Goal: Task Accomplishment & Management: Use online tool/utility

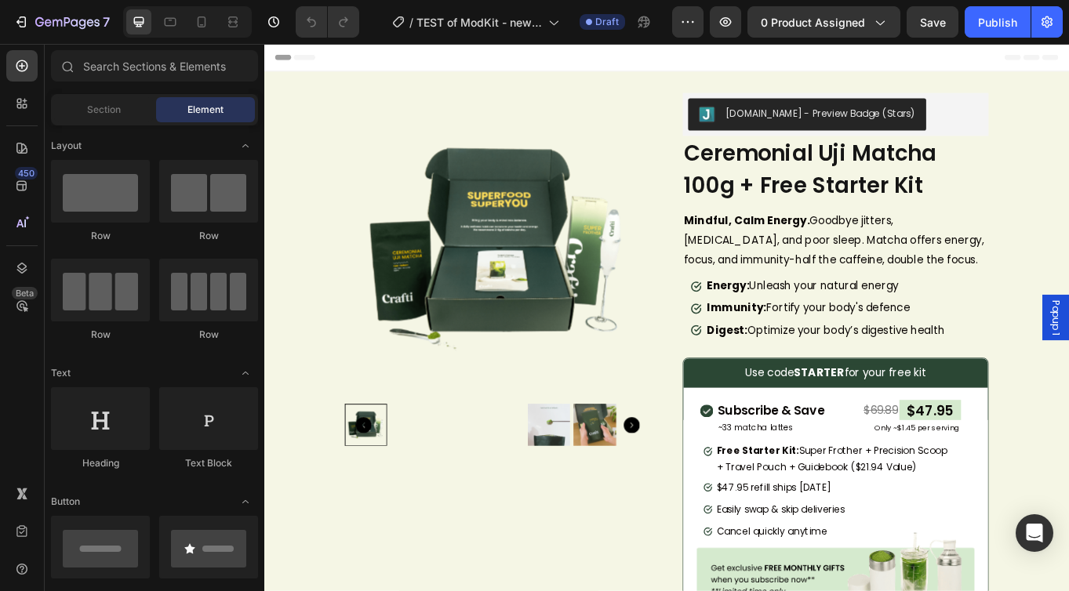
scroll to position [209, 0]
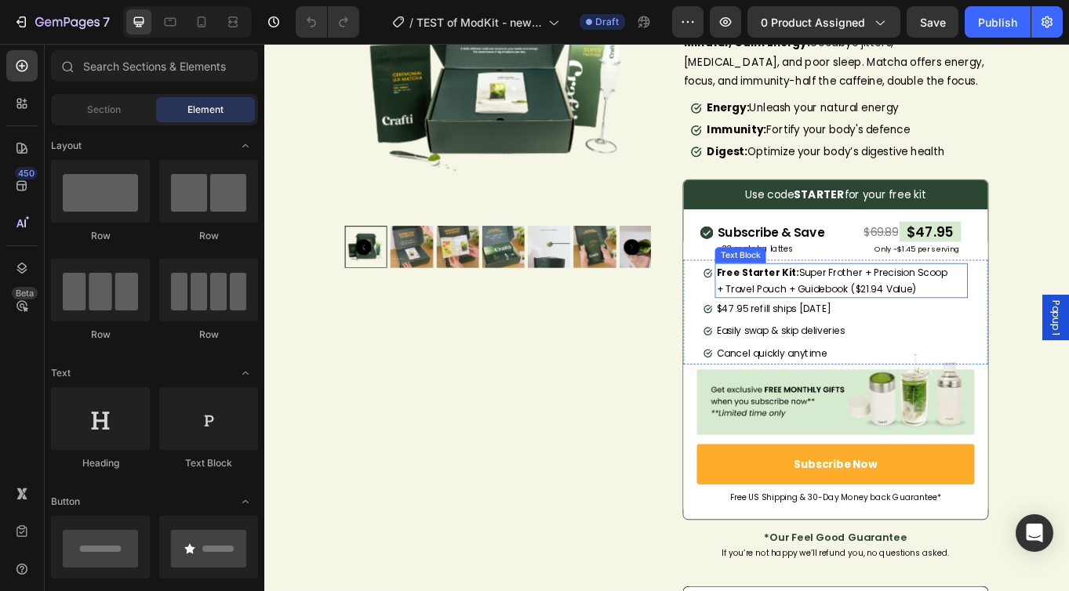
click at [1005, 328] on span "Free Starter Kit: Super Frother + Precision Scoop + Travel Pouch + Guidebook ($…" at bounding box center [928, 321] width 270 height 35
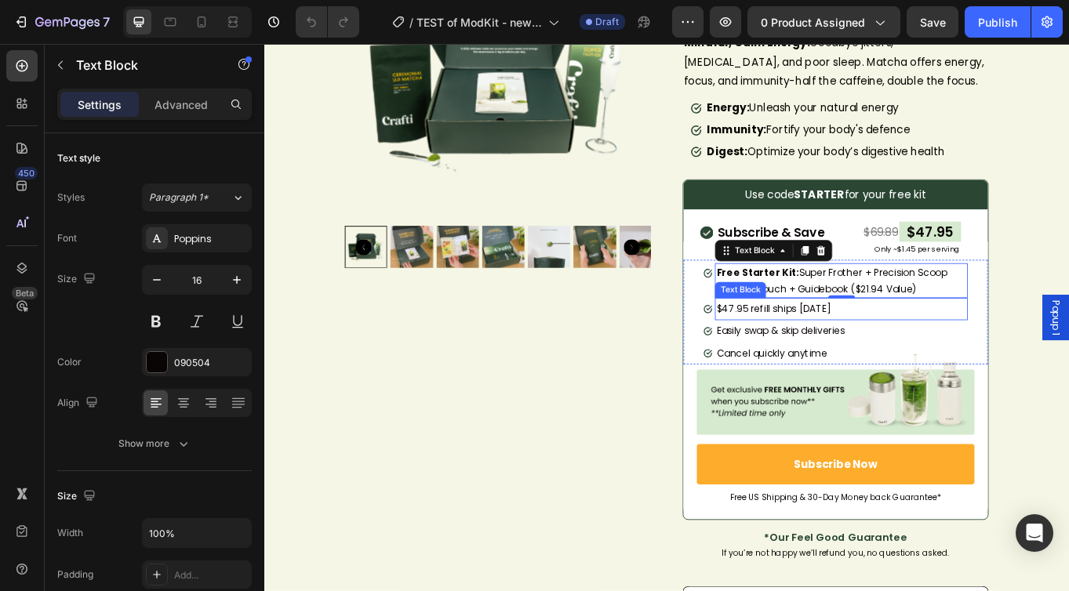
click at [896, 358] on span "$47.95 refill ships [DATE]" at bounding box center [859, 354] width 133 height 16
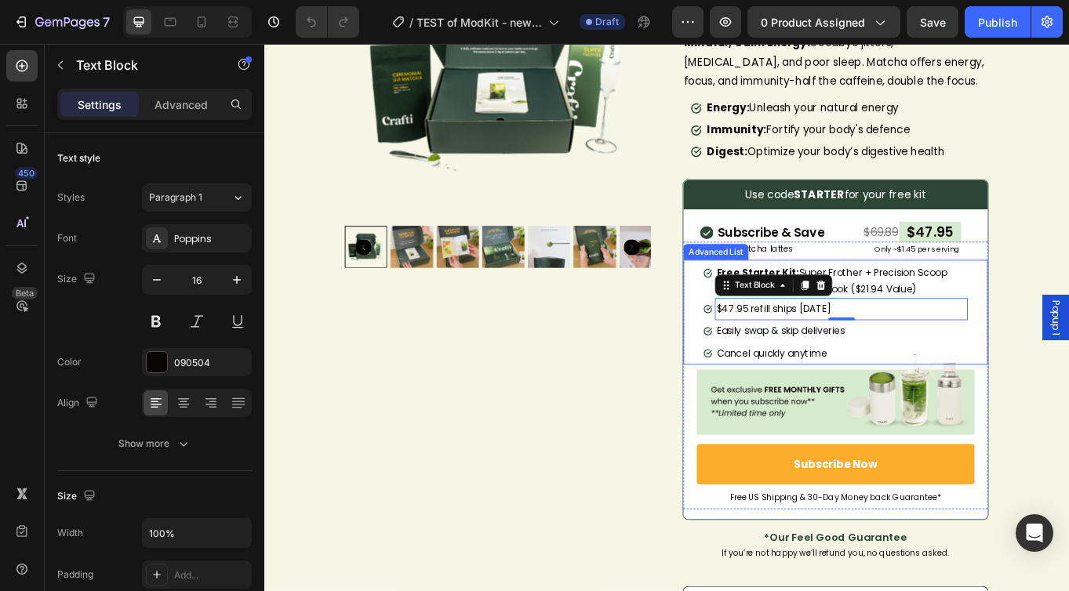
click at [765, 312] on div "Image Free Starter Kit: Super Frother + Precision Scoop + Travel Pouch + Guideb…" at bounding box center [932, 357] width 356 height 122
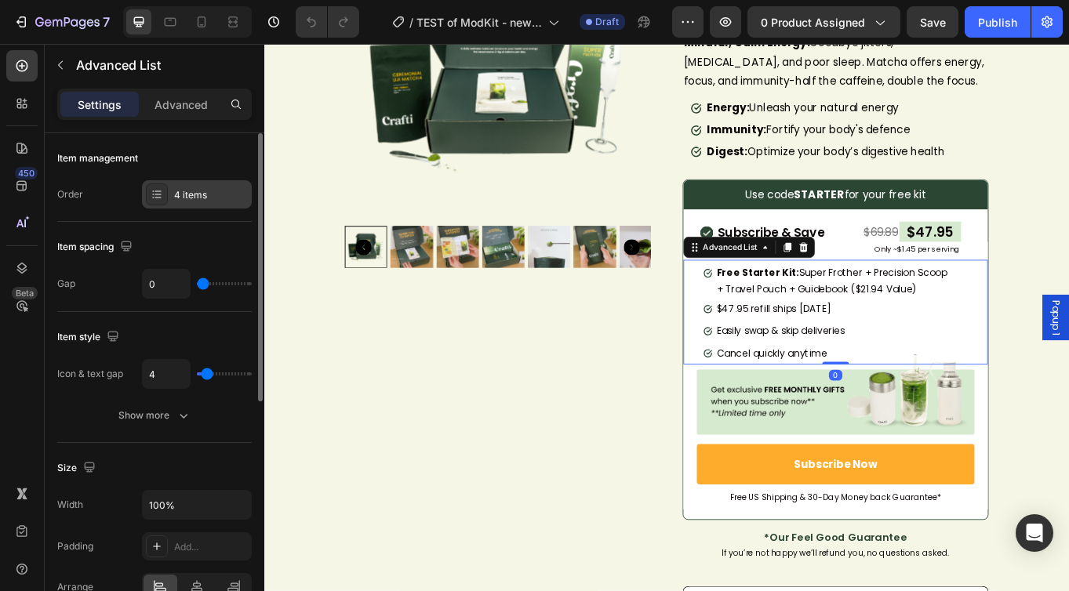
click at [187, 188] on div "4 items" at bounding box center [211, 195] width 74 height 14
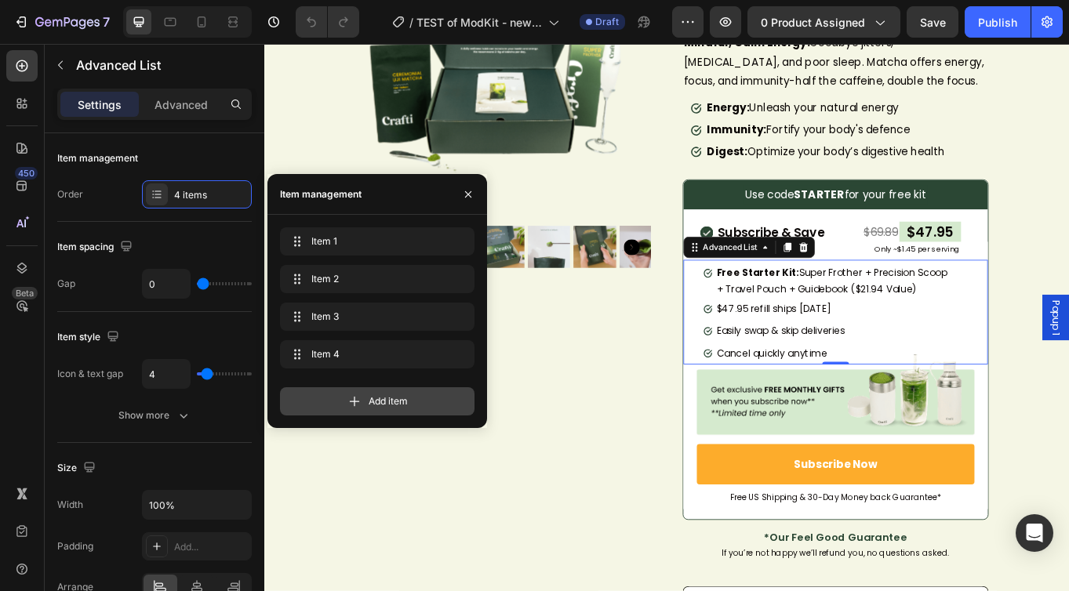
click at [330, 401] on div "Add item" at bounding box center [377, 401] width 194 height 28
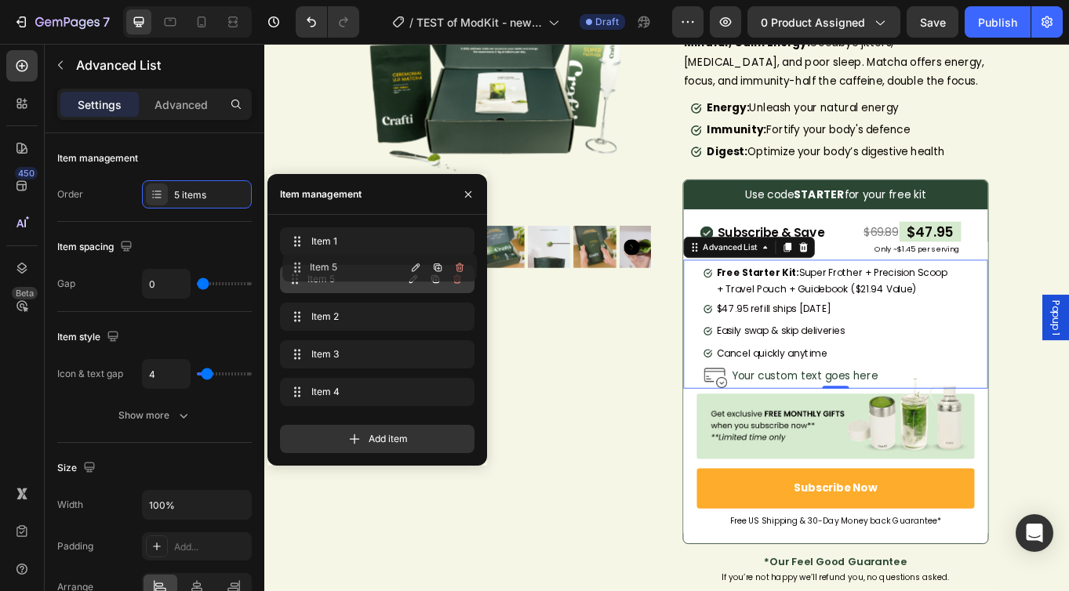
drag, startPoint x: 296, startPoint y: 392, endPoint x: 300, endPoint y: 267, distance: 124.7
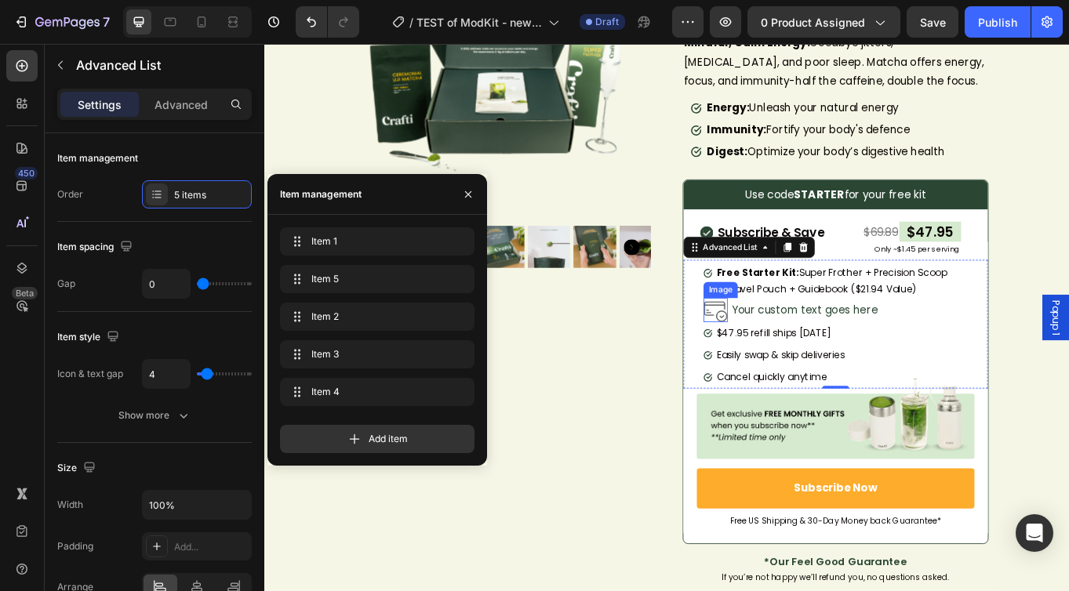
click at [794, 361] on img at bounding box center [792, 355] width 28 height 28
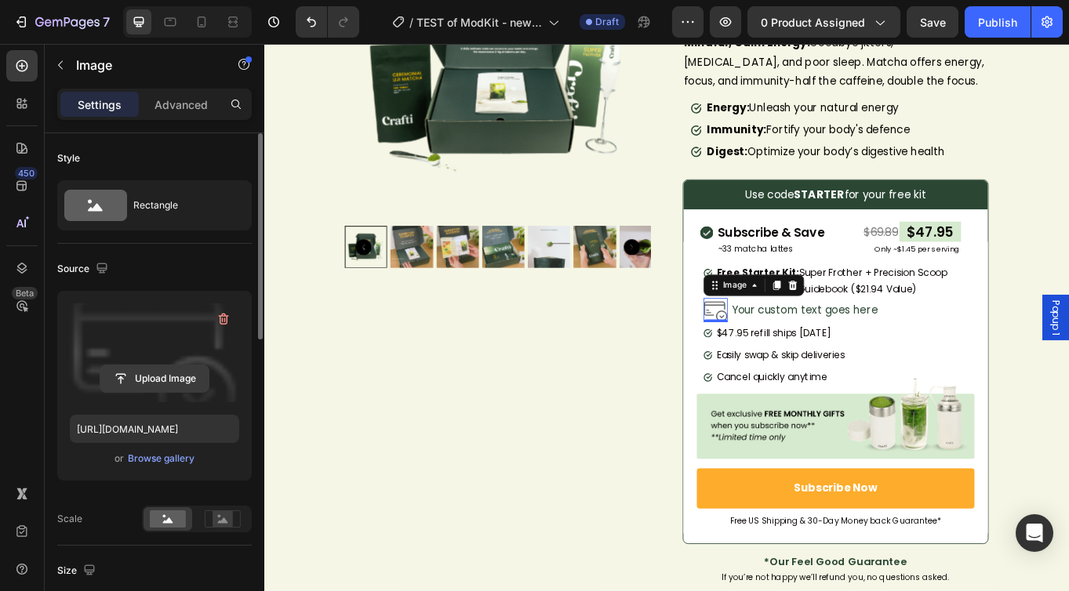
click at [165, 386] on input "file" at bounding box center [154, 378] width 108 height 27
click at [164, 346] on label at bounding box center [154, 353] width 169 height 99
click at [164, 365] on input "file" at bounding box center [154, 378] width 108 height 27
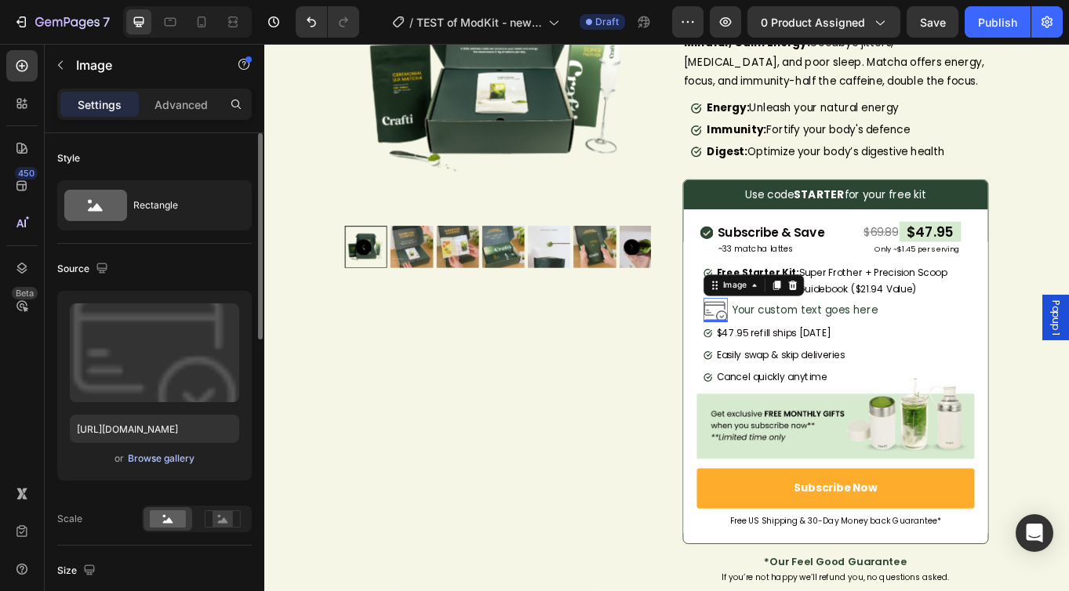
click at [177, 455] on div "Browse gallery" at bounding box center [161, 459] width 67 height 14
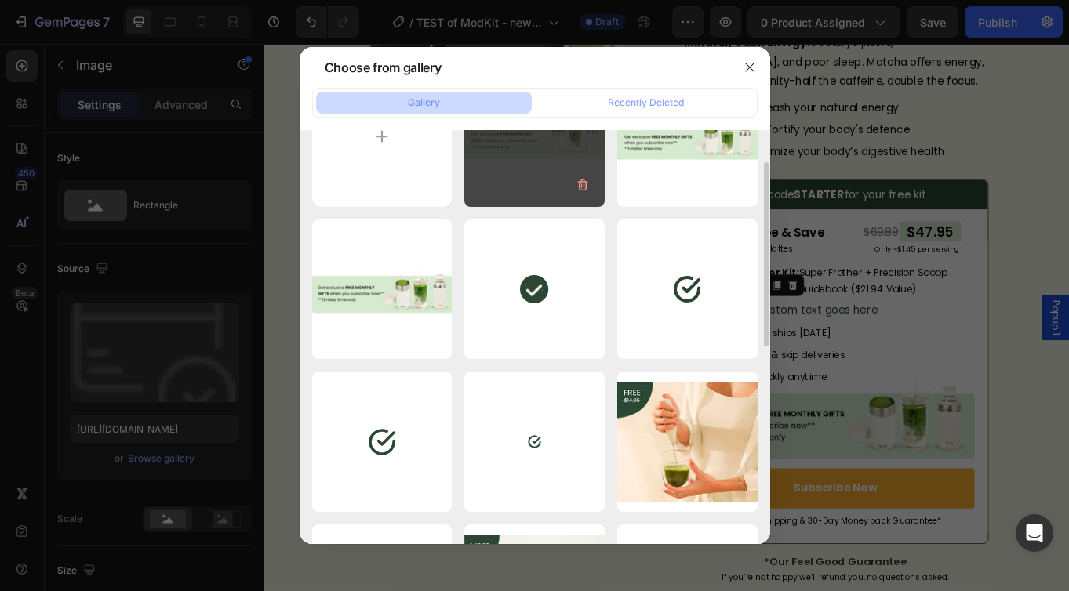
scroll to position [78, 0]
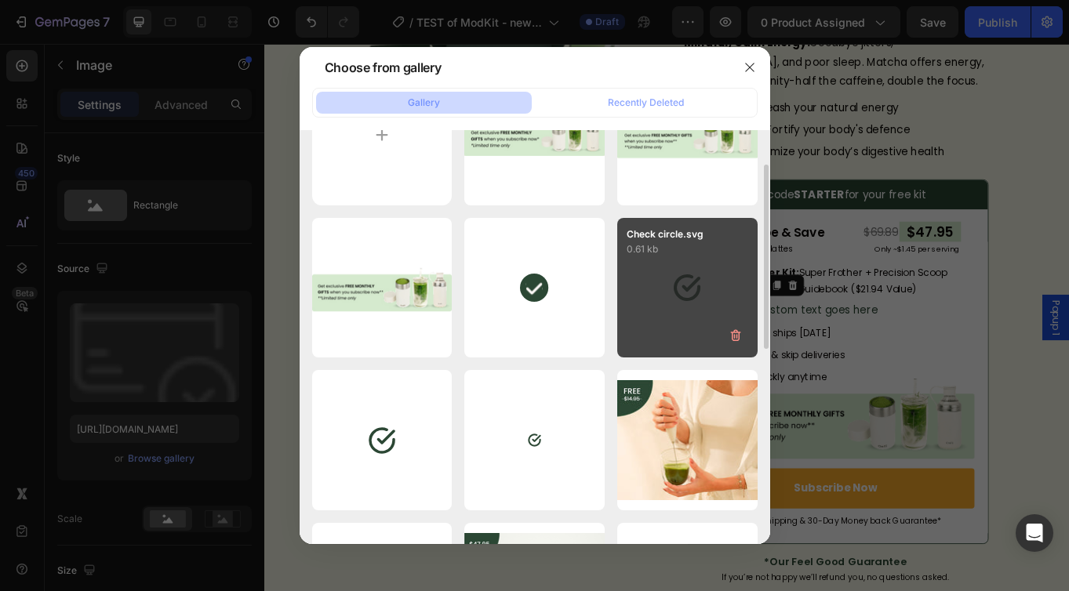
click at [648, 277] on div "Check circle.svg 0.61 kb" at bounding box center [687, 288] width 140 height 140
type input "[URL][DOMAIN_NAME]"
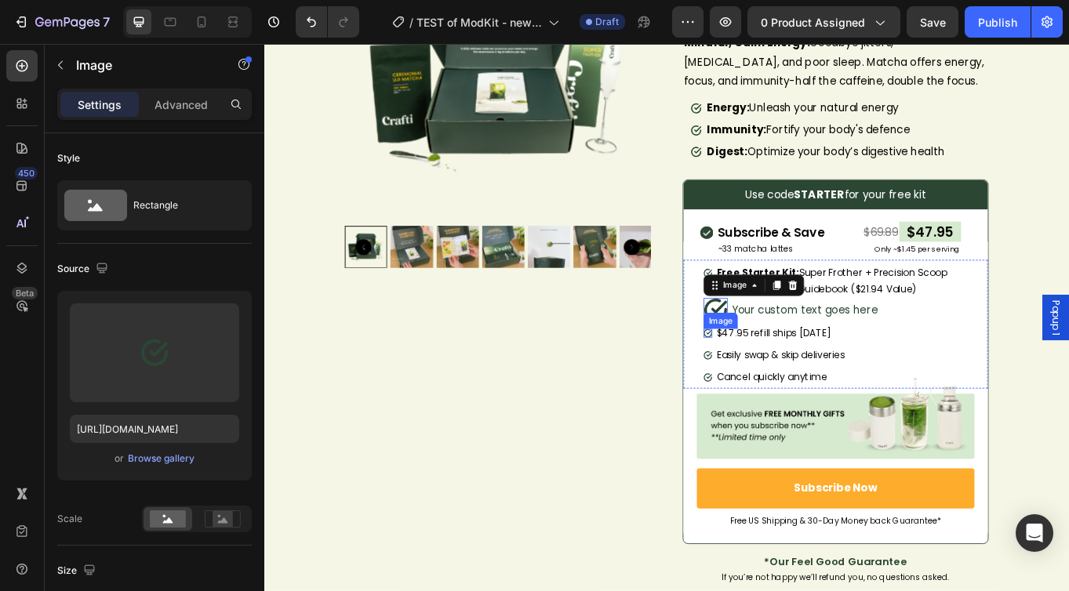
click at [778, 385] on img at bounding box center [783, 382] width 10 height 10
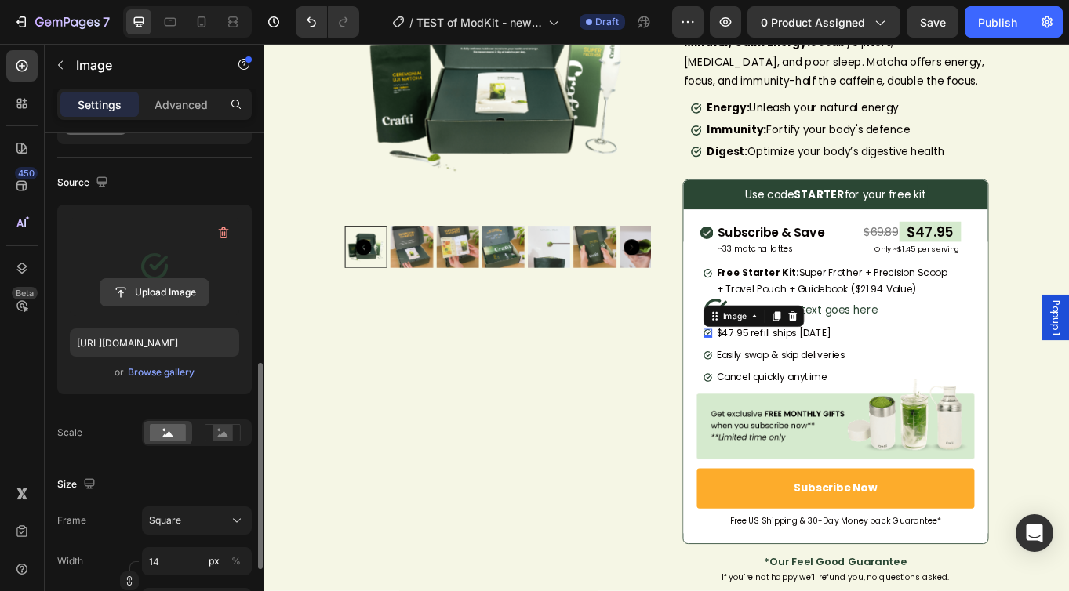
scroll to position [255, 0]
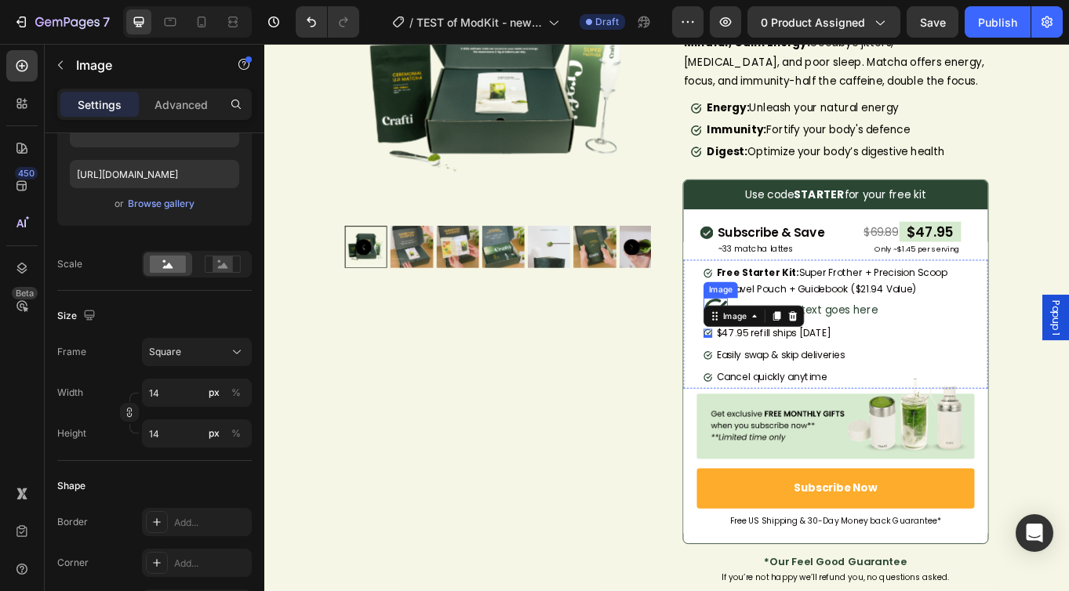
click at [790, 348] on img at bounding box center [792, 355] width 28 height 28
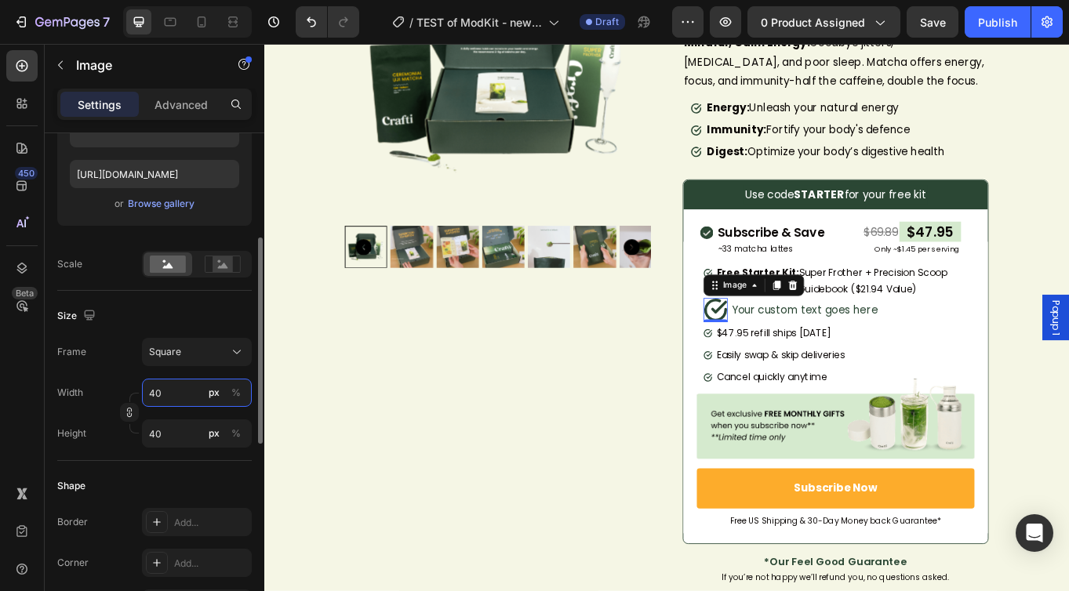
click at [165, 391] on input "40" at bounding box center [197, 393] width 110 height 28
type input "1"
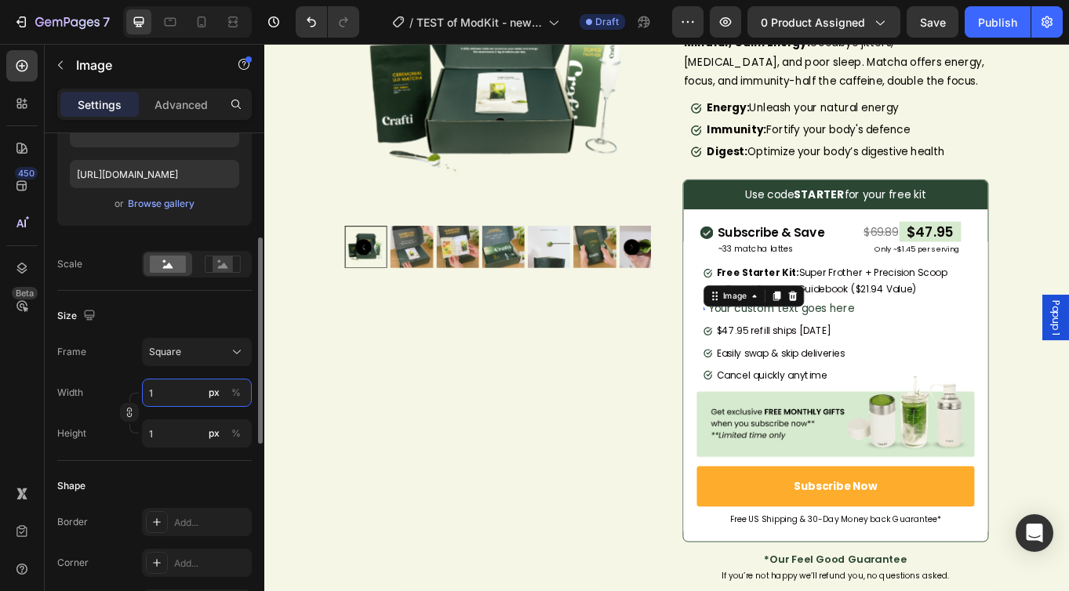
type input "14"
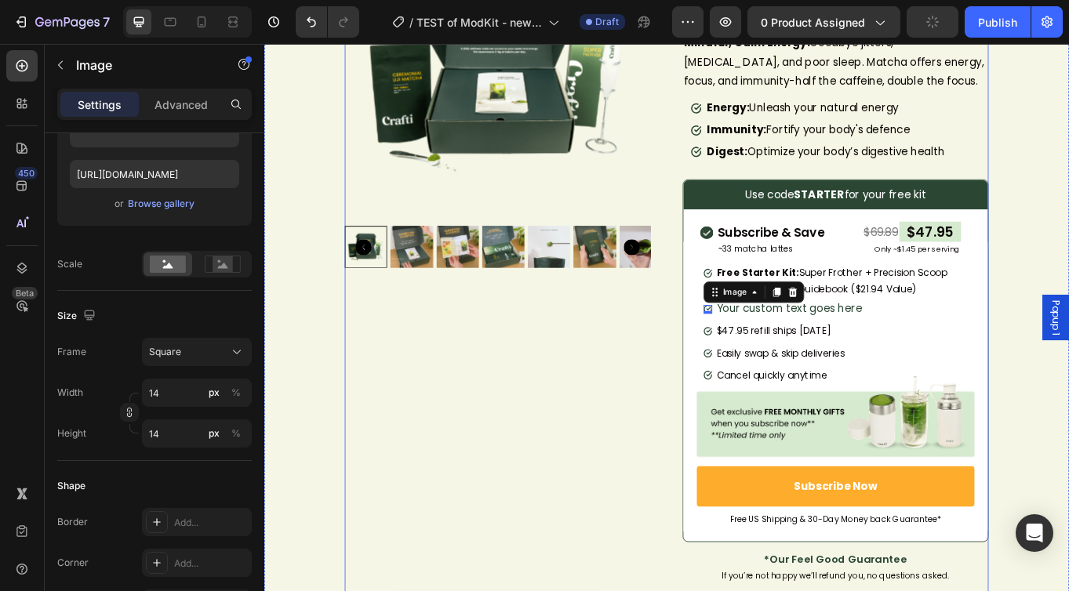
click at [645, 505] on div "Product Images" at bounding box center [537, 547] width 358 height 1308
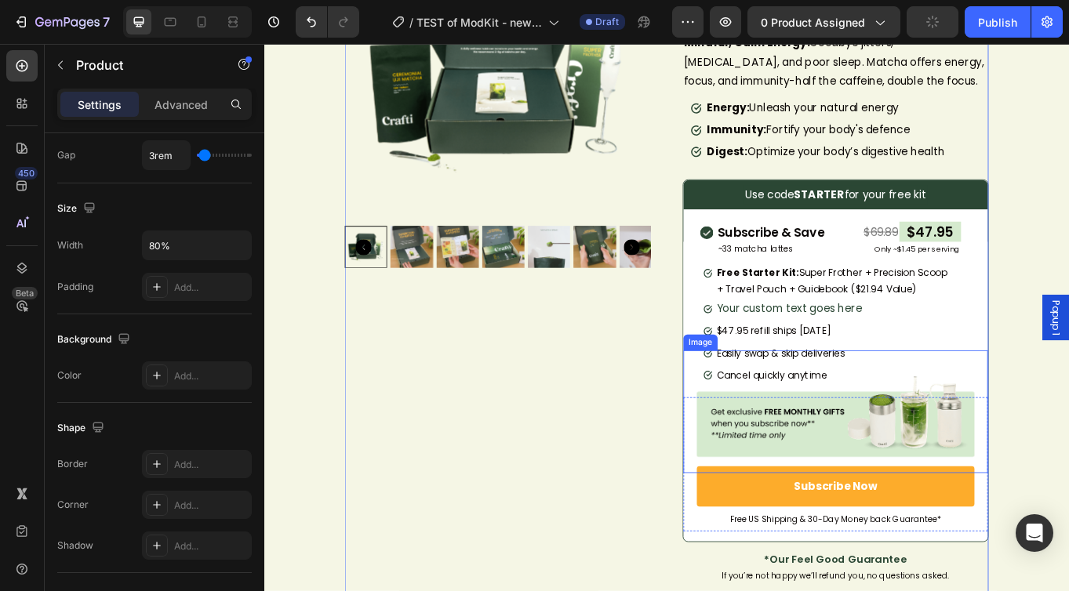
scroll to position [0, 0]
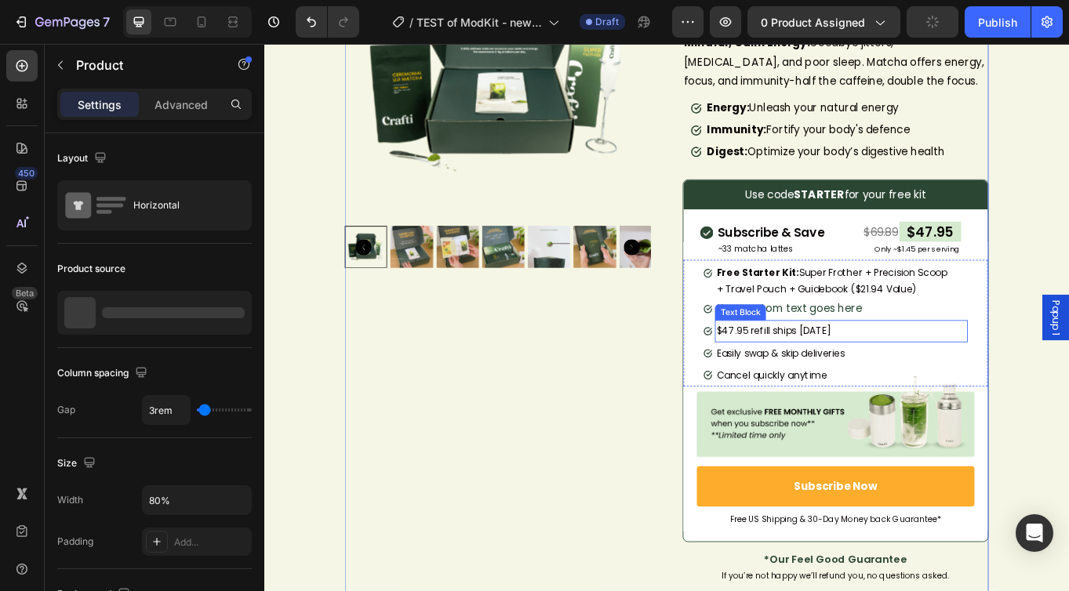
click at [861, 387] on span "$47.95 refill ships [DATE]" at bounding box center [859, 380] width 133 height 16
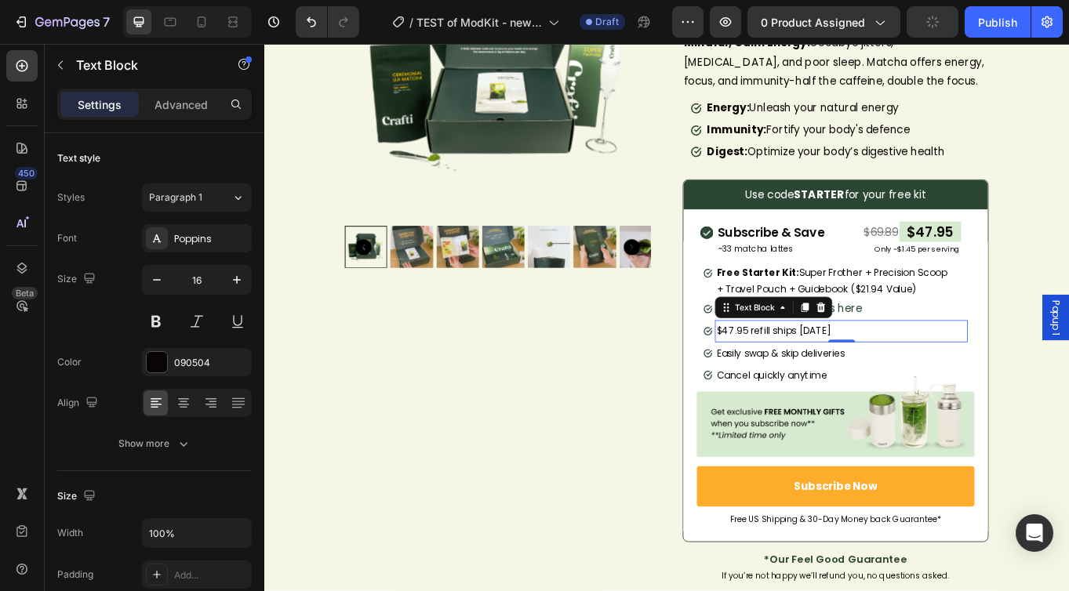
click at [861, 387] on span "$47.95 refill ships [DATE]" at bounding box center [859, 380] width 133 height 16
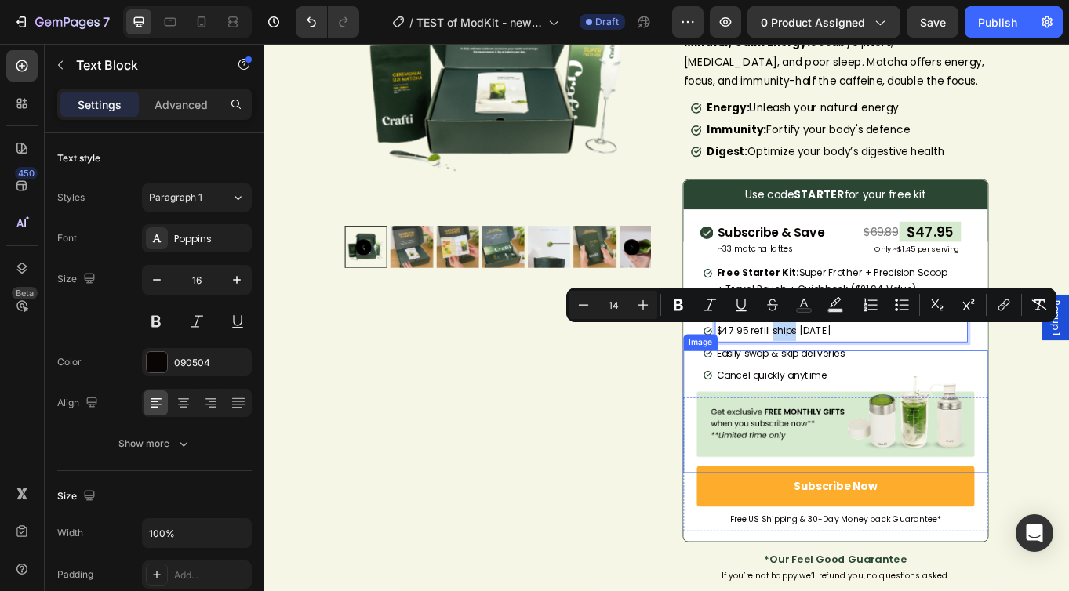
click at [853, 416] on img at bounding box center [932, 474] width 325 height 144
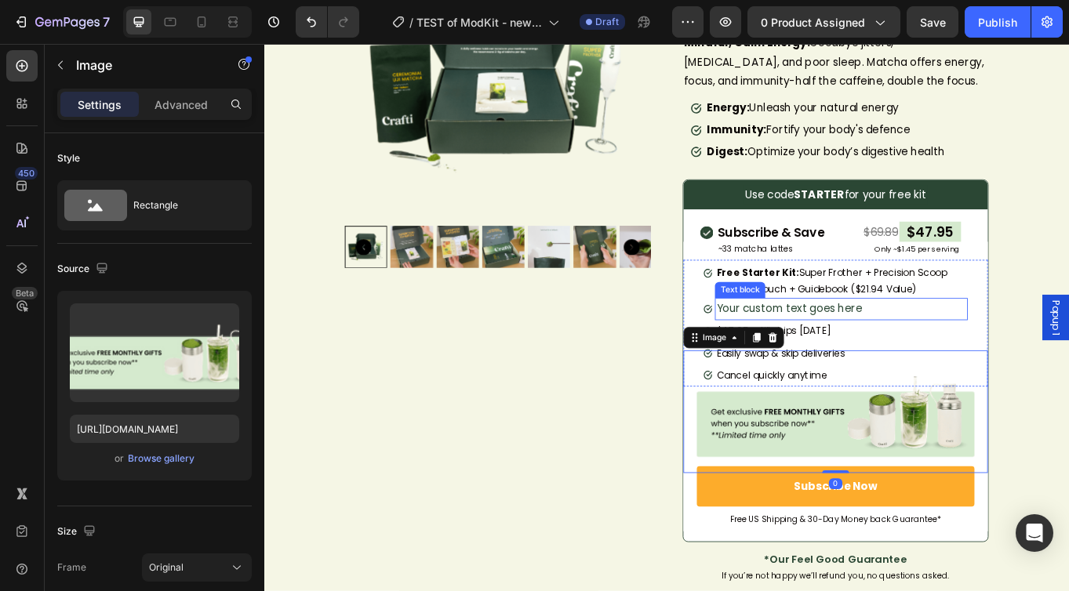
click at [871, 358] on div "Your custom text goes here" at bounding box center [939, 354] width 296 height 26
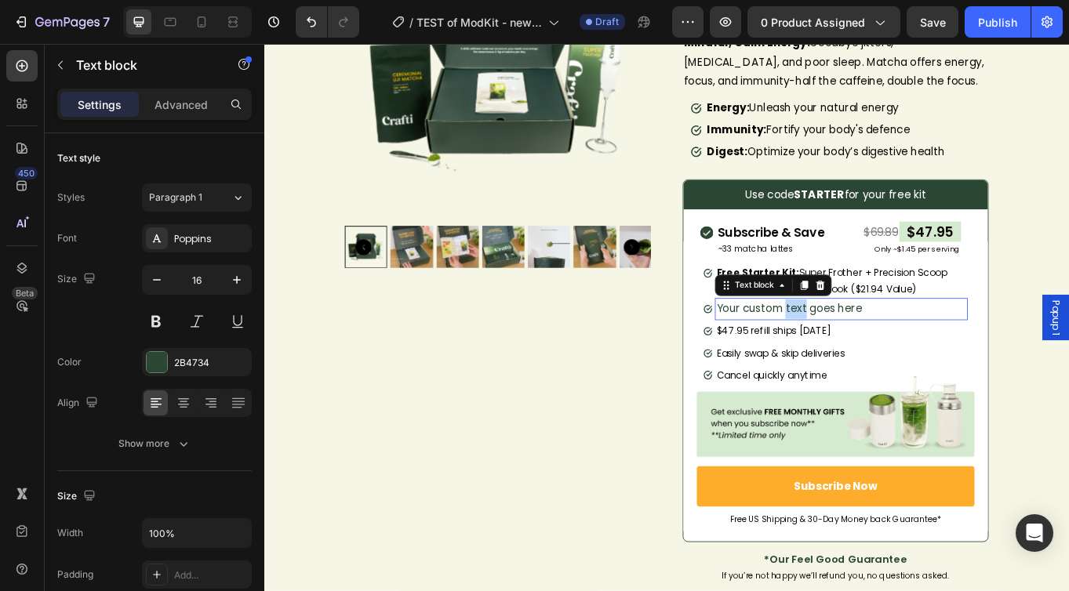
click at [871, 358] on p "Your custom text goes here" at bounding box center [939, 354] width 293 height 23
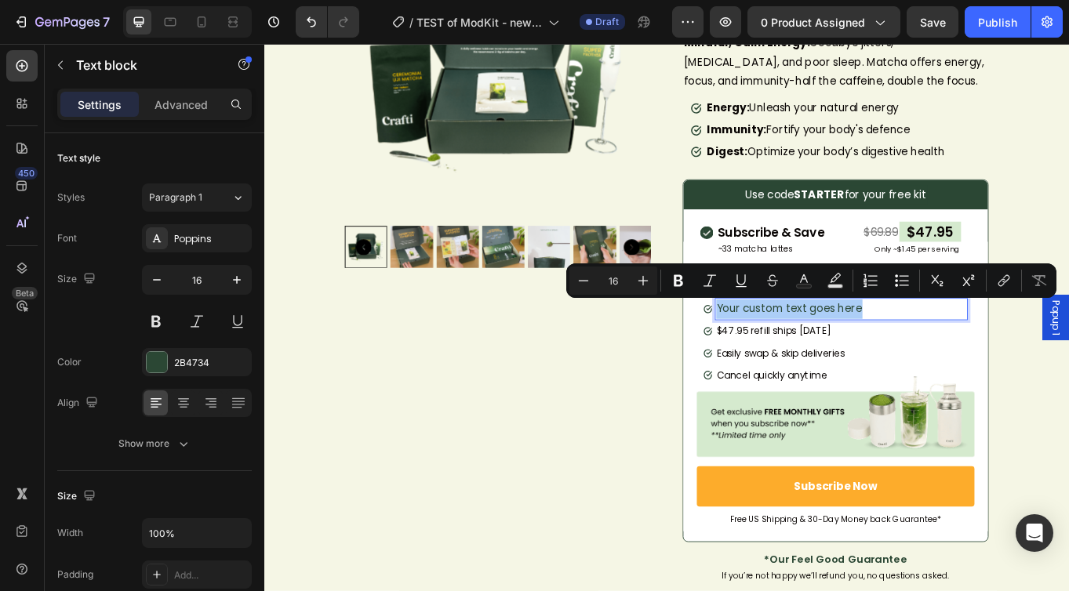
click at [616, 282] on input "16" at bounding box center [613, 280] width 31 height 19
type input "14"
click at [807, 282] on icon "Editor contextual toolbar" at bounding box center [804, 278] width 8 height 9
type input "000000"
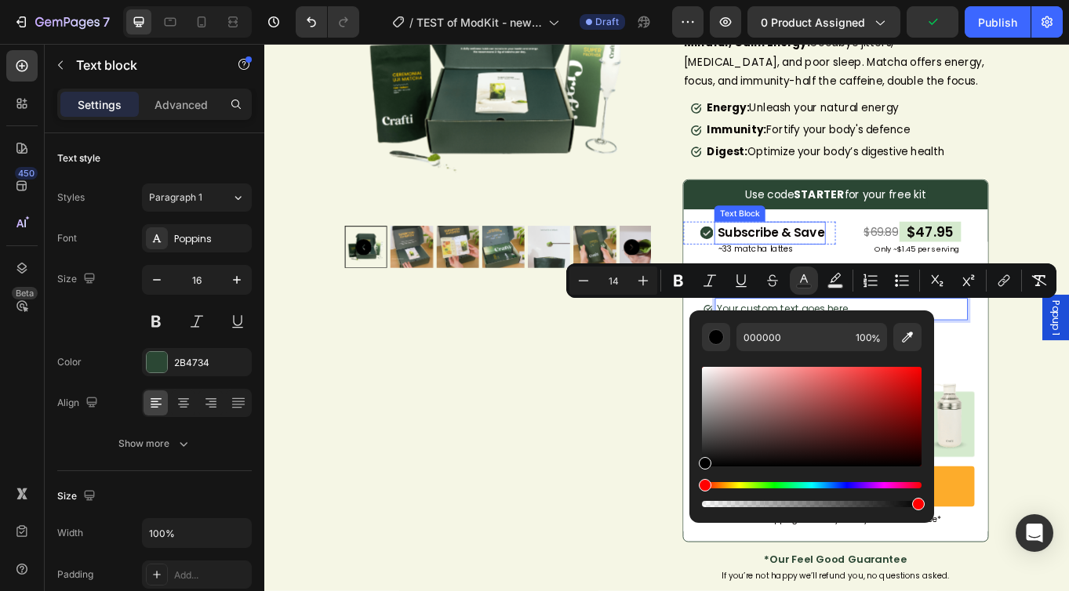
click at [864, 267] on span "Subscribe & Save" at bounding box center [856, 264] width 125 height 20
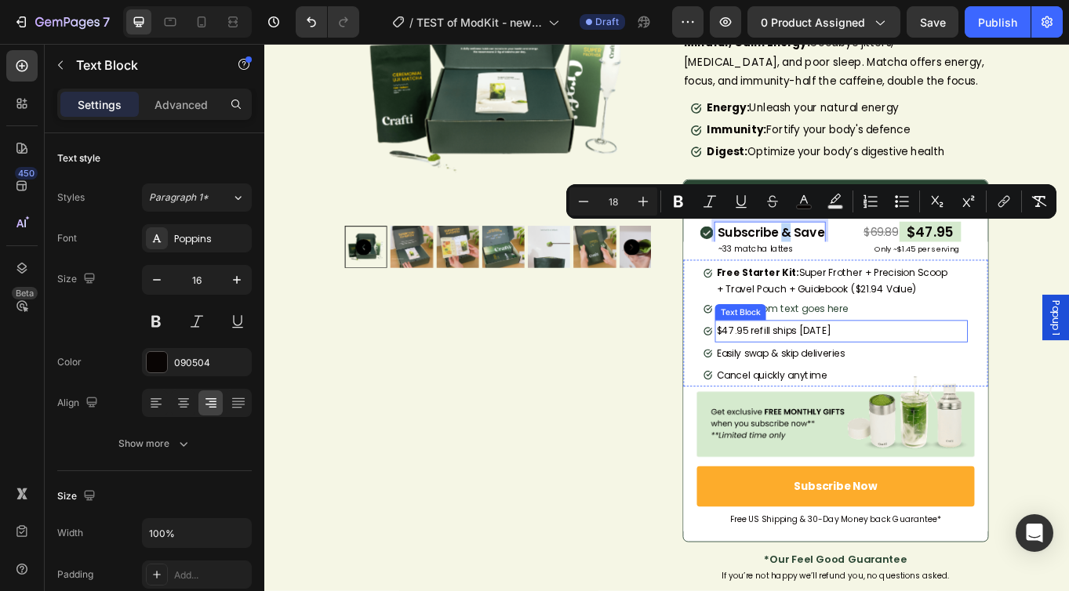
click at [832, 381] on span "$47.95 refill ships [DATE]" at bounding box center [859, 380] width 133 height 16
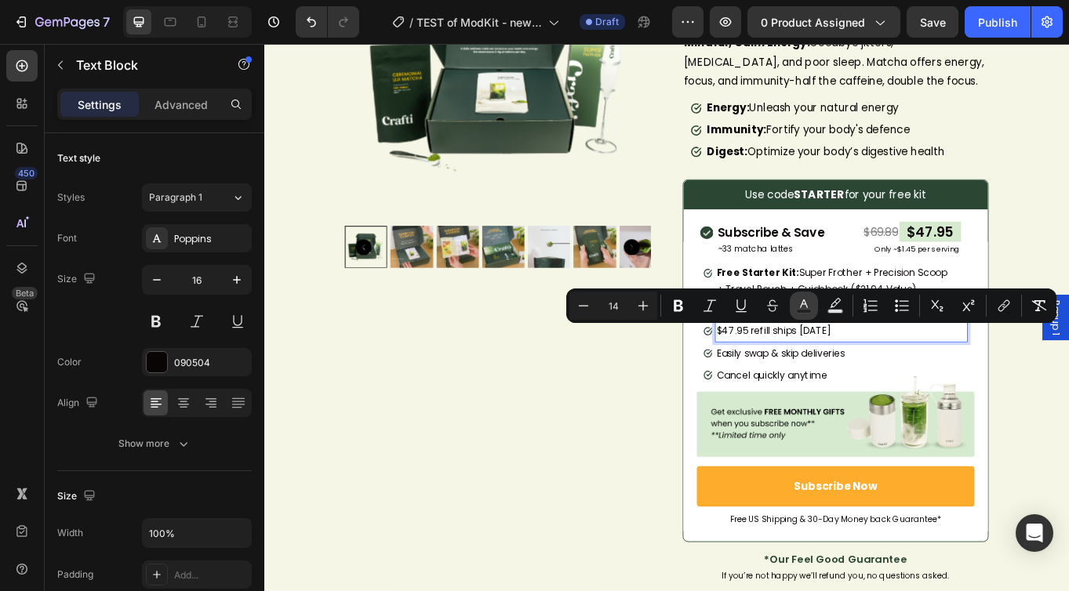
click at [801, 303] on icon "Editor contextual toolbar" at bounding box center [804, 306] width 16 height 16
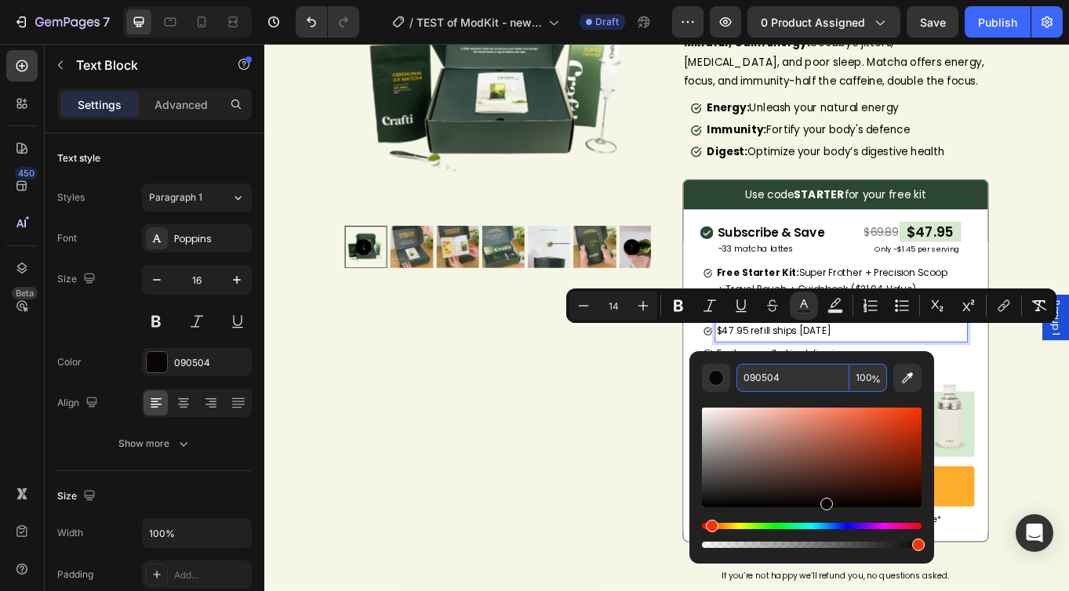
click at [763, 377] on input "090504" at bounding box center [792, 378] width 113 height 28
click at [883, 311] on span "Free Starter Kit: Super Frother + Precision Scoop + Travel Pouch + Guidebook ($…" at bounding box center [928, 321] width 270 height 35
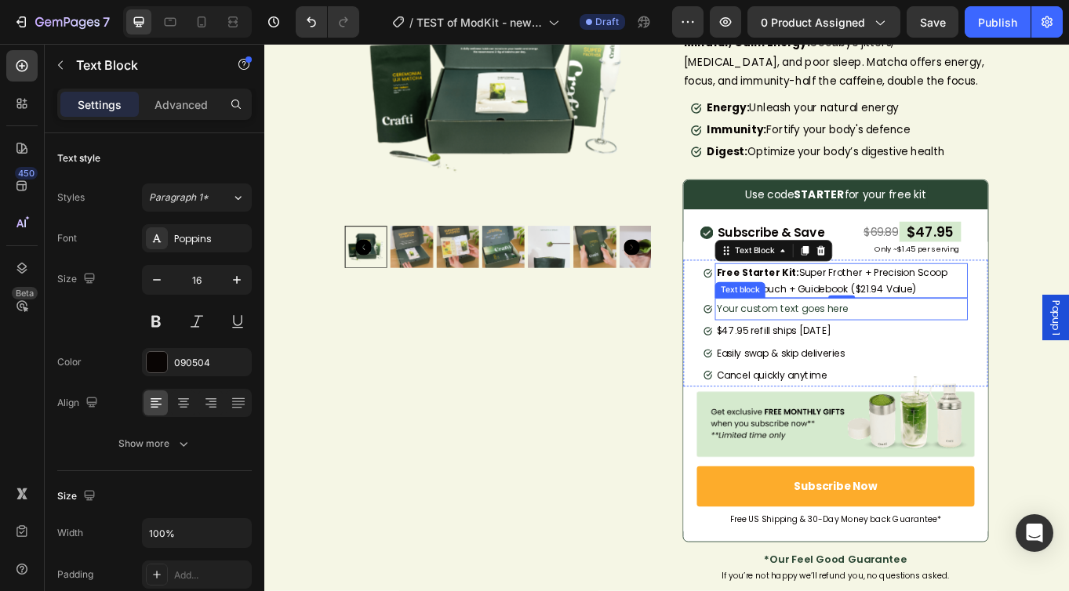
click at [839, 356] on span "Your custom text goes here" at bounding box center [870, 354] width 155 height 16
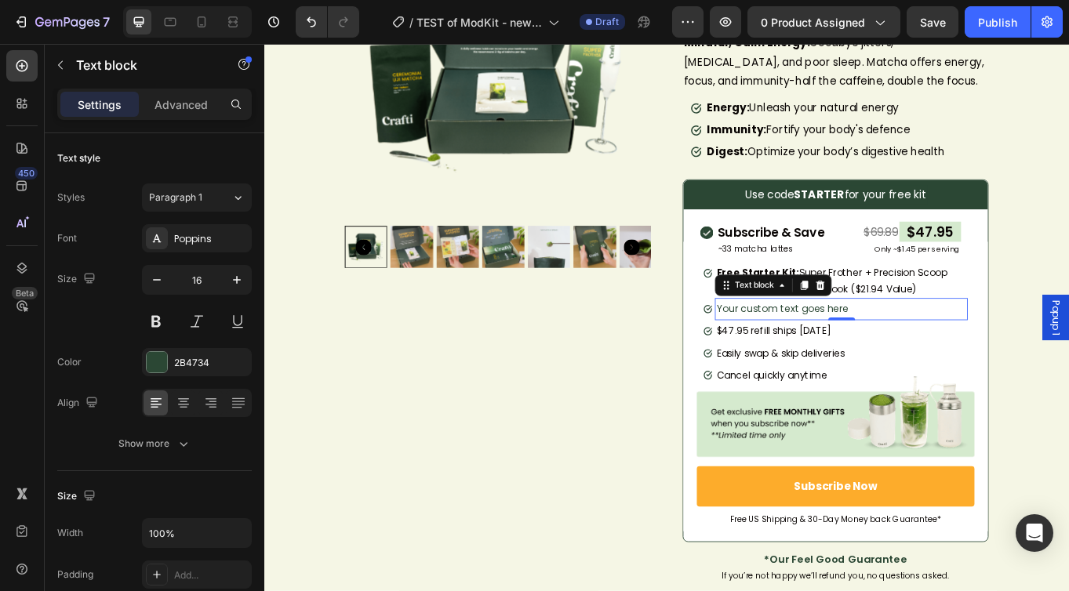
click at [839, 356] on span "Your custom text goes here" at bounding box center [870, 354] width 155 height 16
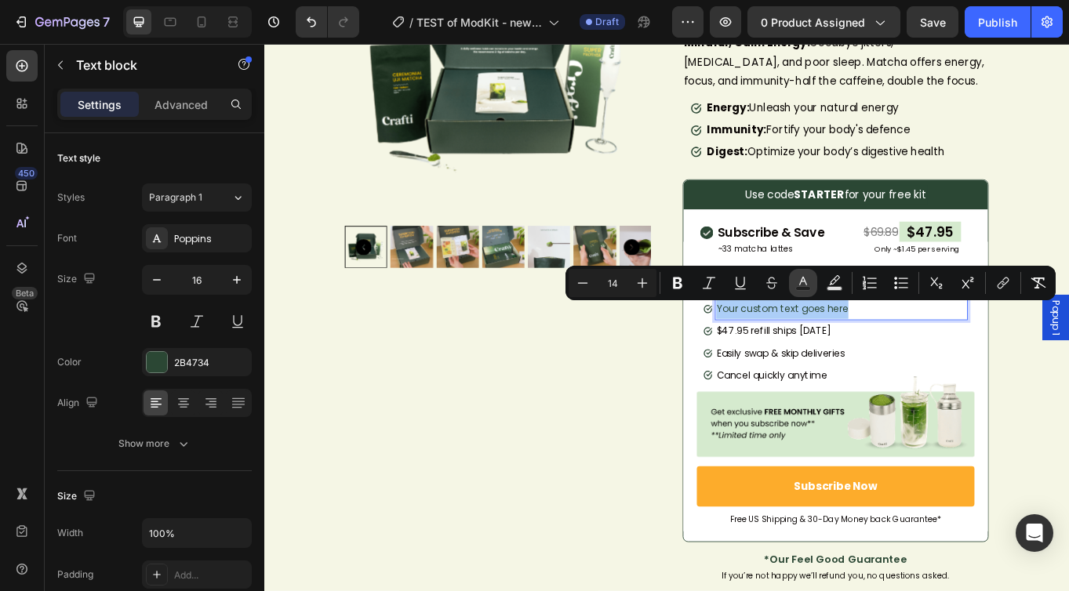
click at [799, 281] on icon "Editor contextual toolbar" at bounding box center [803, 283] width 16 height 16
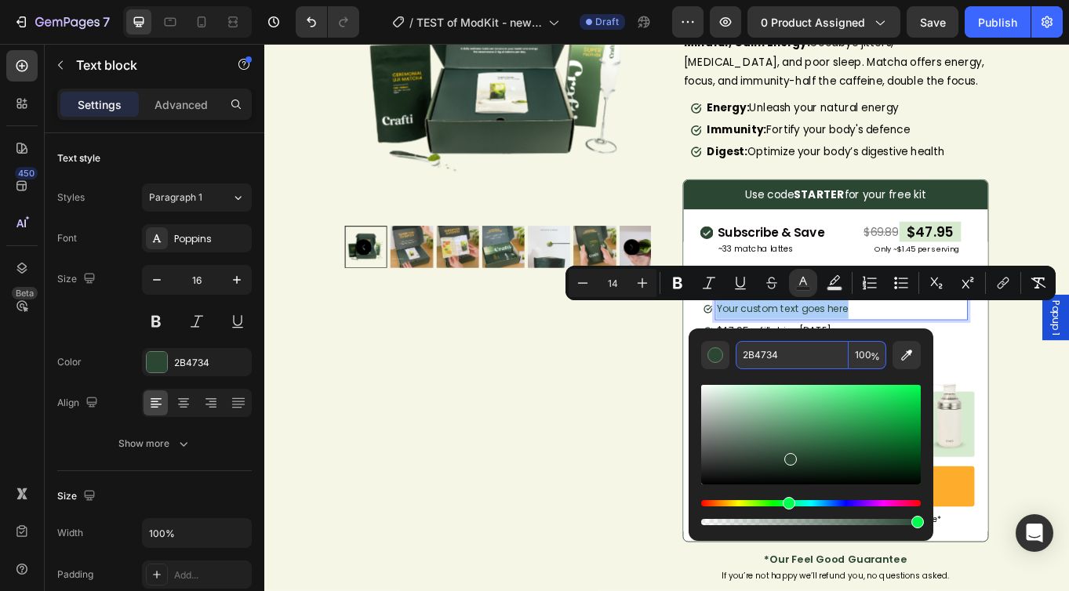
click at [784, 350] on input "2B4734" at bounding box center [792, 355] width 113 height 28
paste input "09050"
type input "090504"
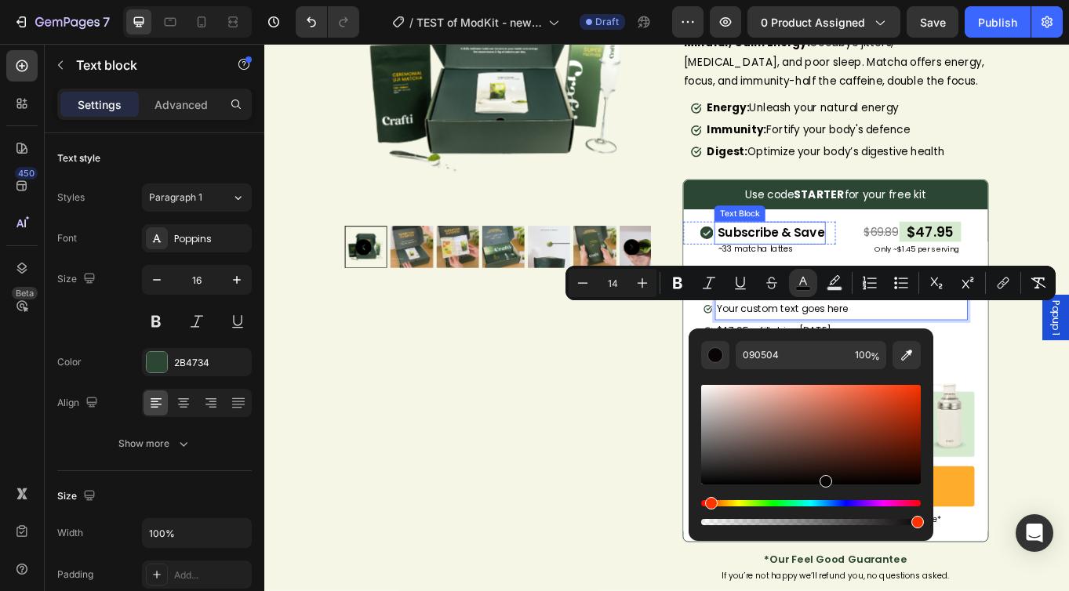
click at [886, 261] on span "Subscribe & Save" at bounding box center [856, 264] width 125 height 20
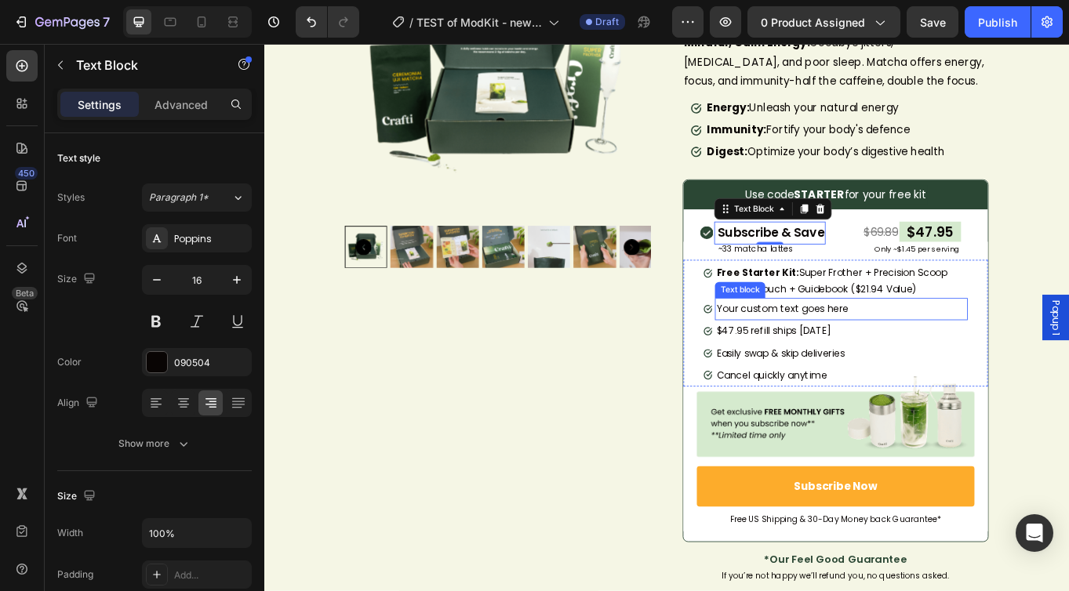
click at [857, 354] on span "Your custom text goes here" at bounding box center [870, 354] width 155 height 16
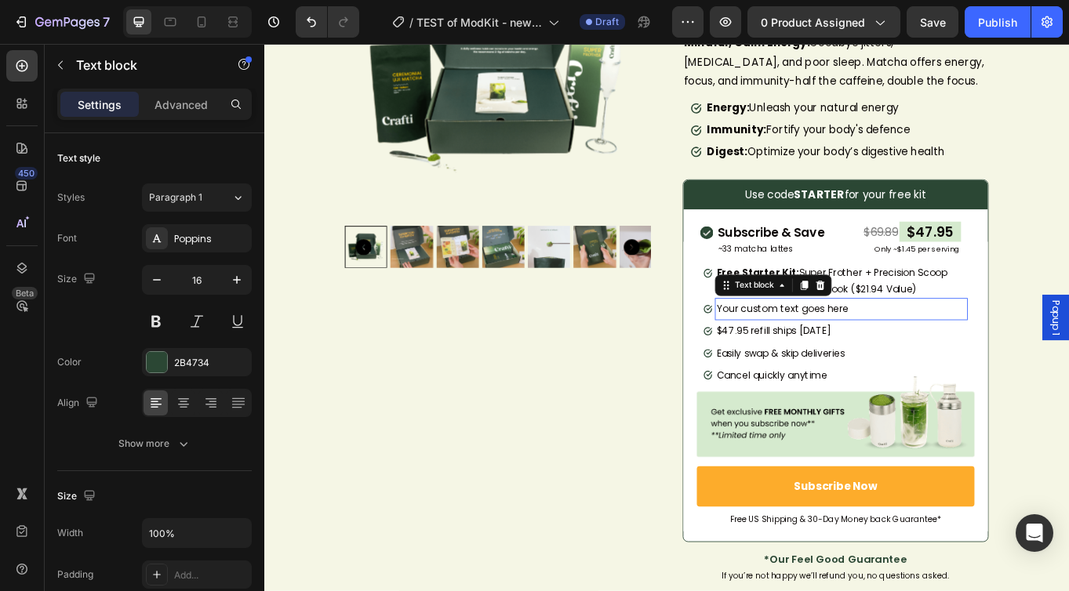
click at [857, 354] on span "Your custom text goes here" at bounding box center [870, 354] width 155 height 16
click at [648, 438] on div "Product Images" at bounding box center [537, 547] width 358 height 1308
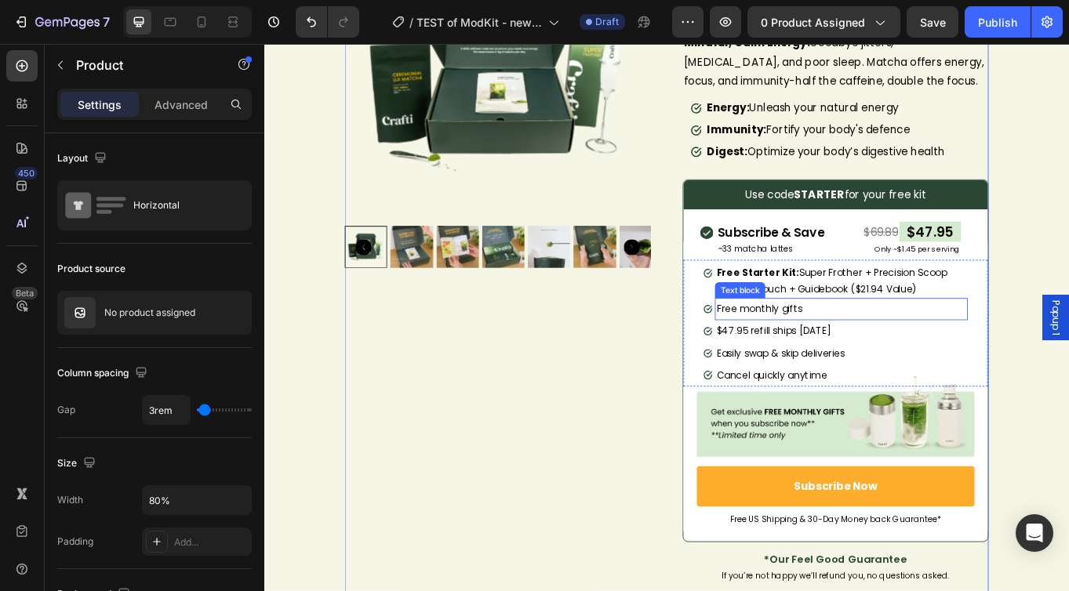
click at [899, 353] on p "Free monthly gifts" at bounding box center [939, 354] width 293 height 23
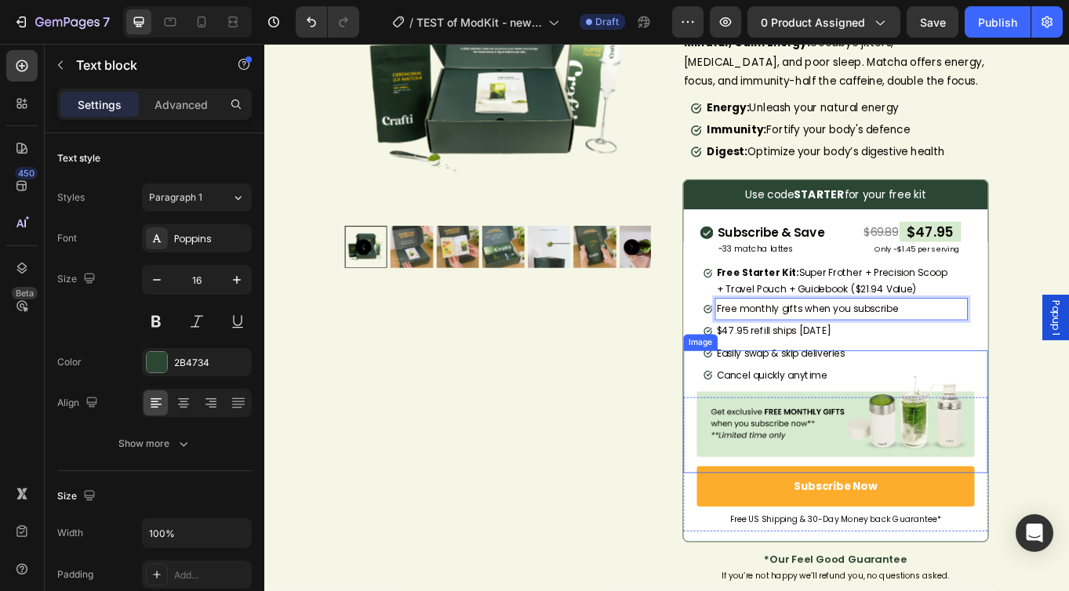
click at [929, 413] on img at bounding box center [932, 474] width 325 height 144
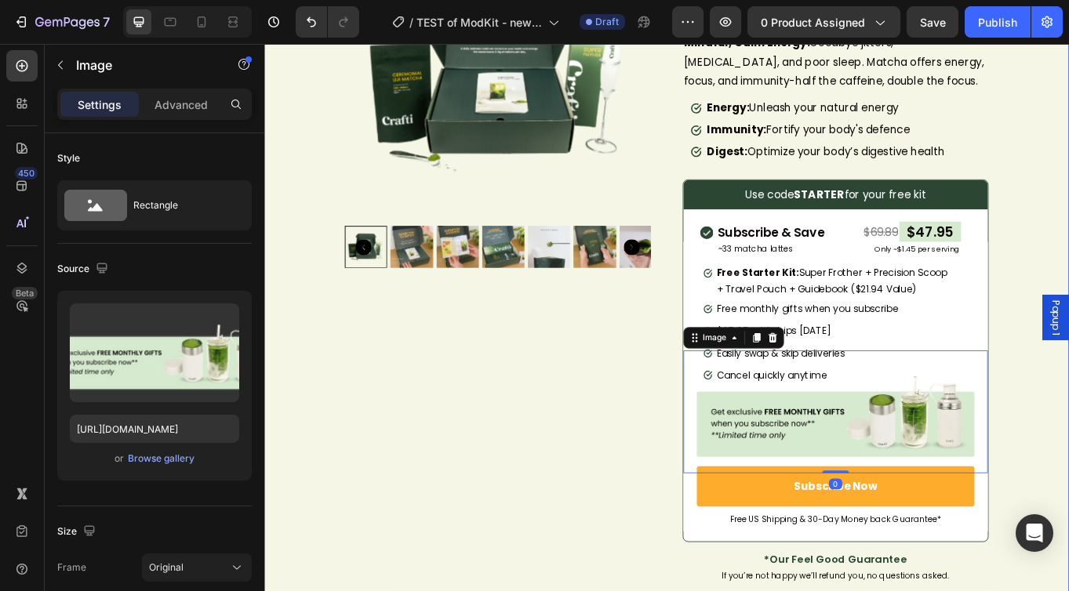
click at [1069, 239] on div "Product Images [DOMAIN_NAME] - Preview Badge (Stars) [DOMAIN_NAME] Ceremonial U…" at bounding box center [734, 547] width 941 height 1308
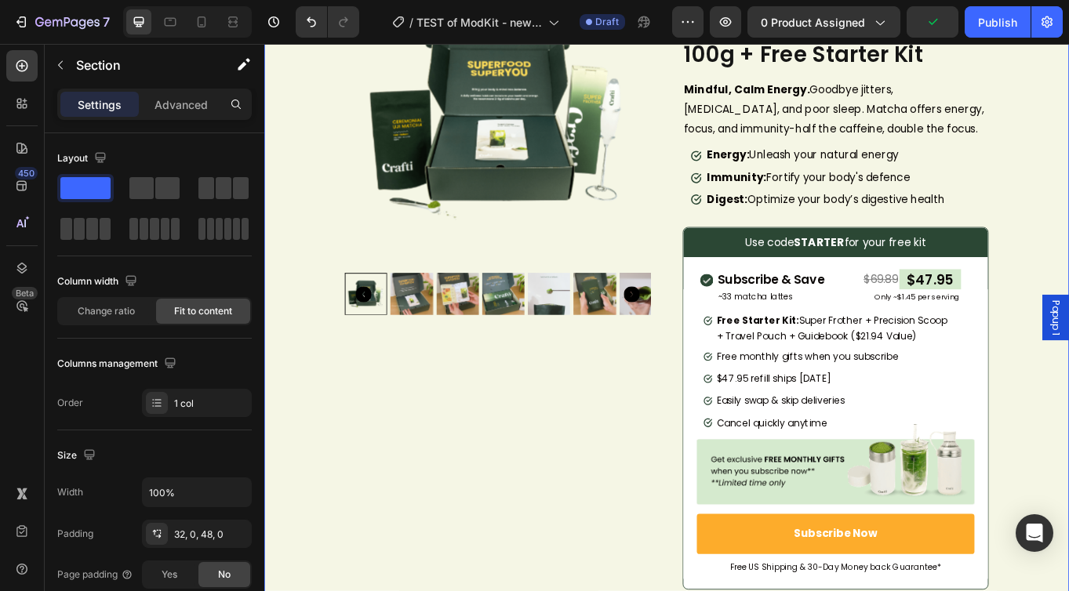
scroll to position [156, 0]
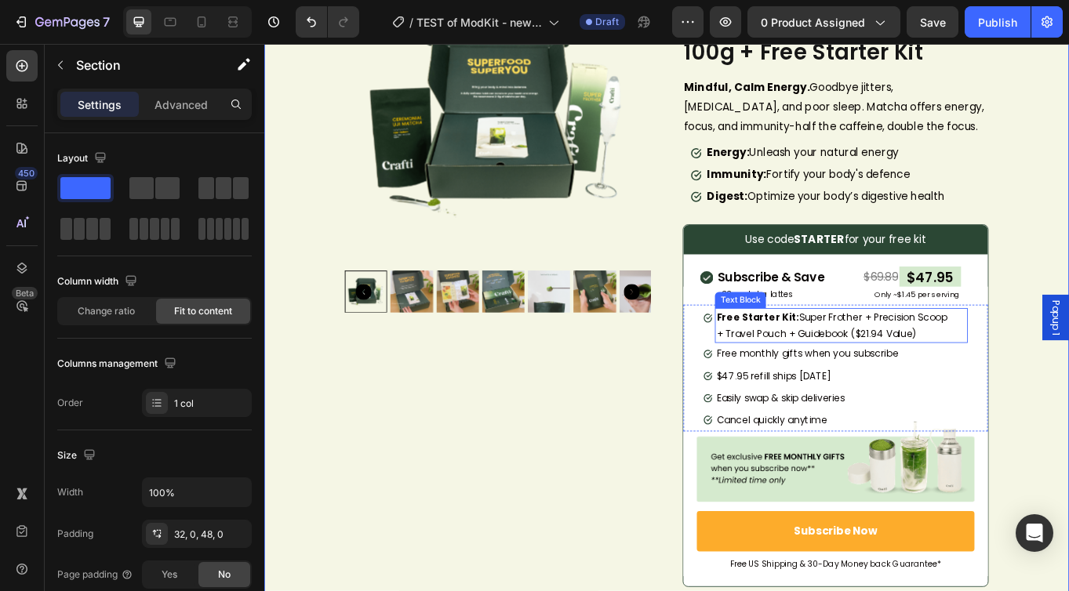
click at [880, 371] on span "Free Starter Kit: Super Frother + Precision Scoop + Travel Pouch + Guidebook ($…" at bounding box center [928, 373] width 270 height 35
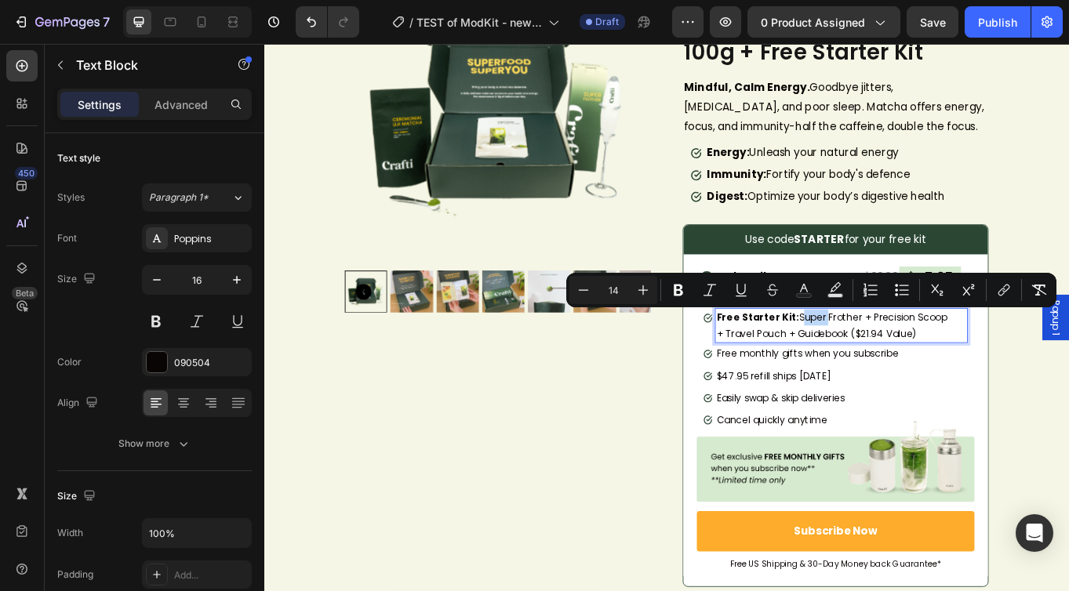
click at [874, 363] on span "Free Starter Kit: Super Frother + Precision Scoop + Travel Pouch + Guidebook ($…" at bounding box center [928, 373] width 270 height 35
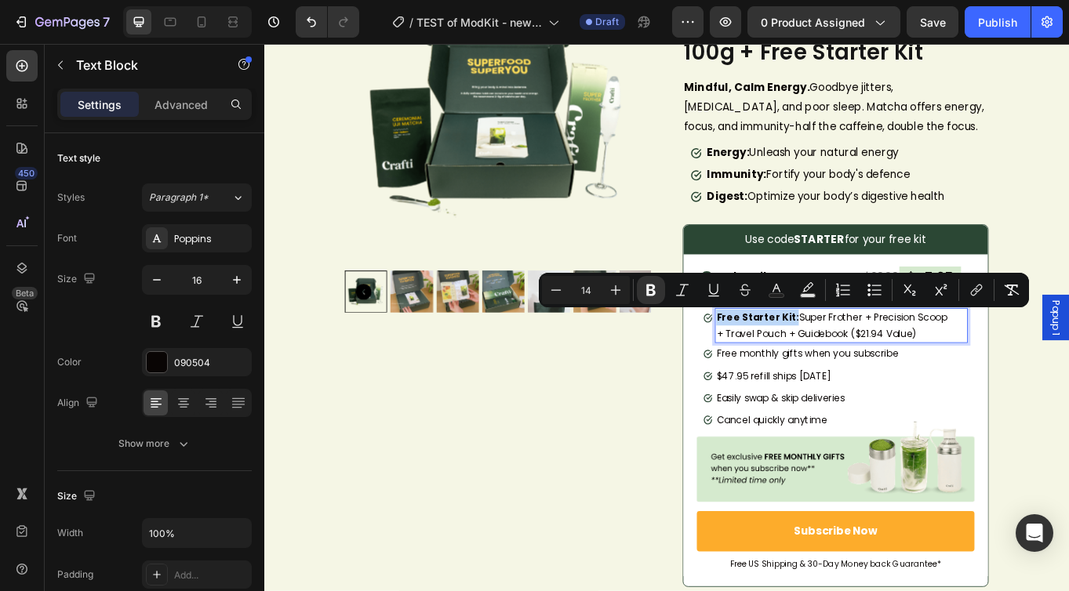
drag, startPoint x: 874, startPoint y: 363, endPoint x: 787, endPoint y: 363, distance: 87.8
click at [793, 363] on span "Free Starter Kit: Super Frother + Precision Scoop + Travel Pouch + Guidebook ($…" at bounding box center [928, 373] width 270 height 35
click at [929, 200] on p "Immunity: Fortify your body's defence" at bounding box center [921, 197] width 279 height 23
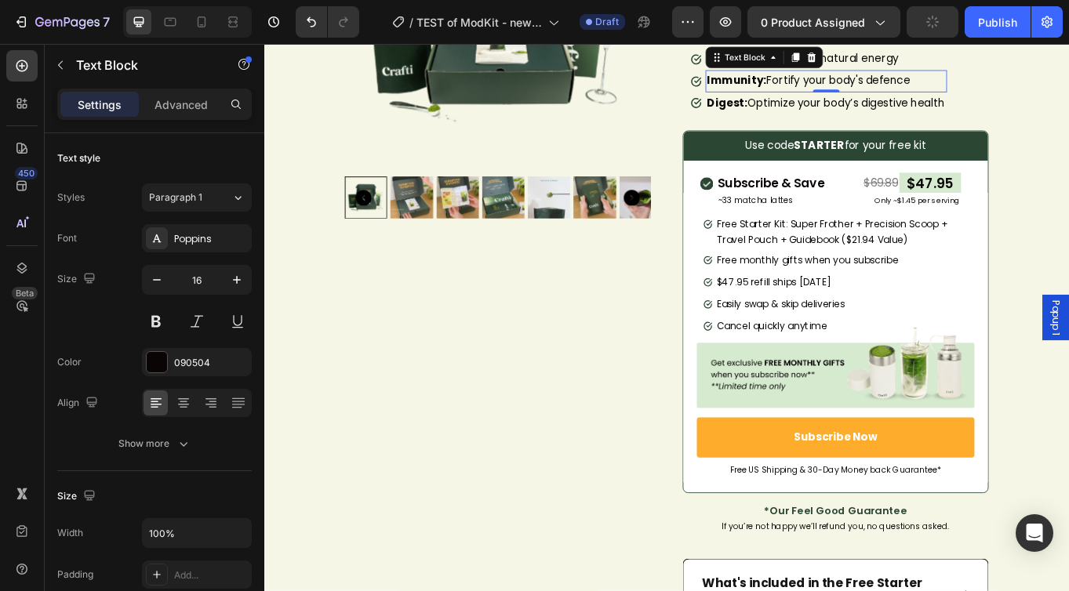
scroll to position [239, 0]
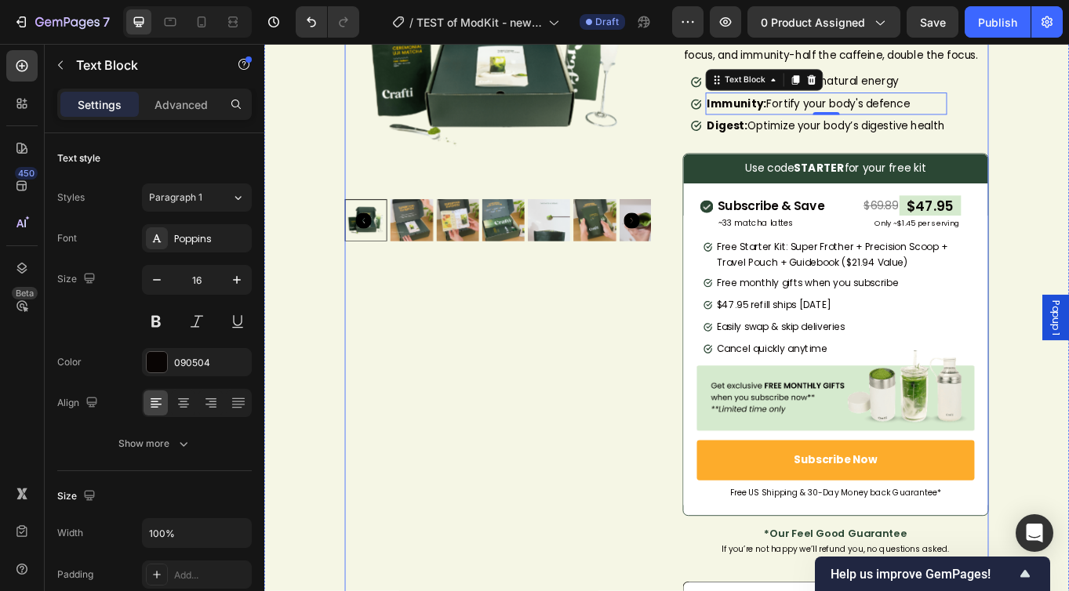
click at [532, 325] on div "Product Images" at bounding box center [537, 516] width 358 height 1308
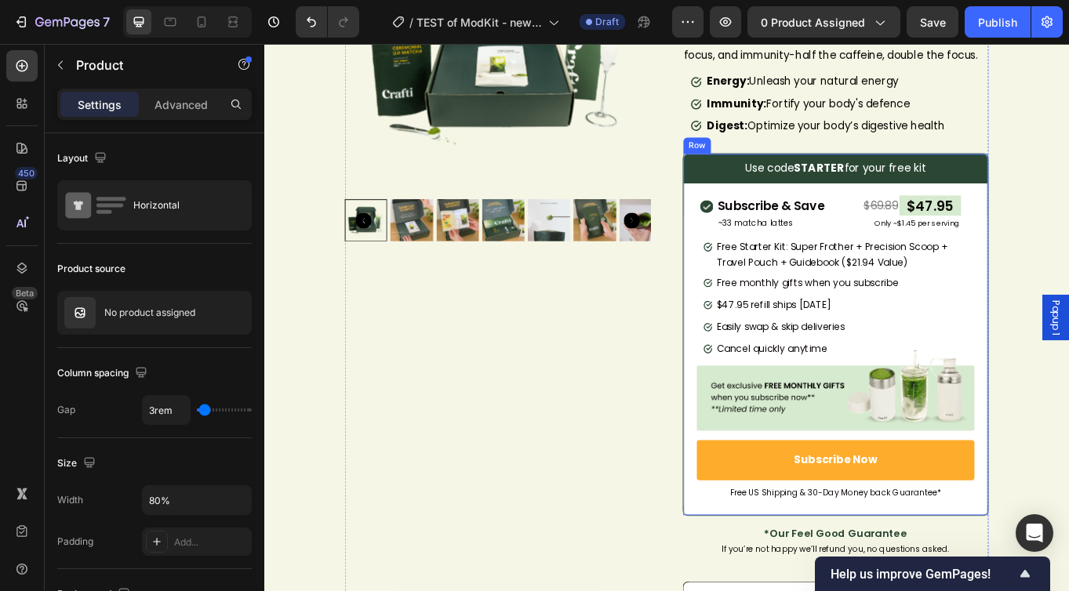
click at [762, 213] on div "Use code STARTER for your free kit Text Block Row Image Subscribe & Save Text B…" at bounding box center [932, 378] width 356 height 411
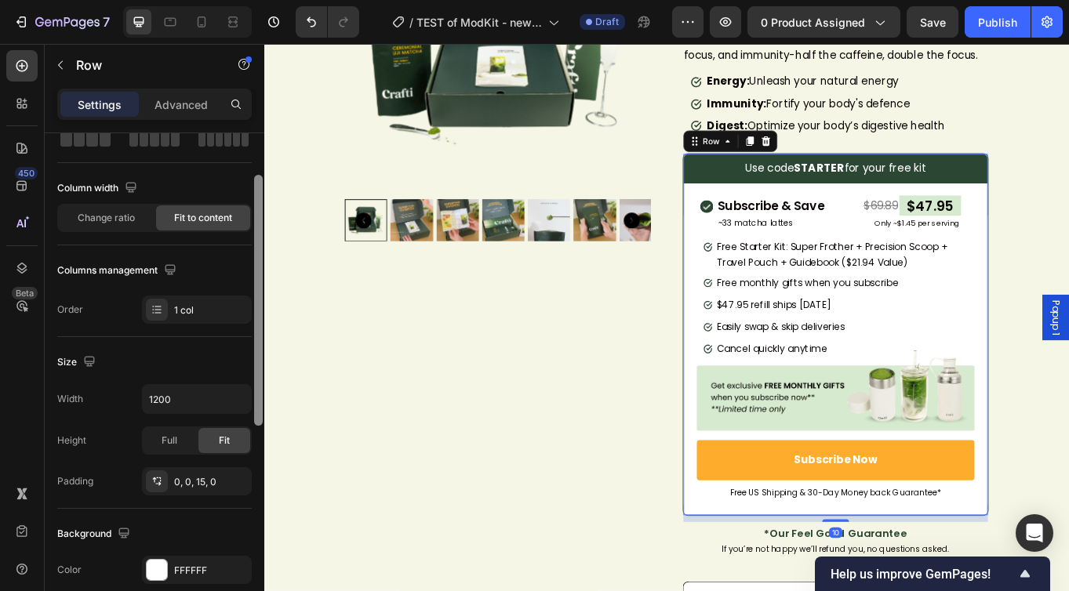
scroll to position [111, 0]
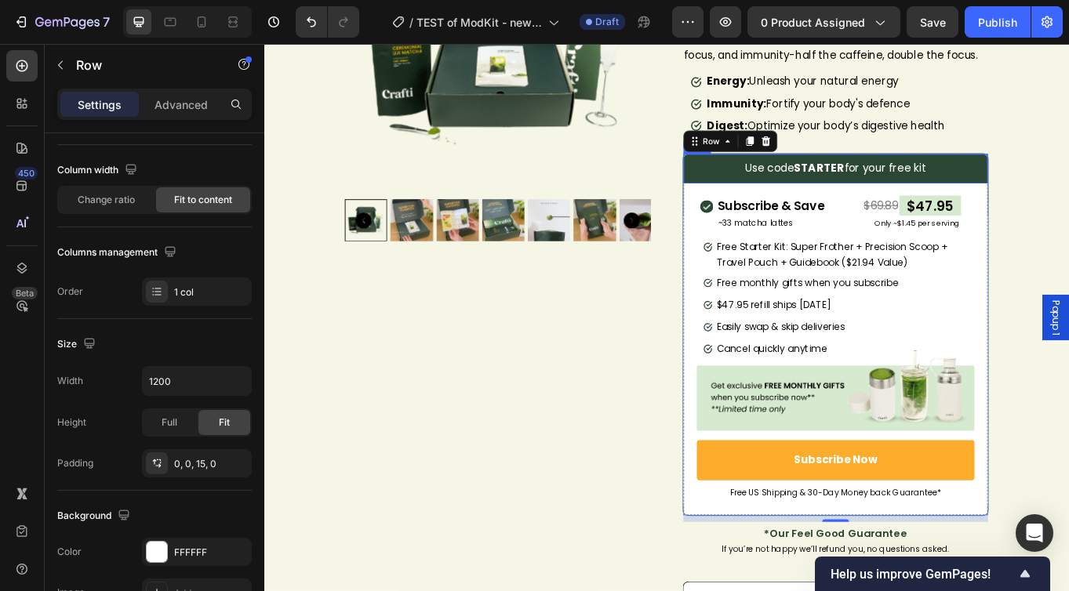
click at [775, 190] on div "Use code STARTER for your free kit Text Block Row" at bounding box center [932, 190] width 356 height 35
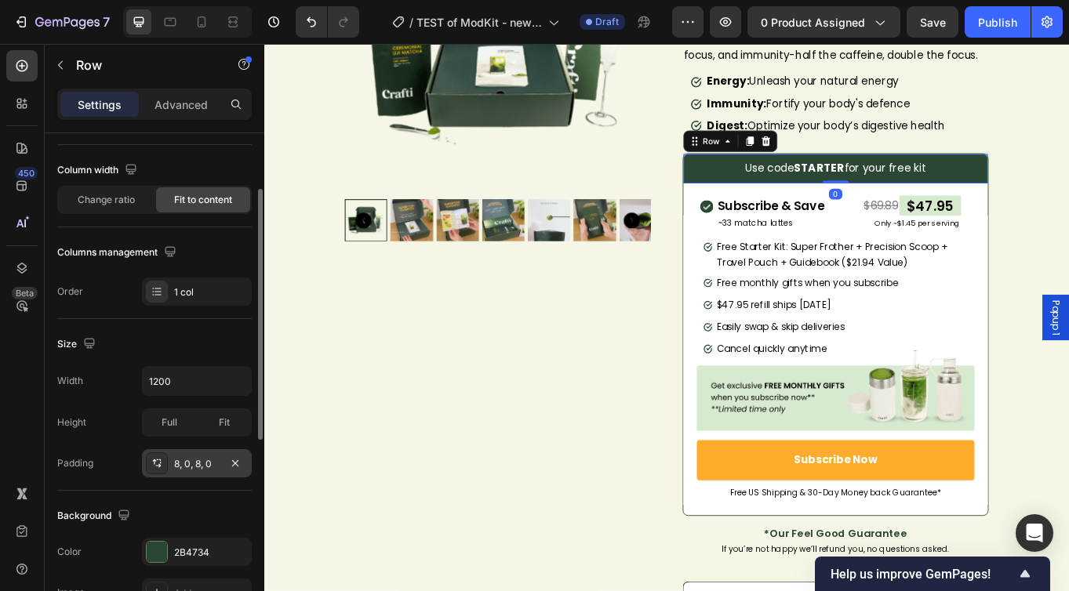
click at [177, 463] on div "8, 0, 8, 0" at bounding box center [196, 464] width 45 height 14
click at [180, 462] on div "8, 0, 8, 0" at bounding box center [196, 464] width 45 height 14
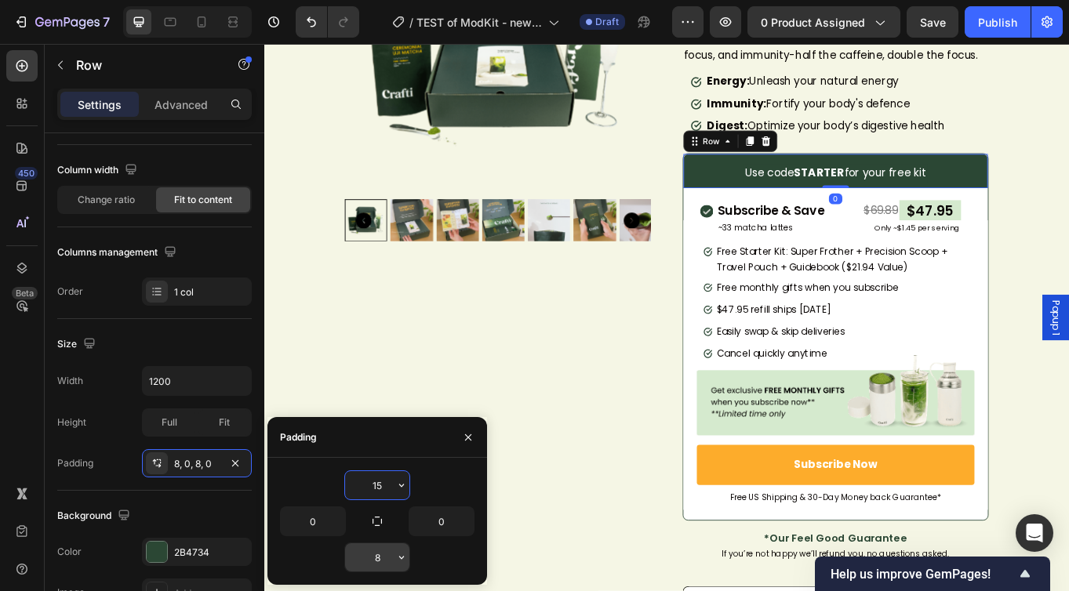
type input "15"
click at [374, 505] on input "8" at bounding box center [377, 557] width 64 height 28
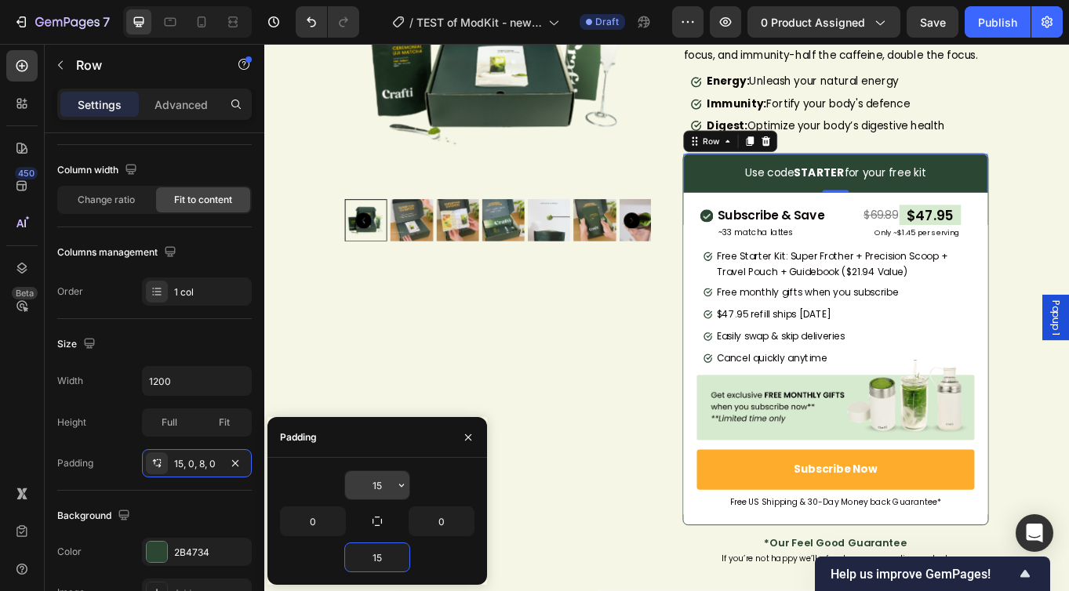
type input "15"
click at [380, 486] on input "15" at bounding box center [377, 485] width 64 height 28
click at [380, 488] on input "15" at bounding box center [377, 485] width 64 height 28
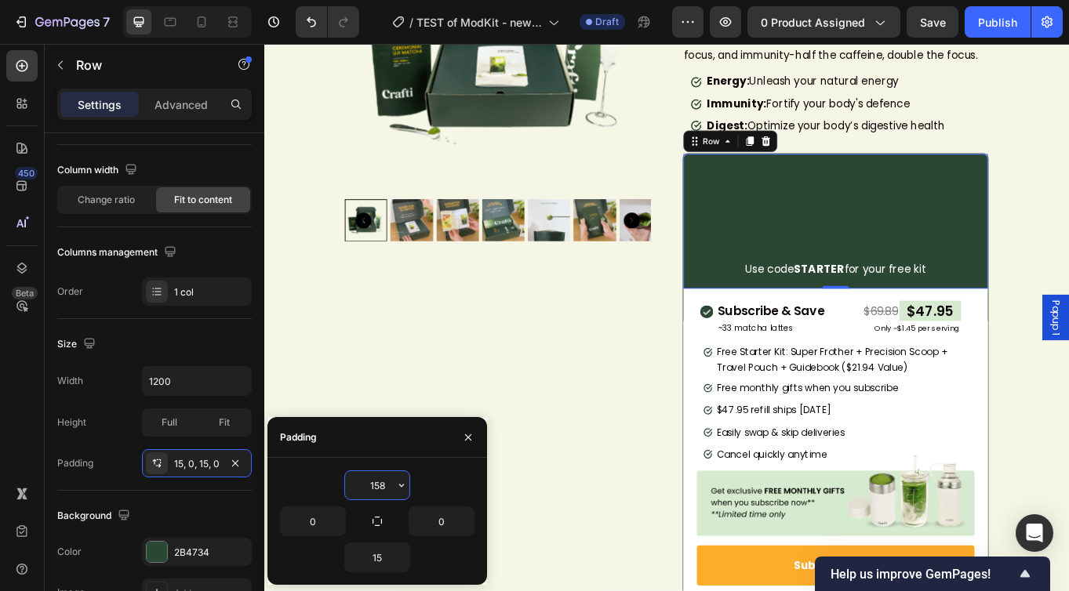
click at [380, 482] on input "158" at bounding box center [377, 485] width 64 height 28
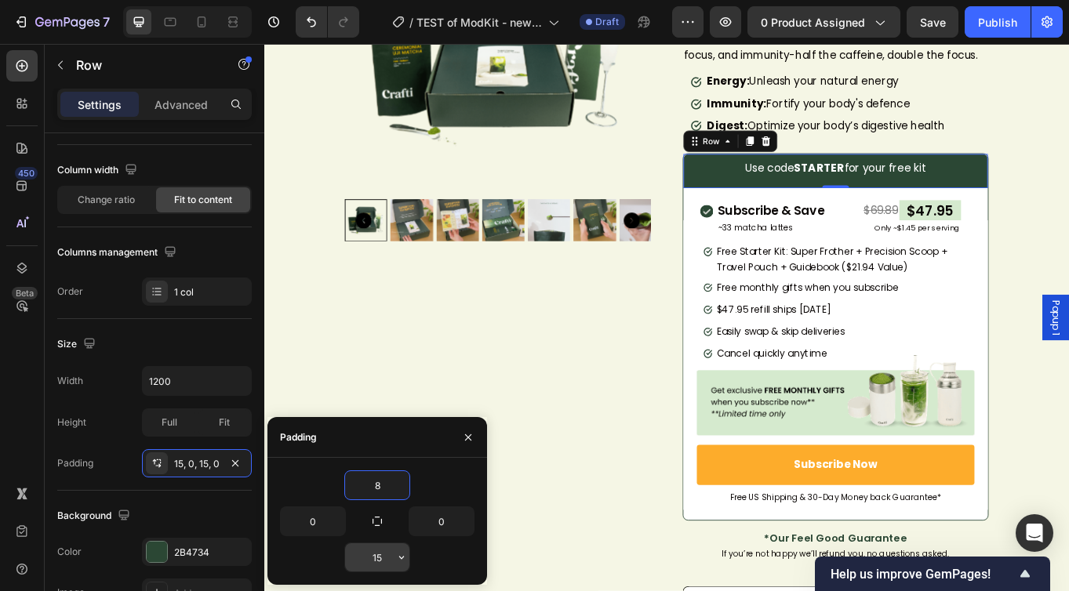
type input "8"
click at [379, 505] on input "15" at bounding box center [377, 557] width 64 height 28
type input "8"
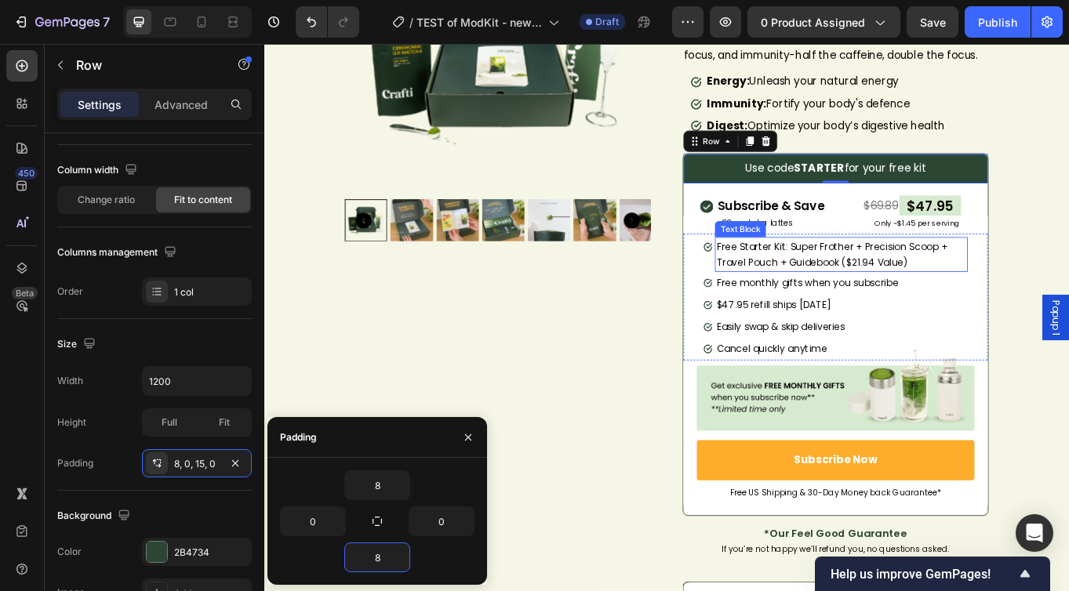
click at [832, 263] on div "Text Block" at bounding box center [820, 260] width 53 height 14
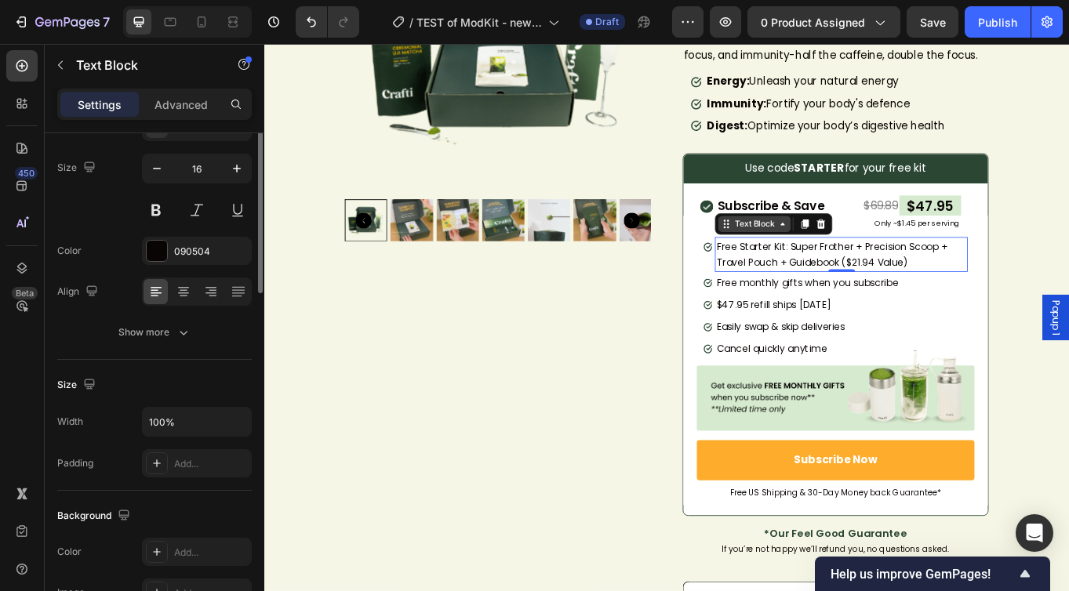
scroll to position [0, 0]
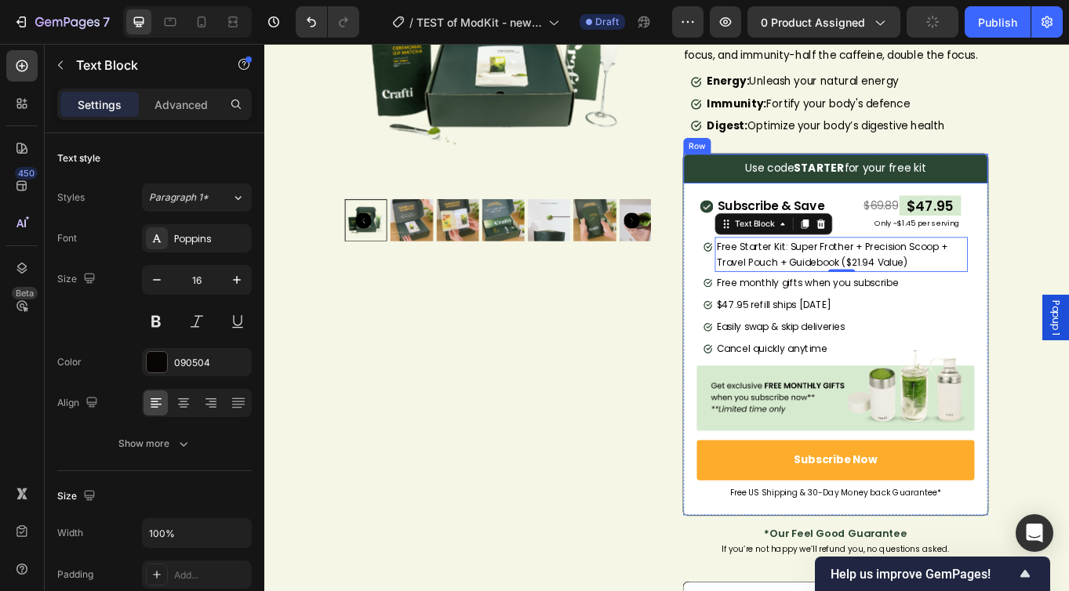
click at [1065, 185] on div "Use code STARTER for your free kit Text Block Row" at bounding box center [932, 190] width 356 height 35
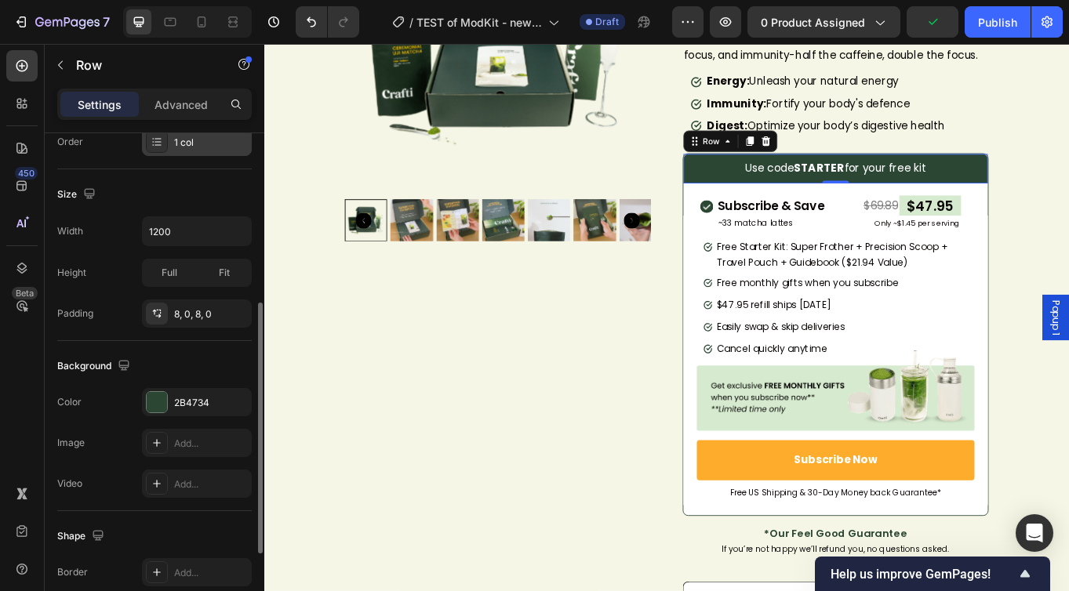
scroll to position [502, 0]
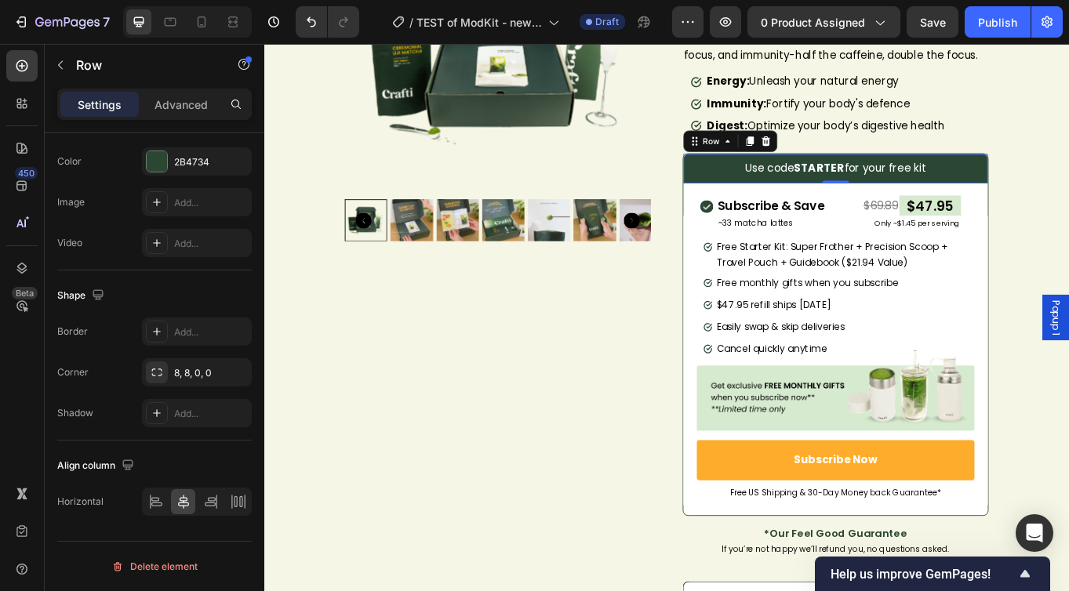
click at [766, 194] on div "Use code STARTER for your free kit Text Block Row 0" at bounding box center [932, 190] width 356 height 35
click at [759, 298] on div "Image Free Starter Kit: Super Frother + Precision Scoop + Travel Pouch + Guideb…" at bounding box center [932, 339] width 356 height 147
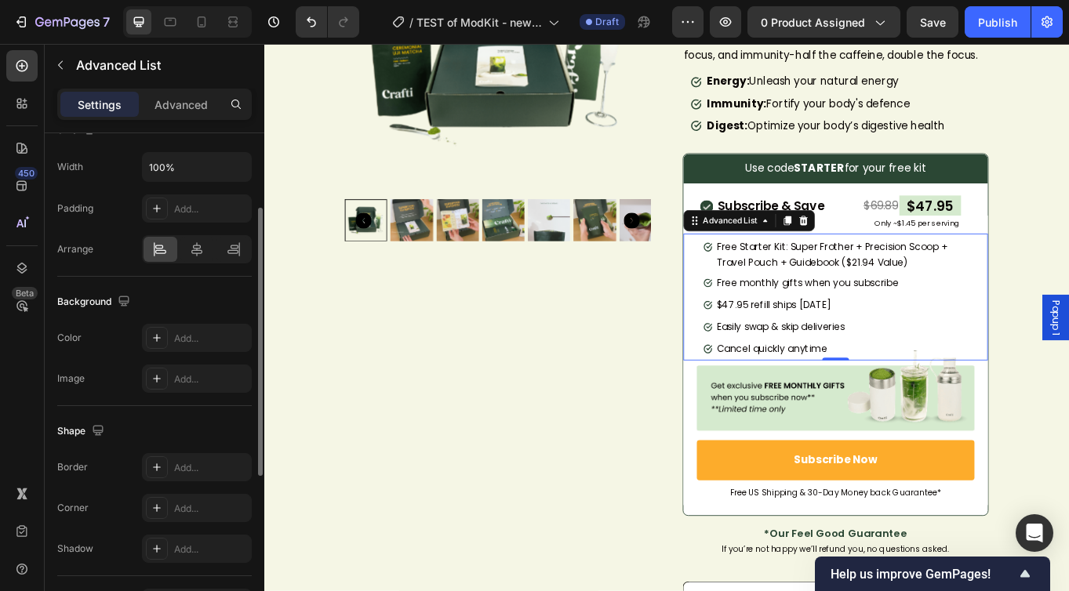
scroll to position [439, 0]
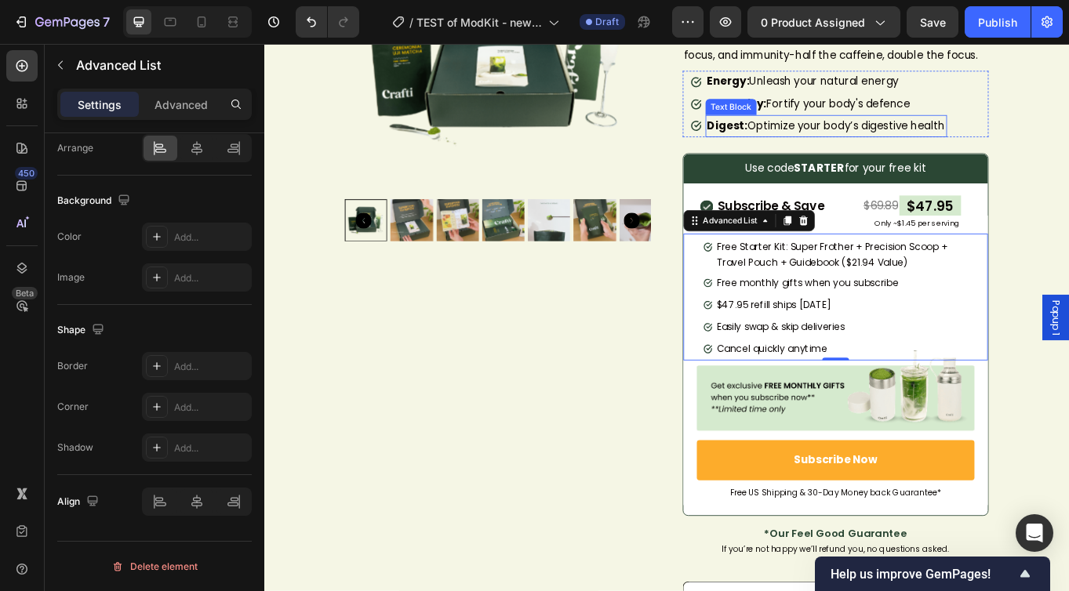
click at [866, 147] on p "Digest: Optimize your body’s digestive health" at bounding box center [921, 140] width 279 height 23
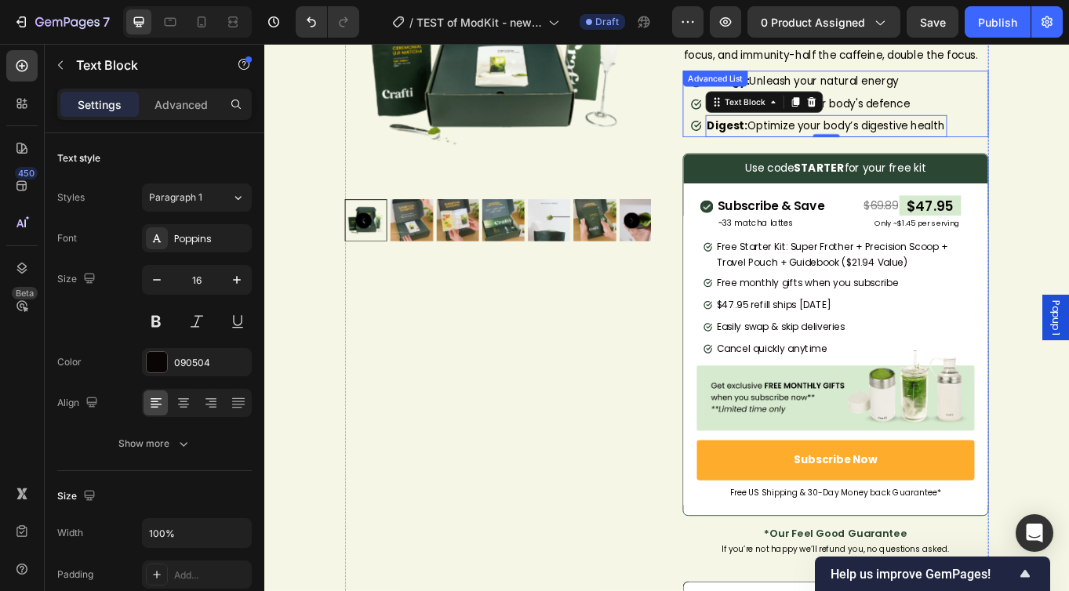
click at [1069, 132] on div "Image Energy: Unleash your natural energy Text Block Image Immunity: Fortify yo…" at bounding box center [937, 113] width 348 height 77
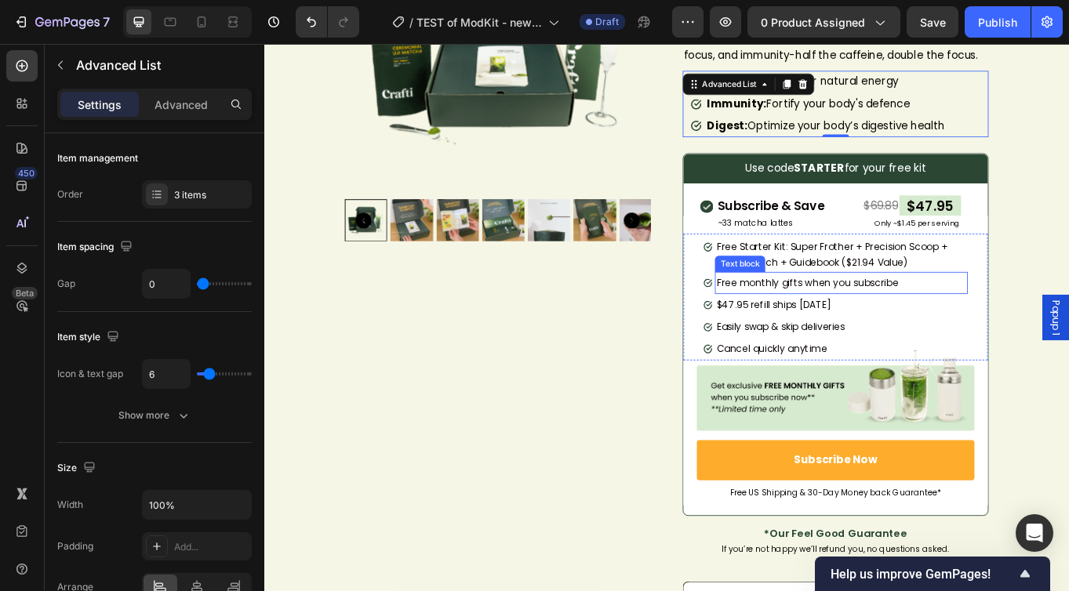
click at [888, 329] on span "Free monthly gifts when you subscribe" at bounding box center [899, 323] width 213 height 16
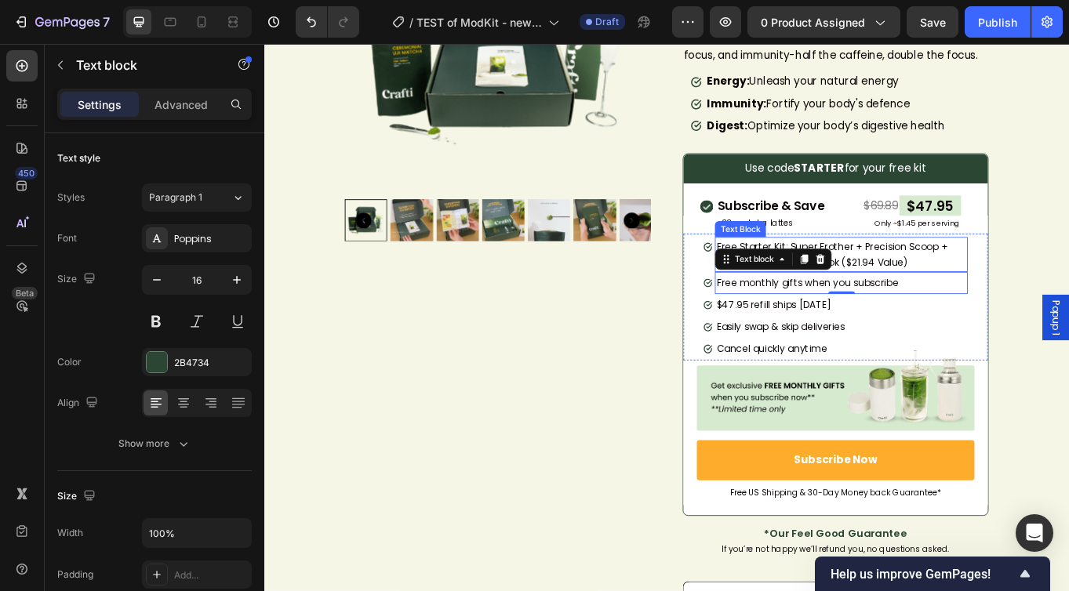
click at [992, 279] on span "Free Starter Kit: Super Frother + Precision Scoop + Travel Pouch + Guidebook ($…" at bounding box center [928, 290] width 270 height 35
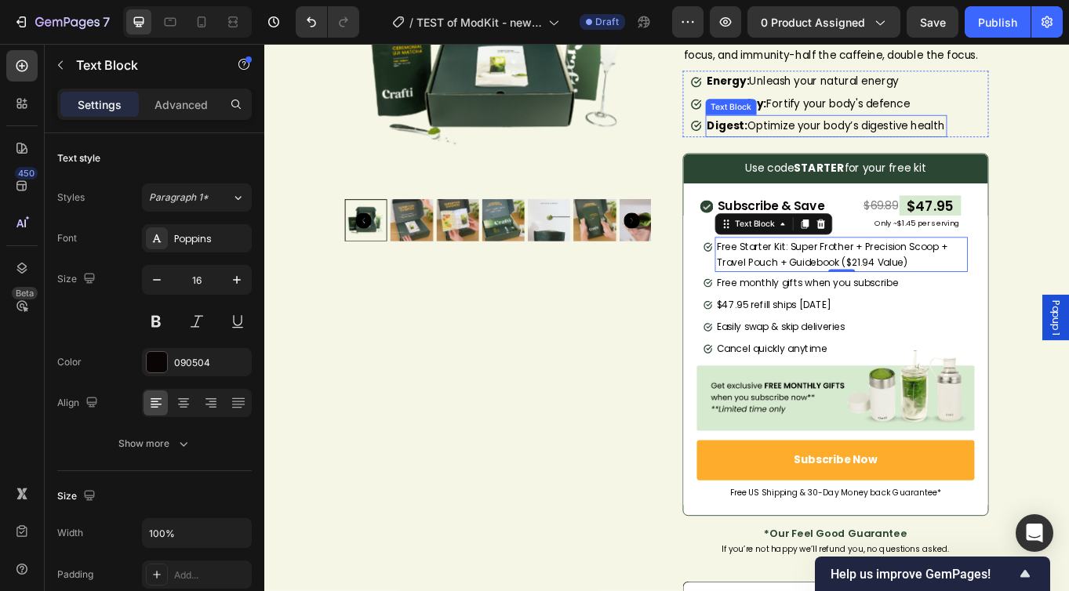
click at [916, 138] on p "Digest: Optimize your body’s digestive health" at bounding box center [921, 140] width 279 height 23
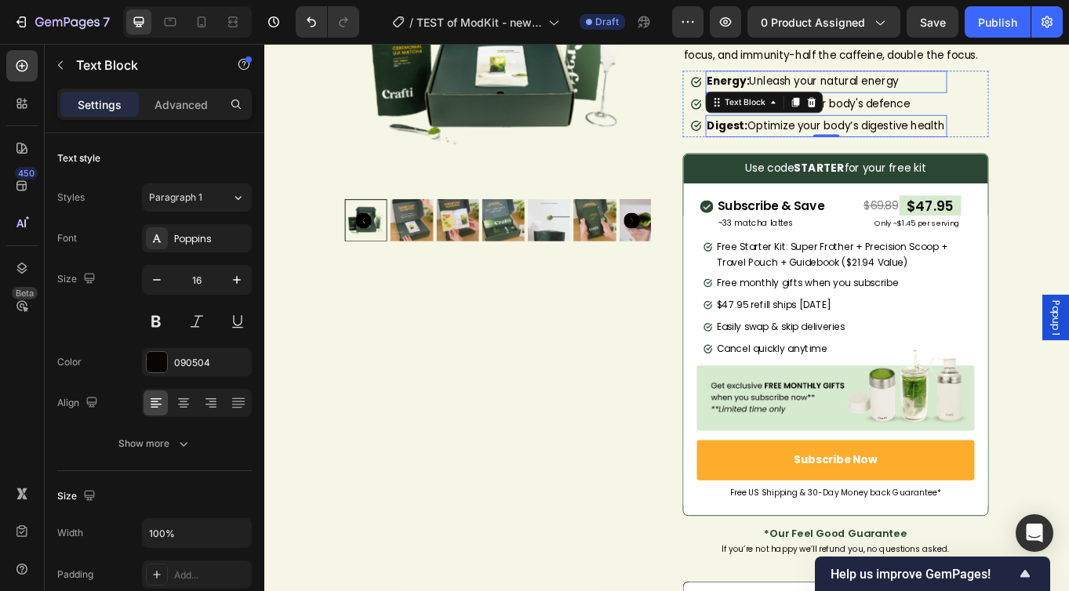
click at [962, 94] on p "Energy: Unleash your natural energy" at bounding box center [921, 88] width 279 height 23
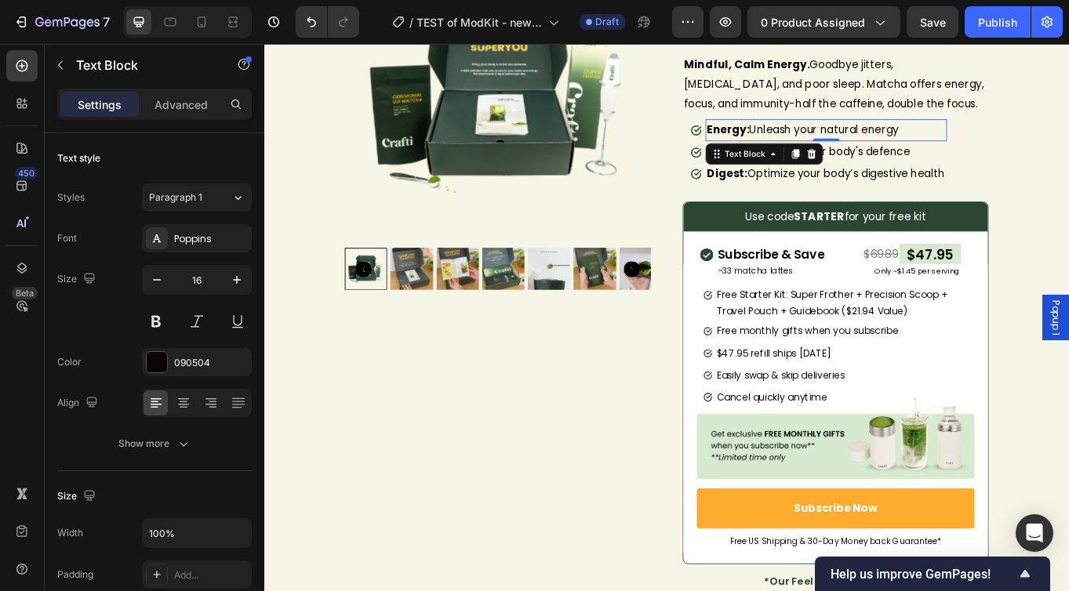
scroll to position [176, 0]
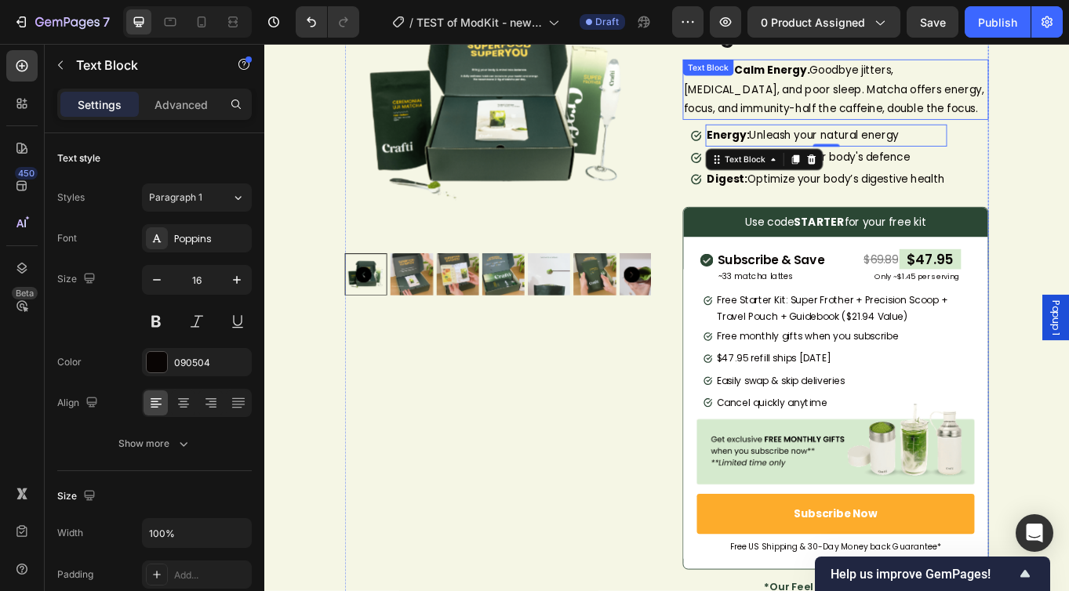
click at [1069, 115] on p "Mindful, Calm Energy. Goodbye jitters, [MEDICAL_DATA], and poor sleep. Matcha o…" at bounding box center [932, 97] width 354 height 67
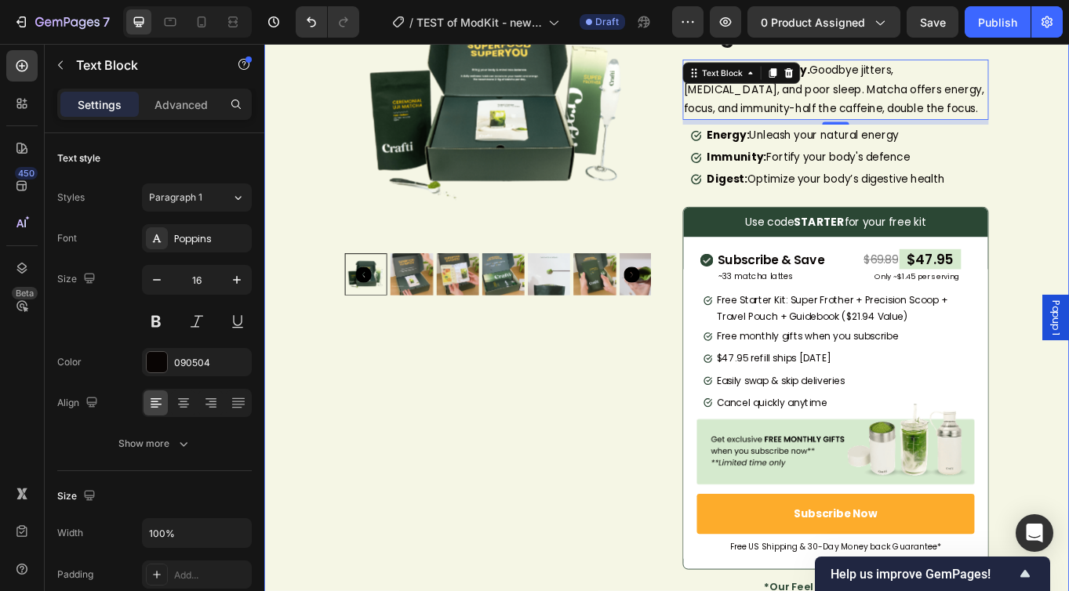
click at [1069, 183] on div "Product Images [DOMAIN_NAME] - Preview Badge (Stars) [DOMAIN_NAME] Ceremonial U…" at bounding box center [734, 579] width 941 height 1308
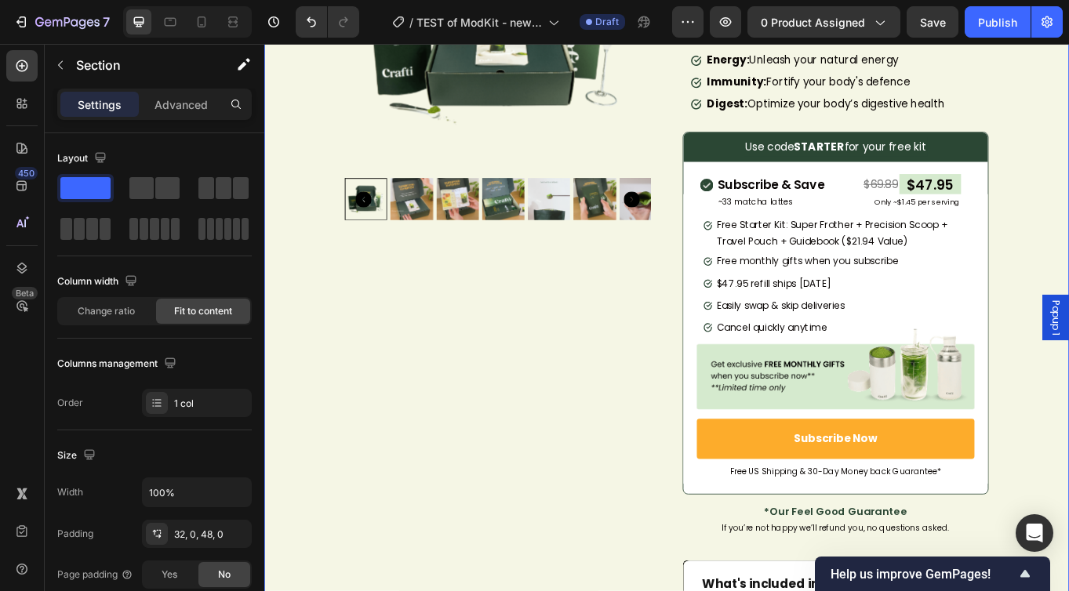
scroll to position [252, 0]
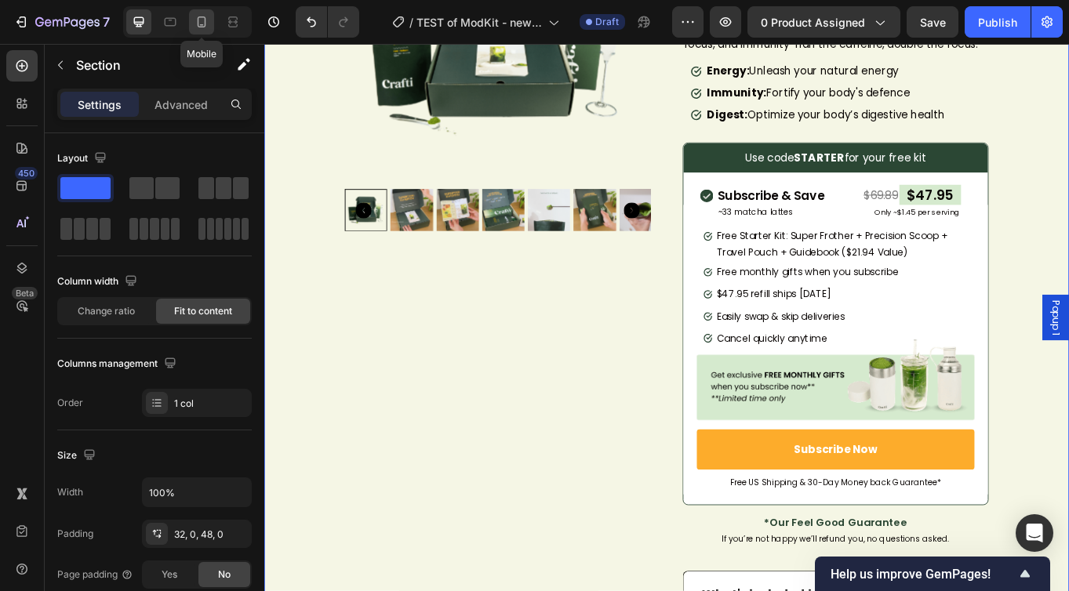
click at [196, 27] on icon at bounding box center [202, 22] width 16 height 16
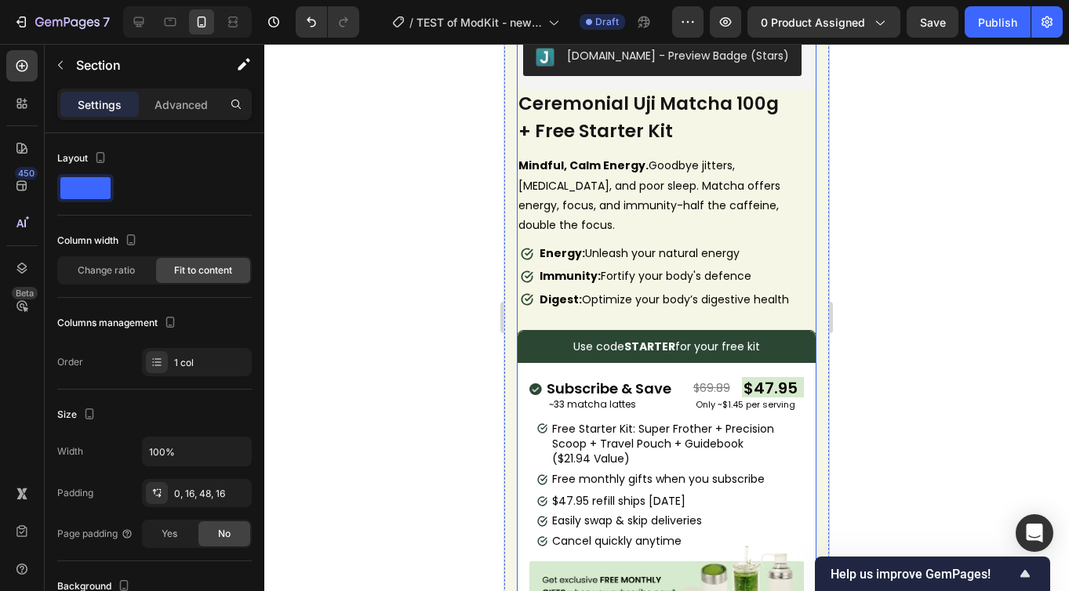
scroll to position [940, 0]
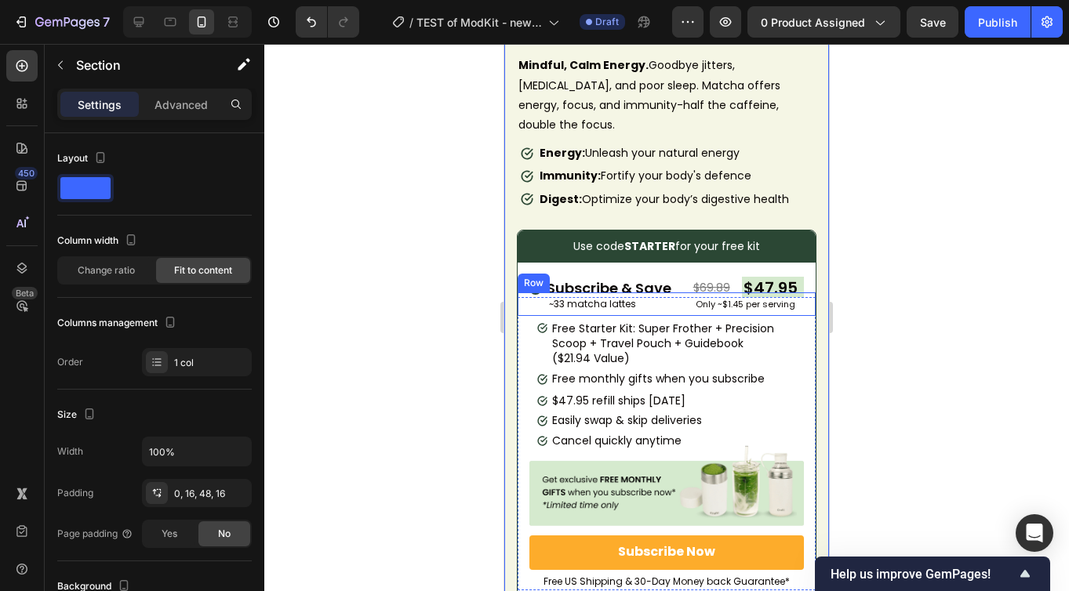
click at [661, 293] on div "~33 matcha lattes Text Block Only ~$1.45 per serving Text Block Row" at bounding box center [667, 305] width 298 height 24
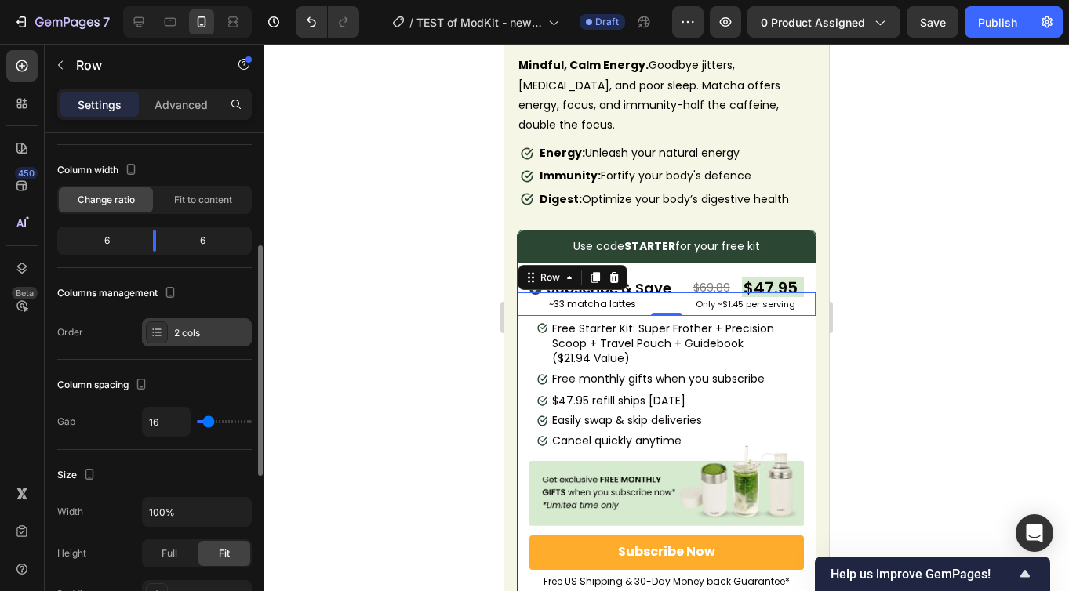
scroll to position [0, 0]
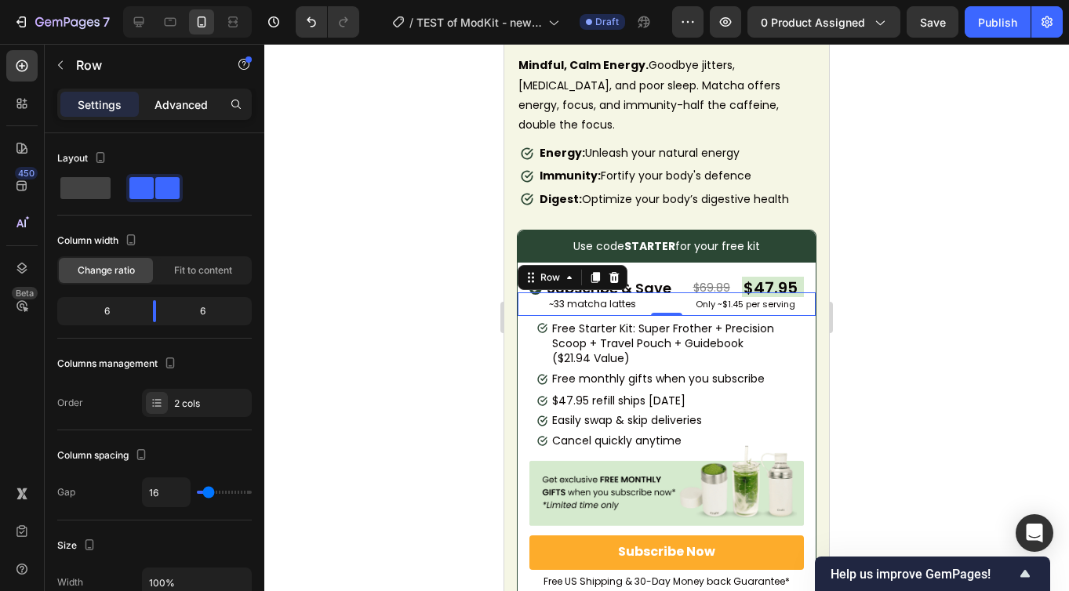
click at [187, 96] on p "Advanced" at bounding box center [181, 104] width 53 height 16
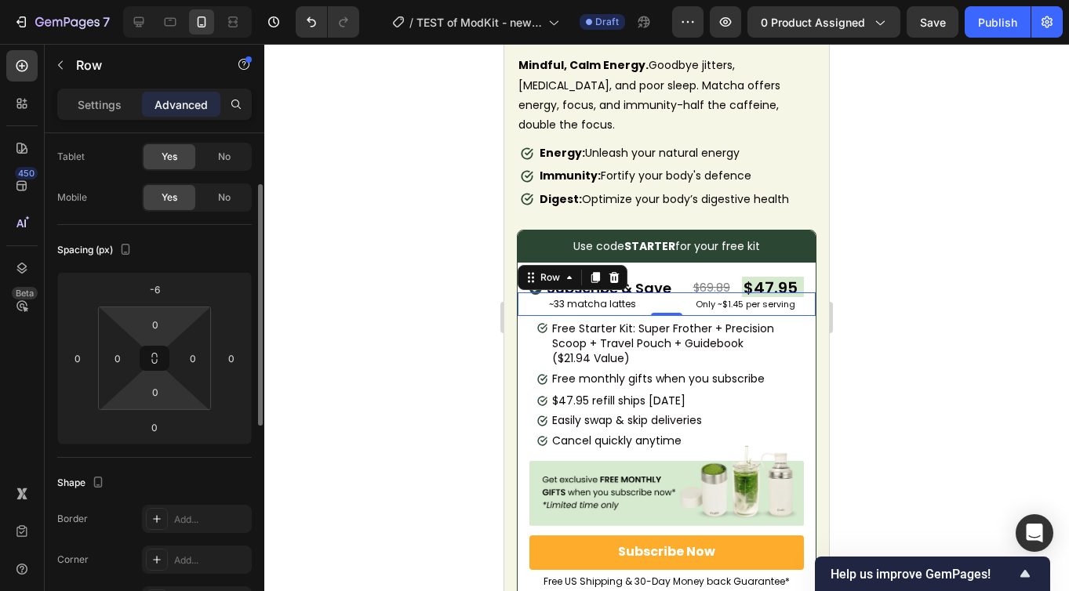
scroll to position [88, 0]
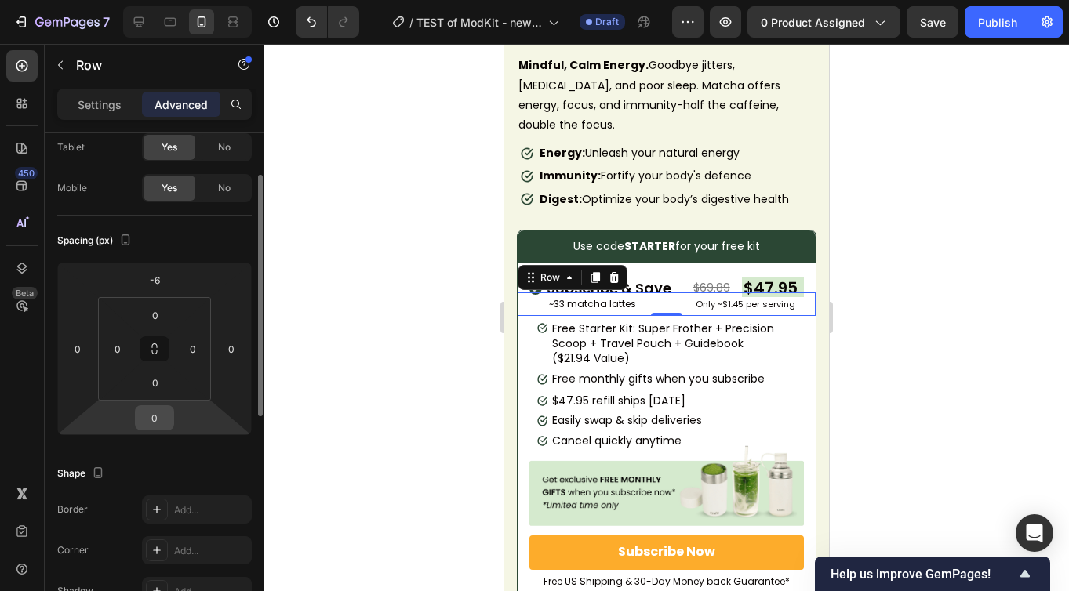
click at [160, 416] on input "0" at bounding box center [154, 418] width 31 height 24
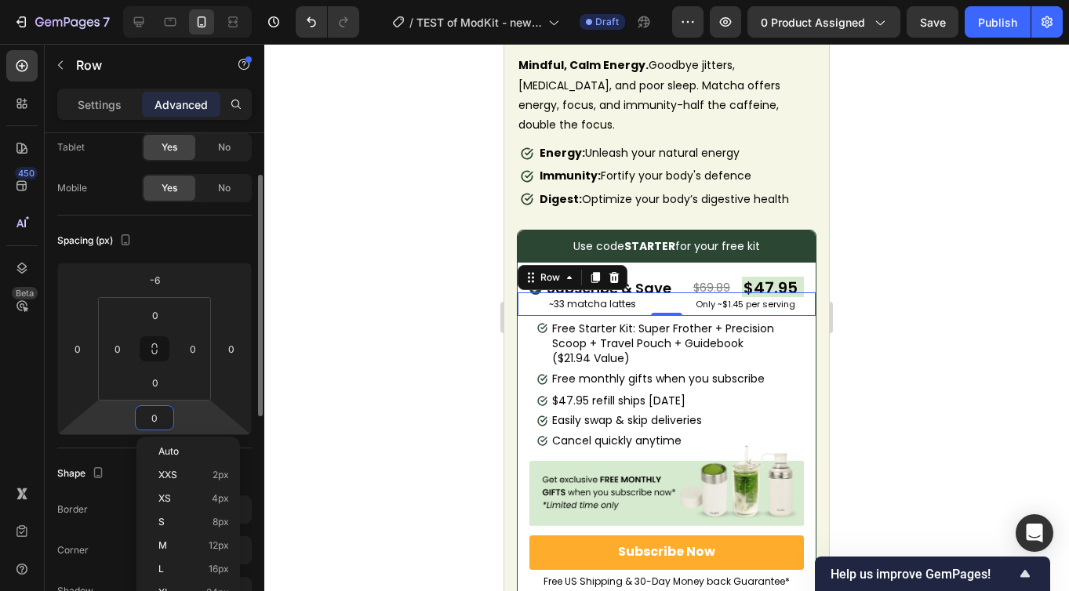
click at [160, 416] on input "0" at bounding box center [154, 418] width 31 height 24
type input "5"
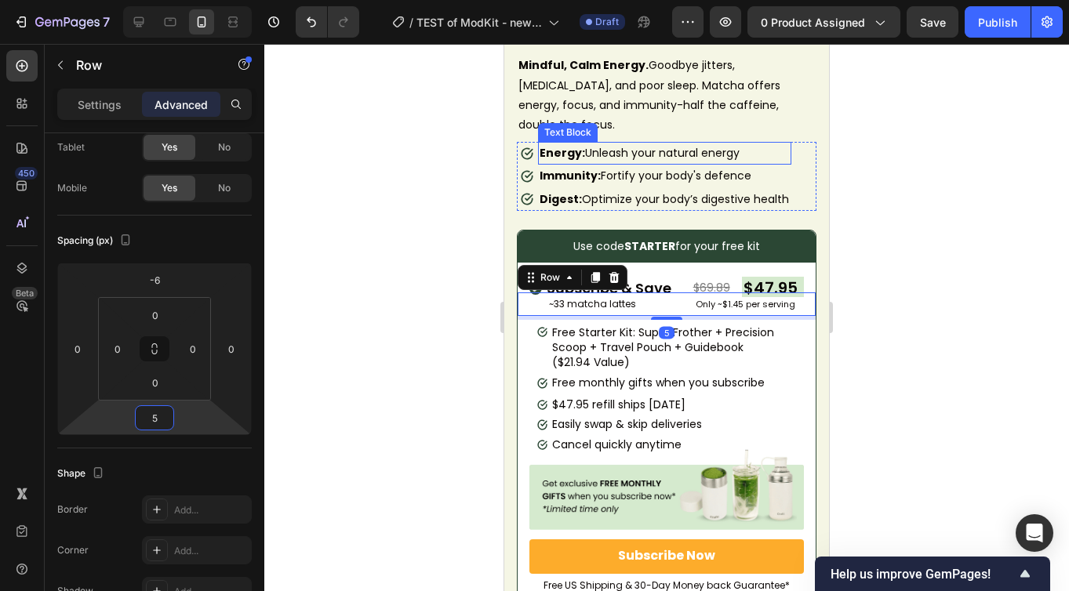
click at [713, 144] on p "Energy: Unleash your natural energy" at bounding box center [665, 154] width 250 height 20
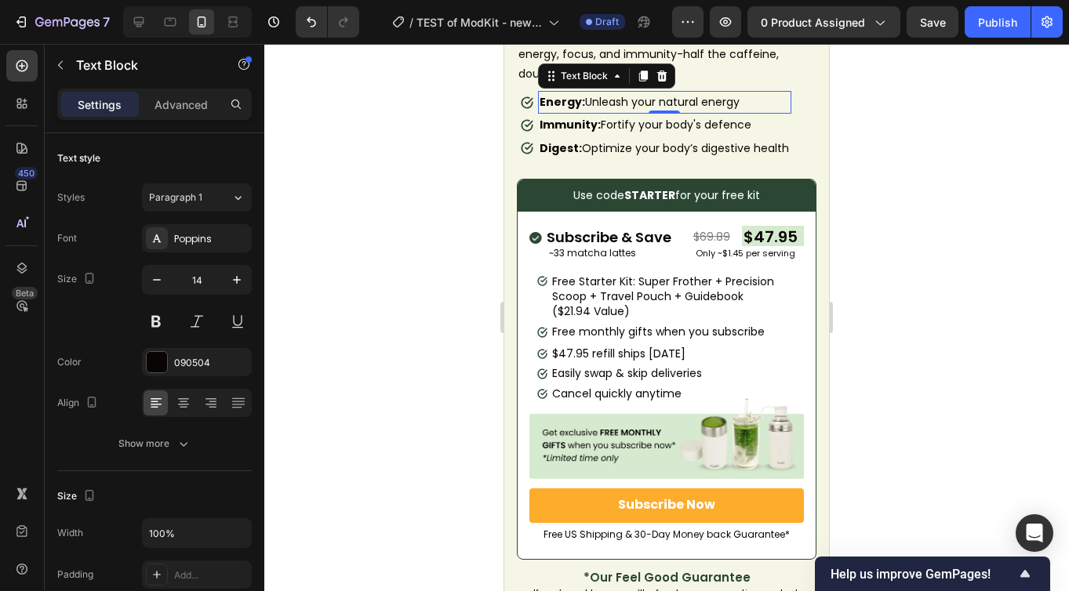
scroll to position [1042, 0]
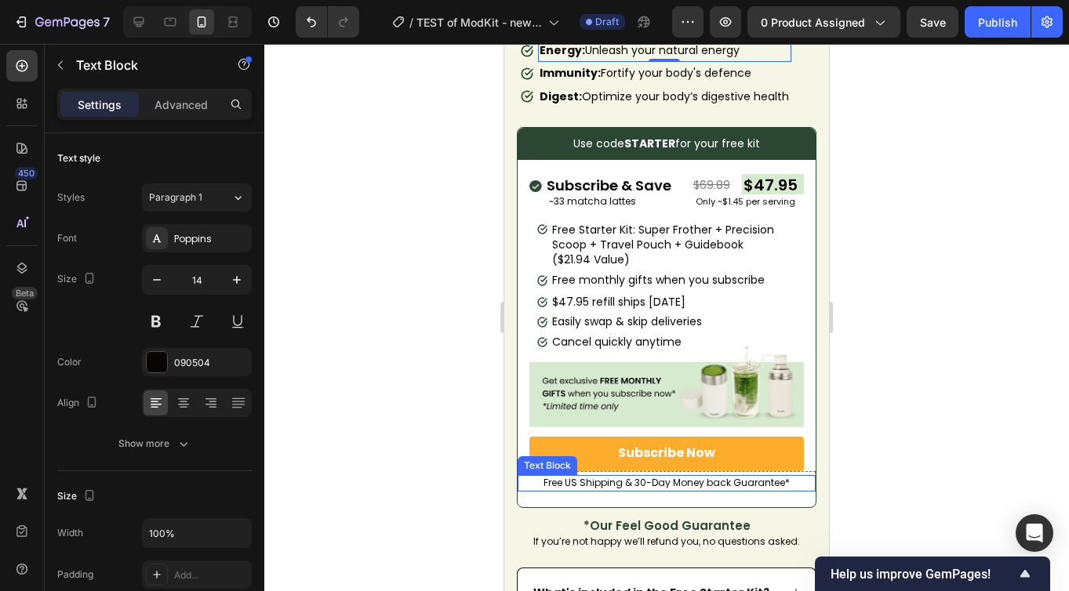
click at [773, 476] on span "Free US Shipping & 30-Day Money back Guarantee*" at bounding box center [666, 482] width 246 height 13
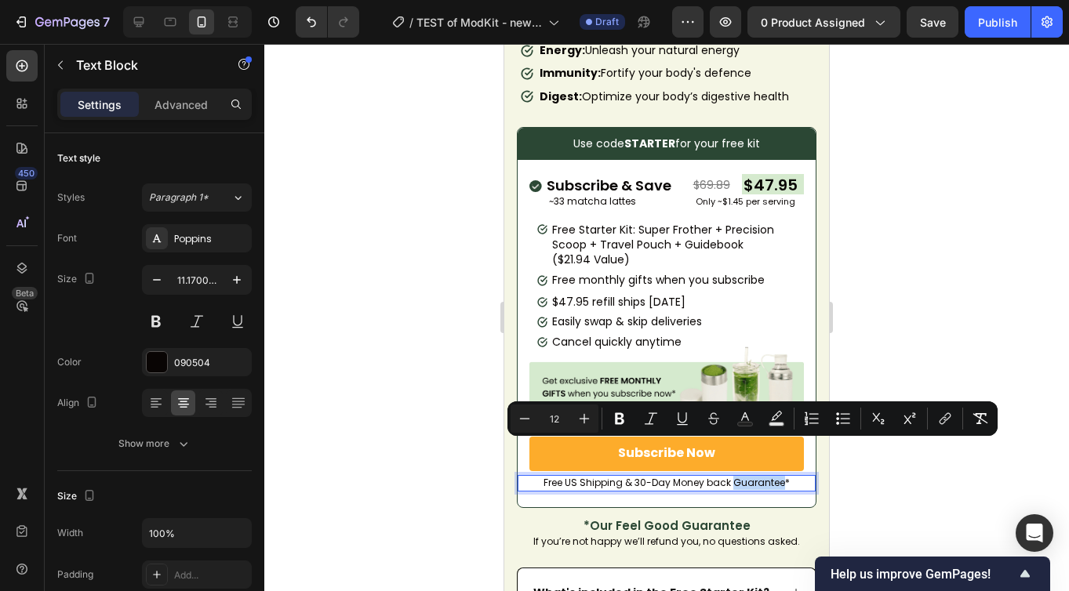
click at [791, 477] on p "Free US Shipping & 30-Day Money back Guarantee*" at bounding box center [666, 483] width 295 height 13
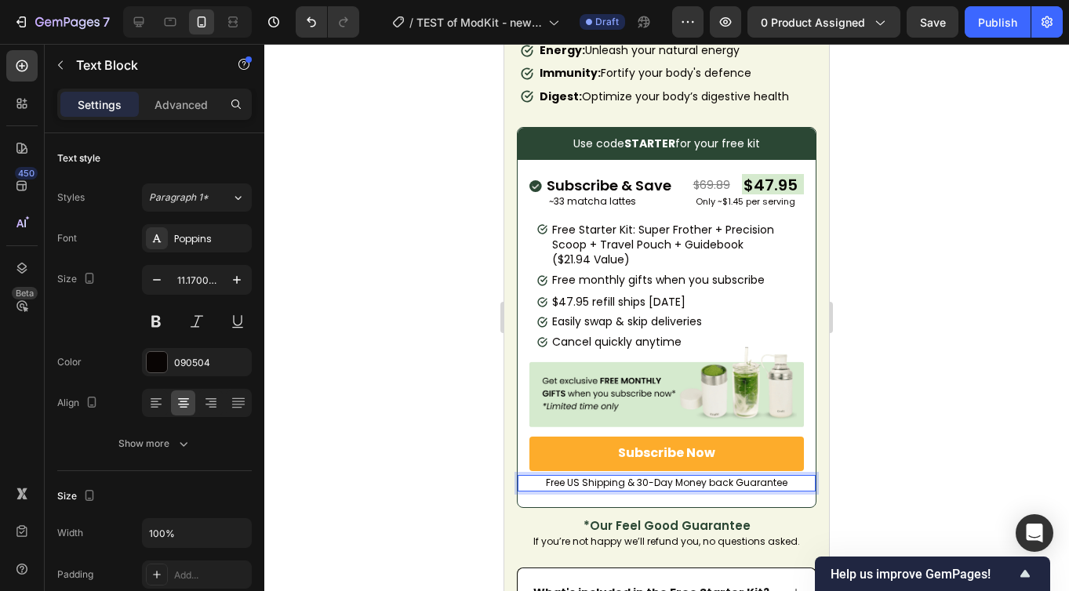
click at [630, 476] on span "Free US Shipping & 30-Day Money back Guarantee" at bounding box center [667, 482] width 242 height 13
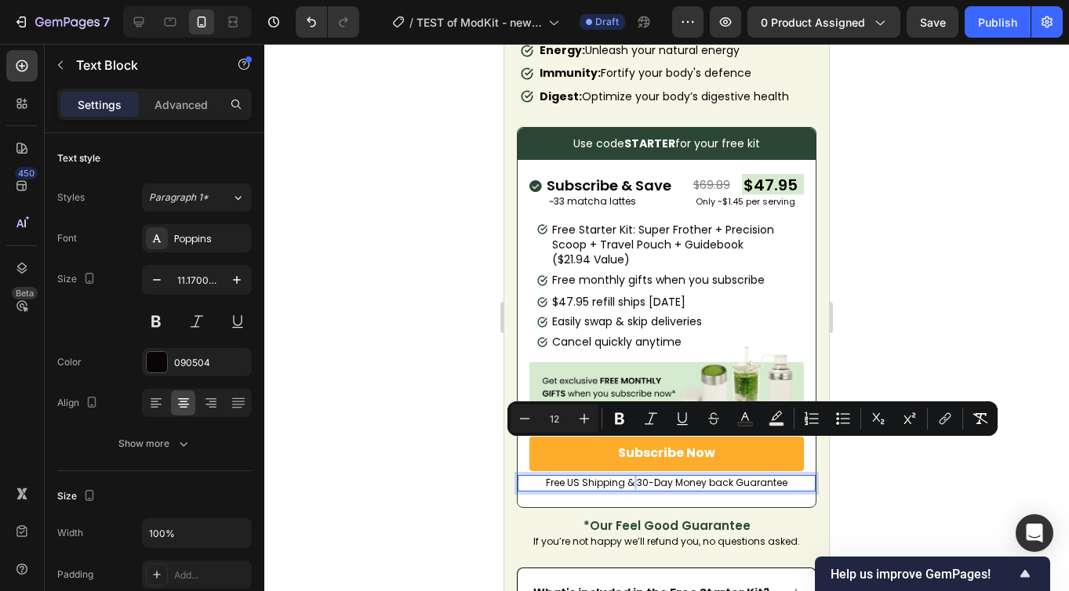
click at [630, 476] on span "Free US Shipping & 30-Day Money back Guarantee" at bounding box center [667, 482] width 242 height 13
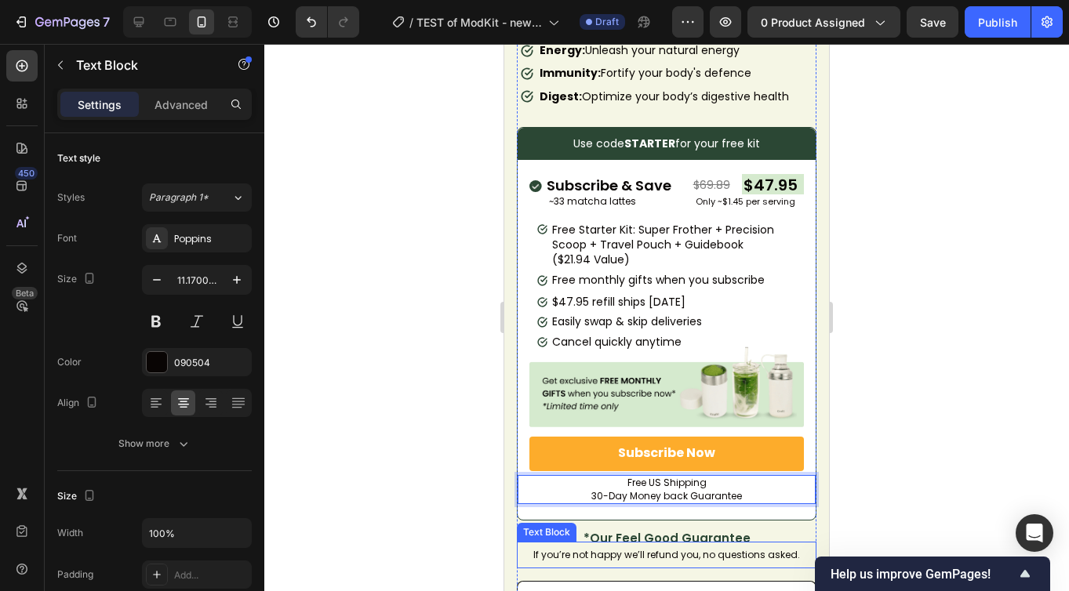
click at [595, 505] on span "If you’re not happy we’ll refund you, no questions asked." at bounding box center [666, 554] width 267 height 13
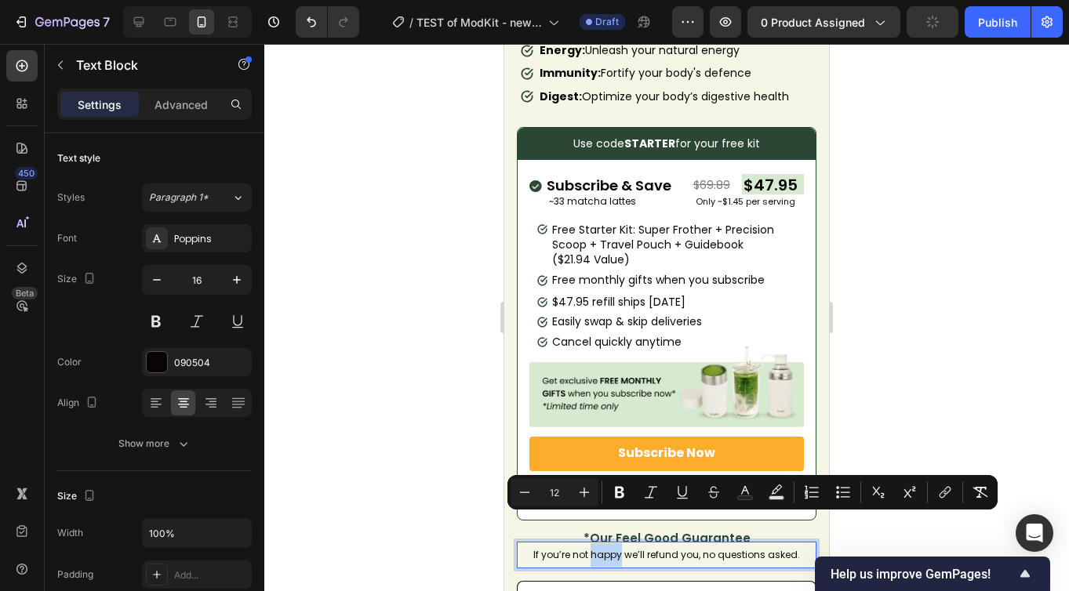
click at [653, 505] on p "If you’re not happy we’ll refund you, no questions asked." at bounding box center [666, 555] width 296 height 24
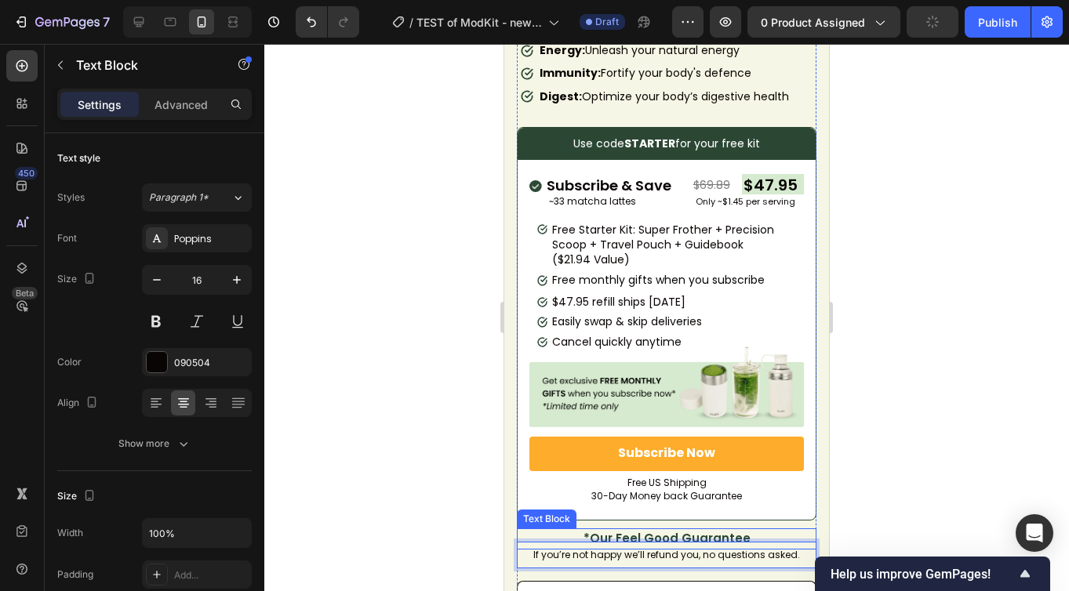
click at [628, 505] on span "*Our Feel Good Guarantee" at bounding box center [666, 538] width 167 height 16
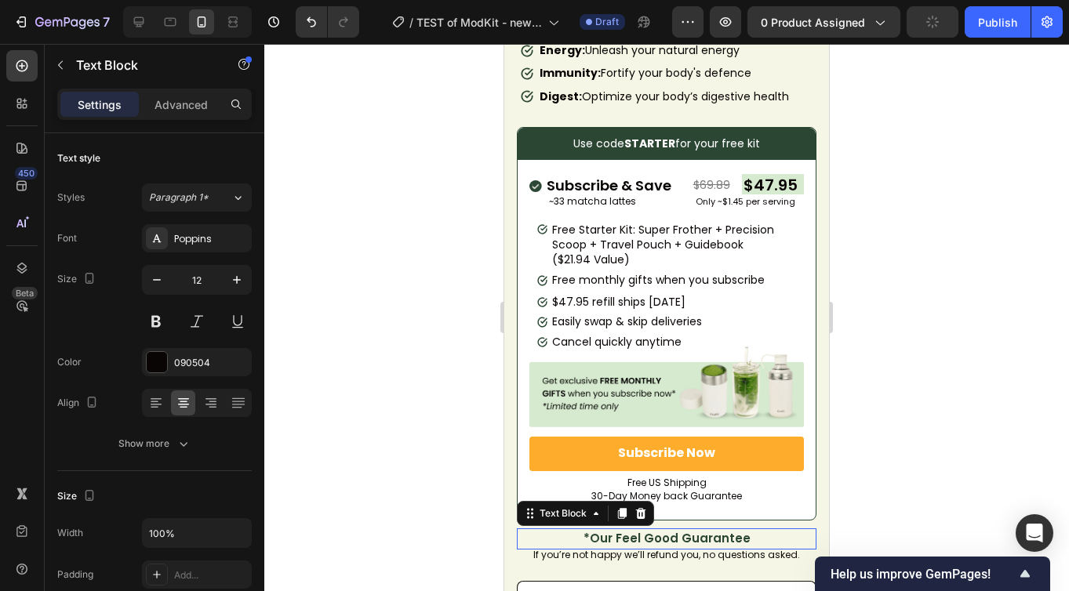
click at [628, 505] on span "*Our Feel Good Guarantee" at bounding box center [666, 538] width 167 height 16
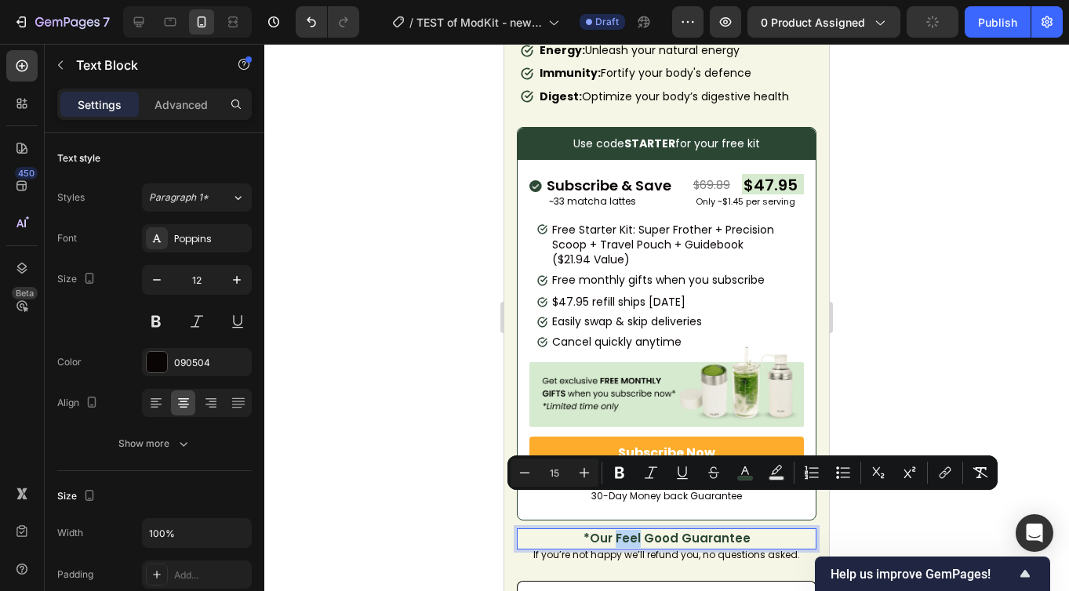
click at [587, 505] on span "*Our Feel Good Guarantee" at bounding box center [666, 538] width 167 height 16
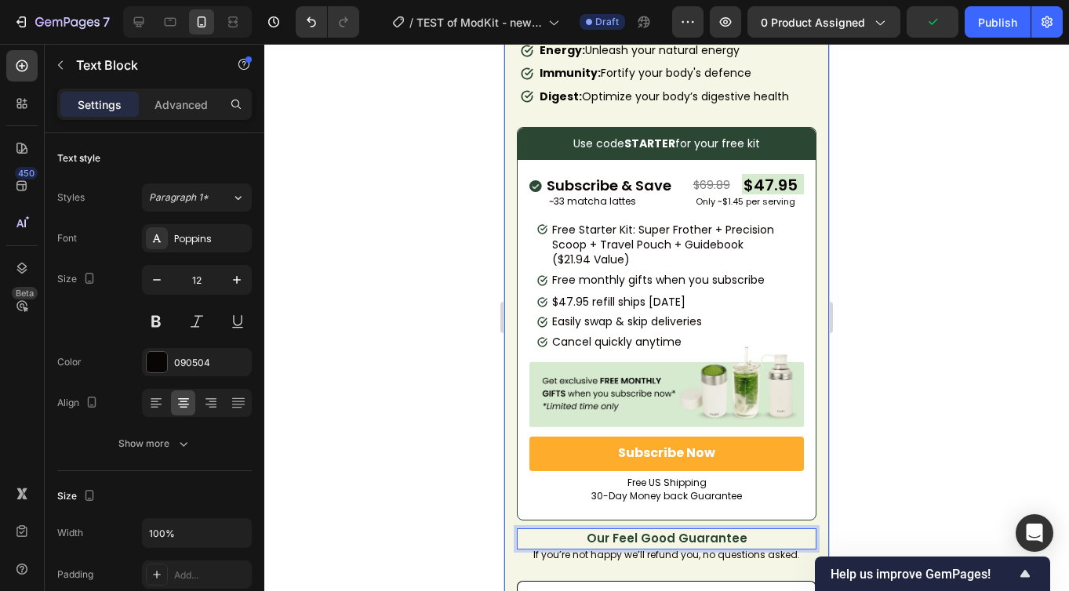
click at [810, 387] on div "Product Images [DOMAIN_NAME] - Preview Badge (Stars) [DOMAIN_NAME] Ceremonial U…" at bounding box center [666, 221] width 325 height 1501
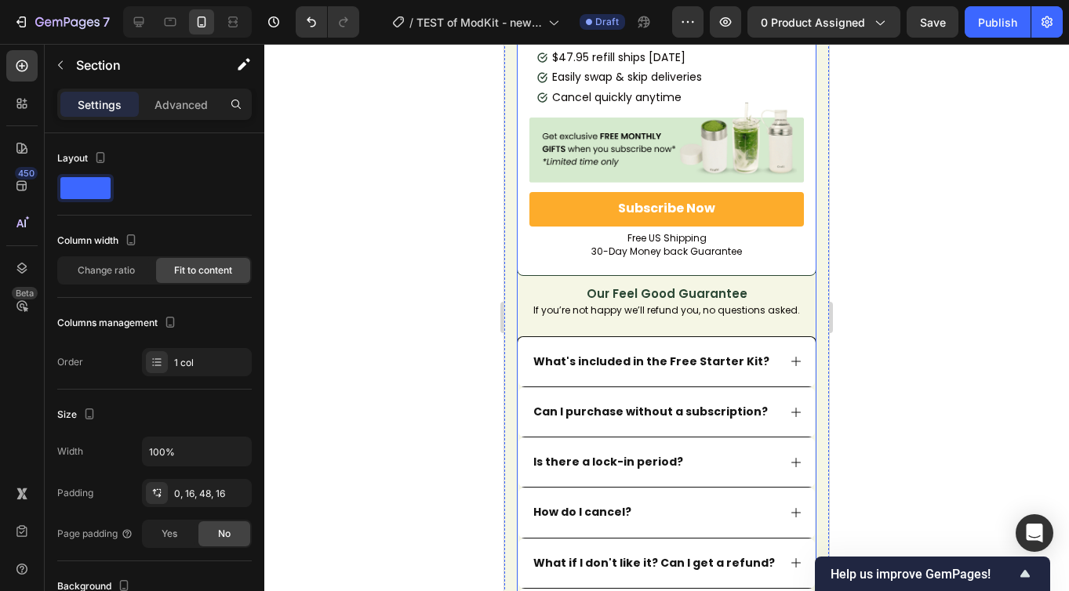
scroll to position [1015, 0]
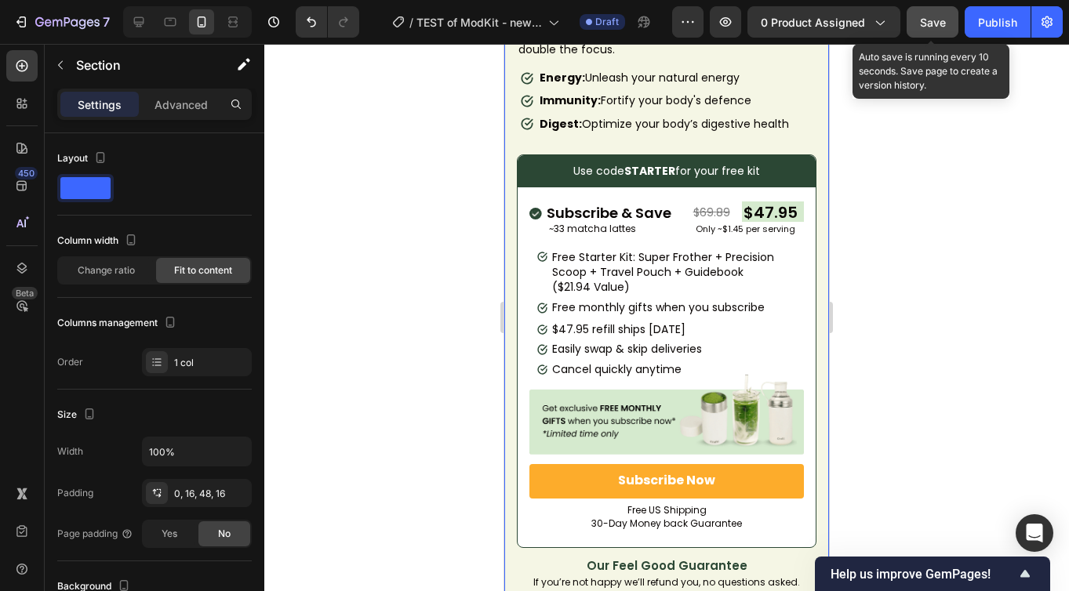
click at [919, 23] on button "Save" at bounding box center [933, 21] width 52 height 31
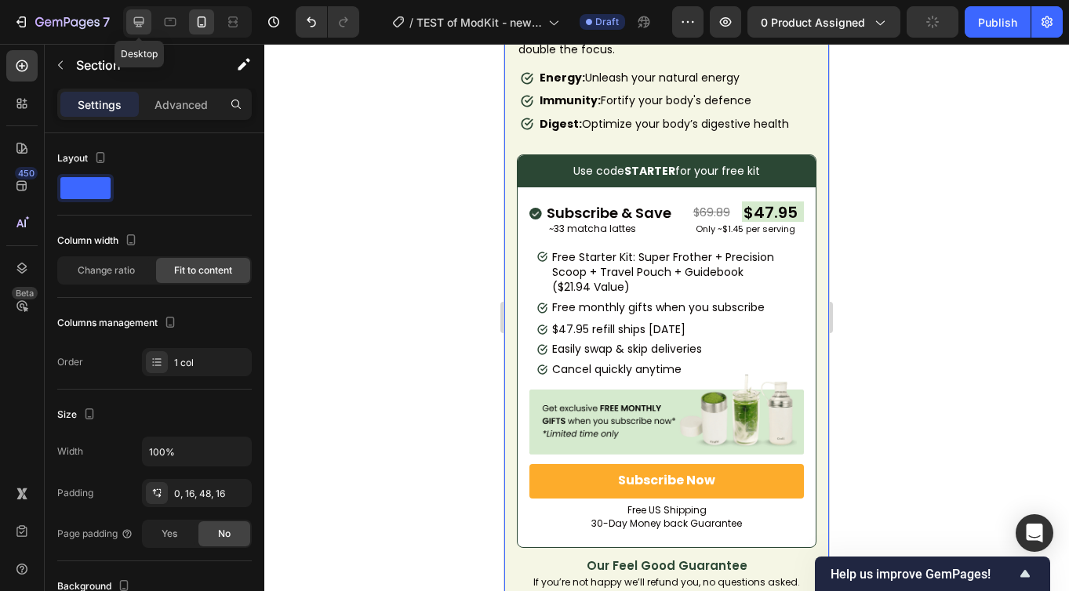
click at [139, 20] on icon at bounding box center [139, 22] width 16 height 16
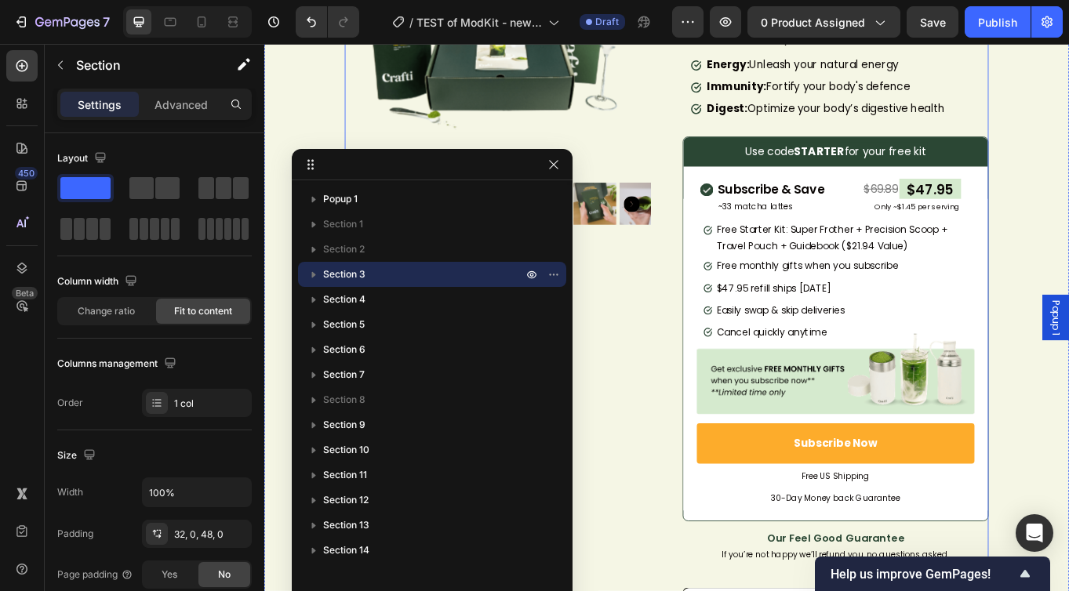
scroll to position [256, 0]
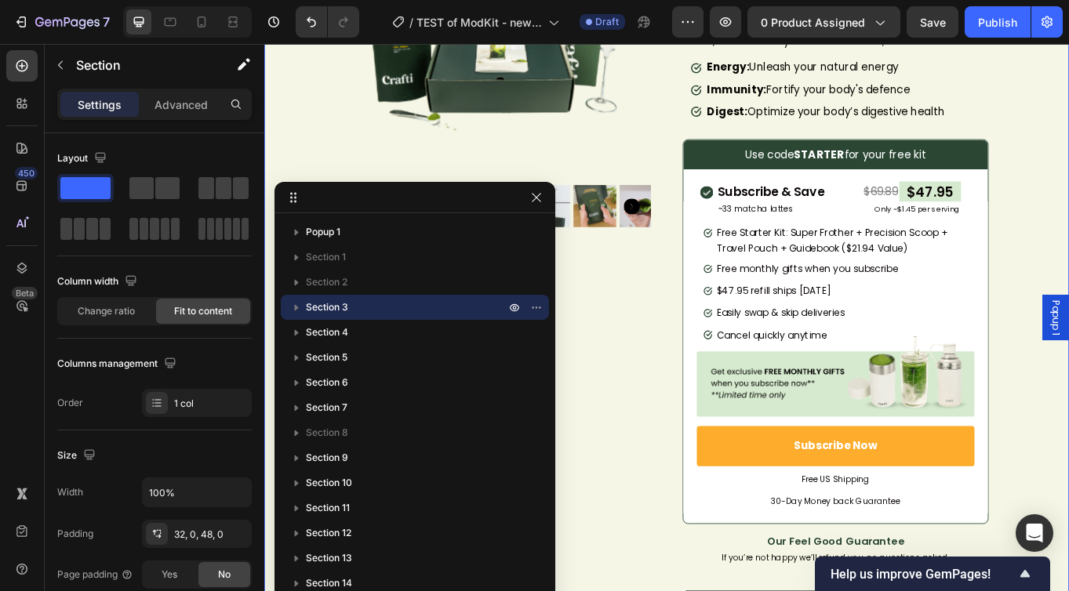
drag, startPoint x: 464, startPoint y: 160, endPoint x: 285, endPoint y: 193, distance: 181.1
click at [906, 505] on span "30-Day Money back Guarantee" at bounding box center [932, 578] width 151 height 13
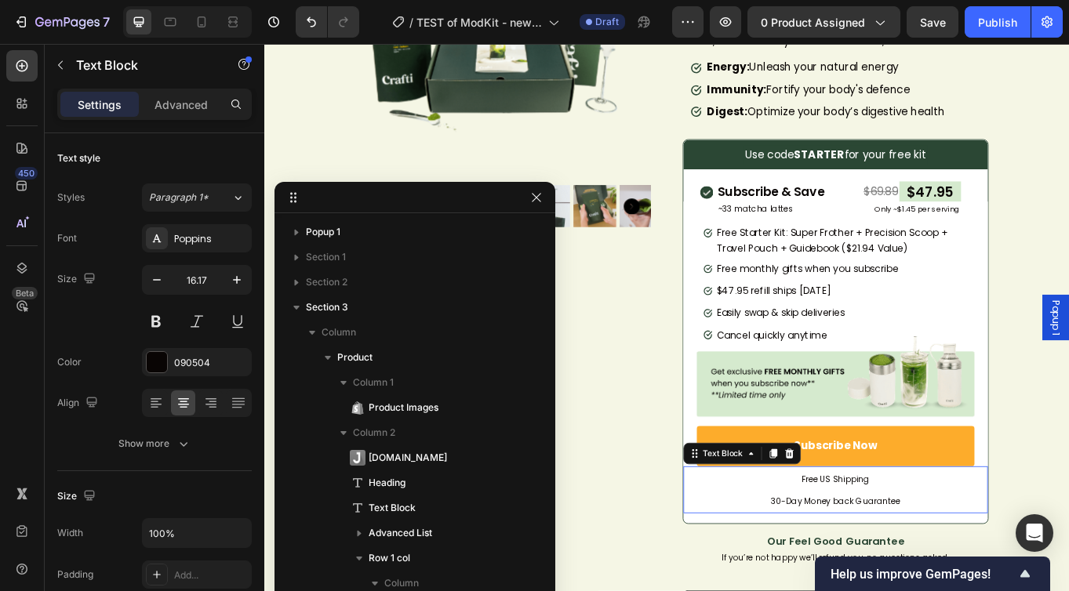
scroll to position [496, 0]
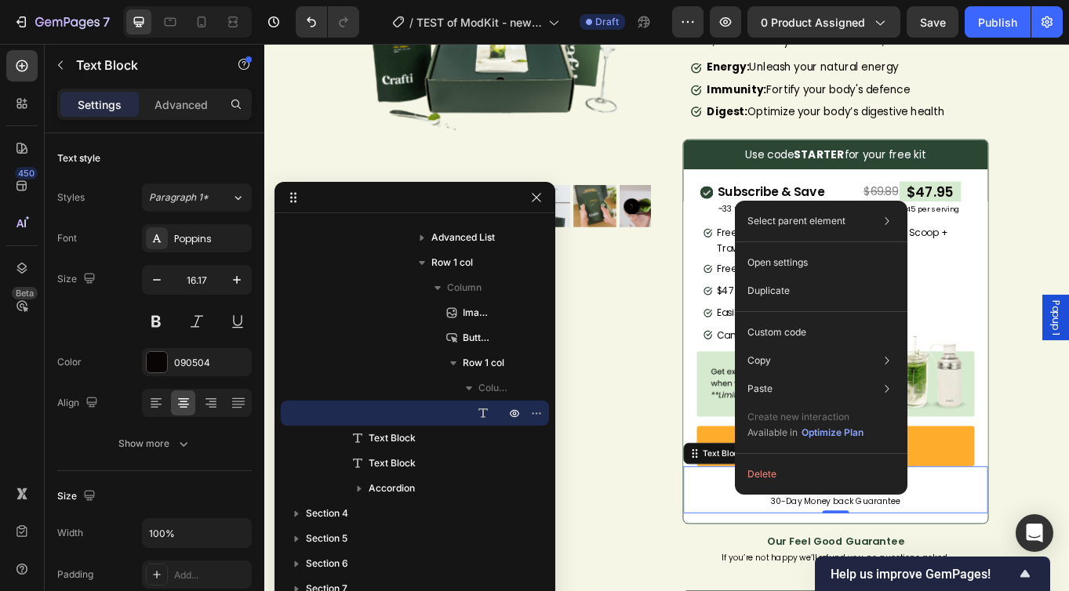
click at [910, 505] on span "30-Day Money back Guarantee" at bounding box center [932, 578] width 151 height 13
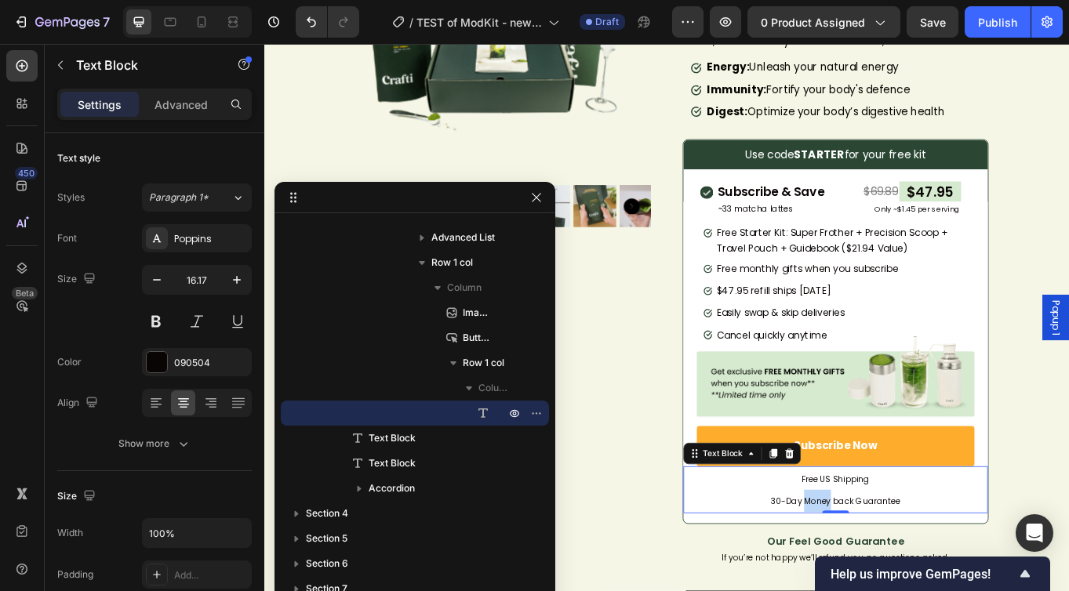
click at [910, 505] on span "30-Day Money back Guarantee" at bounding box center [932, 578] width 151 height 13
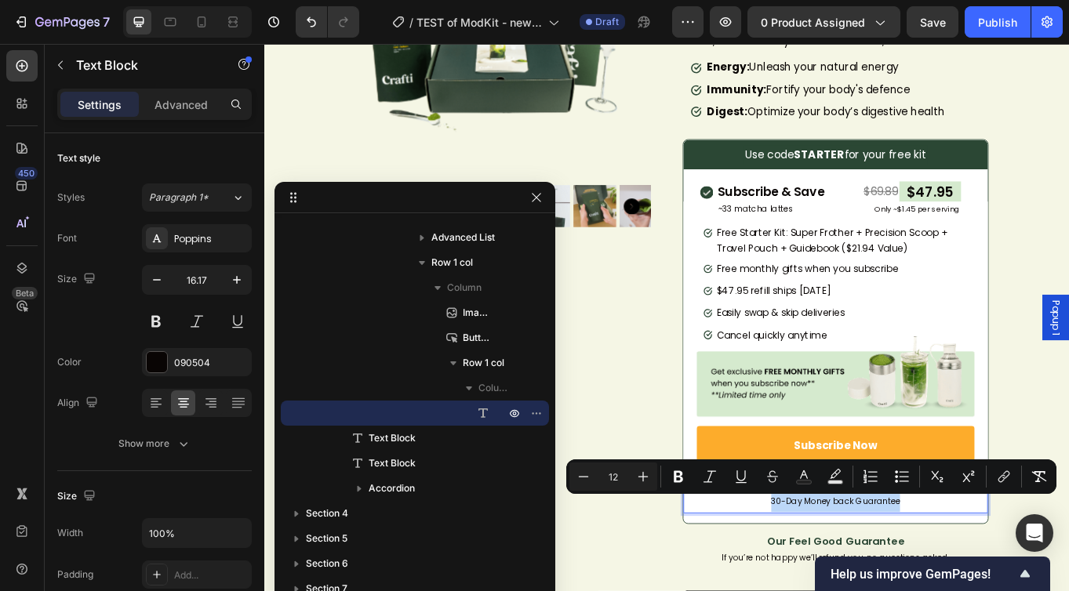
click at [921, 505] on span "30-Day Money back Guarantee" at bounding box center [932, 578] width 151 height 13
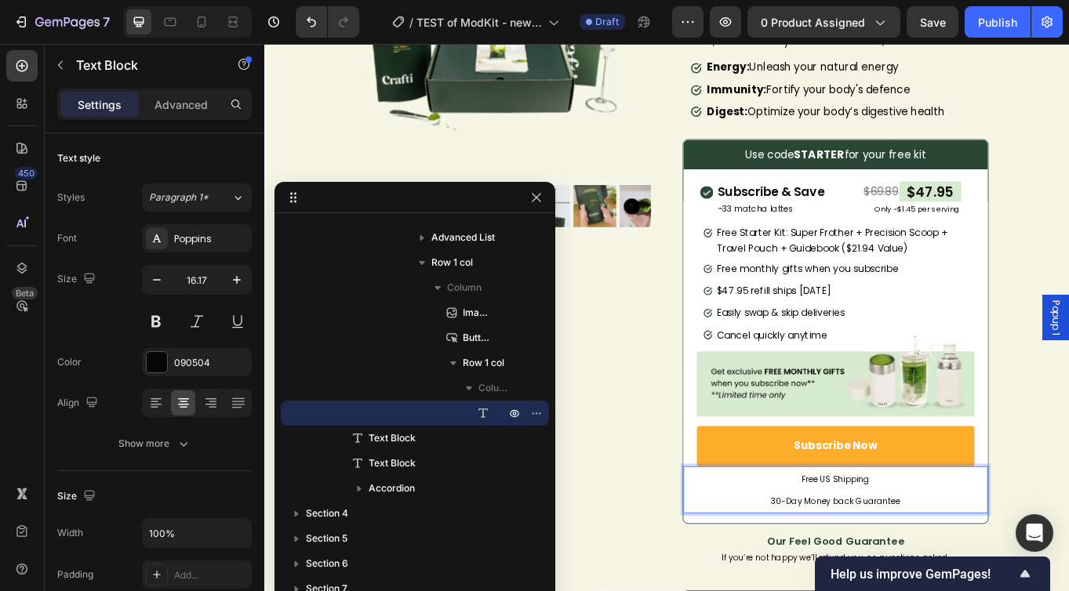
click at [929, 505] on span "Free US Shipping" at bounding box center [932, 552] width 79 height 13
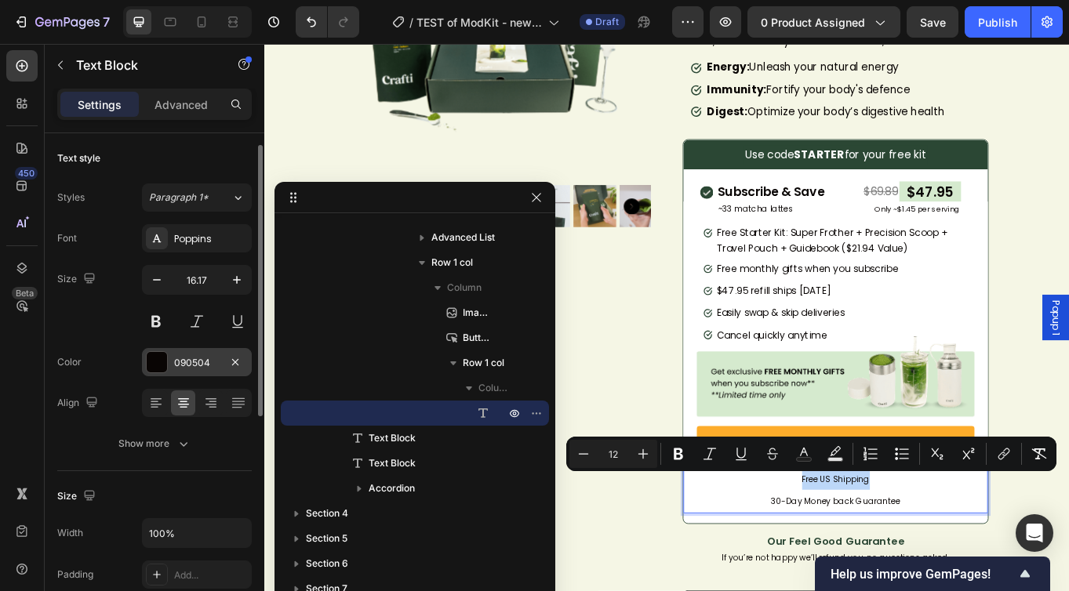
scroll to position [8, 0]
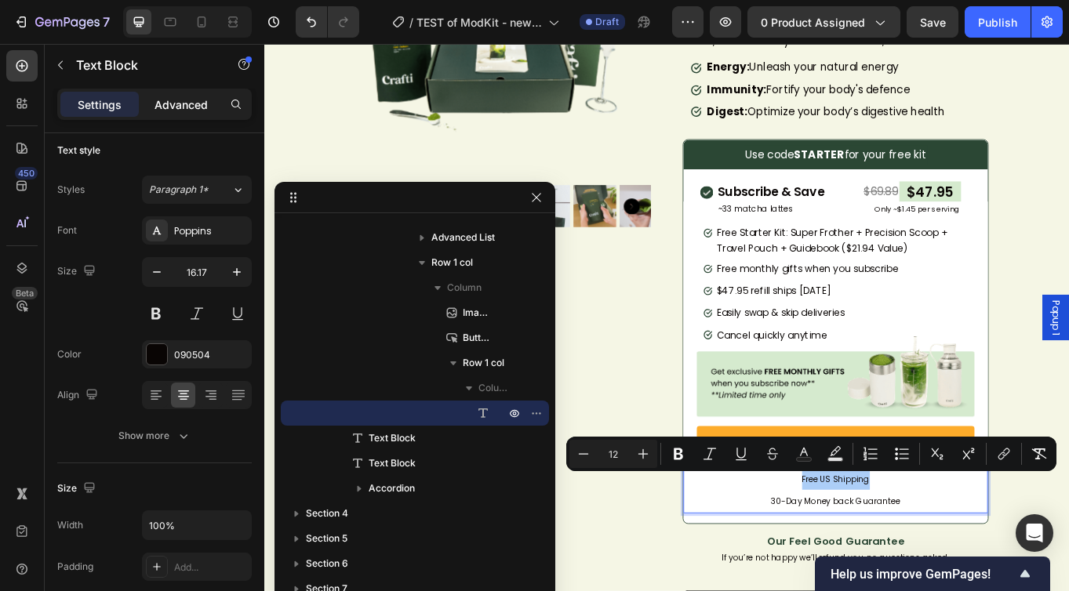
click at [191, 116] on div "Advanced" at bounding box center [181, 104] width 78 height 25
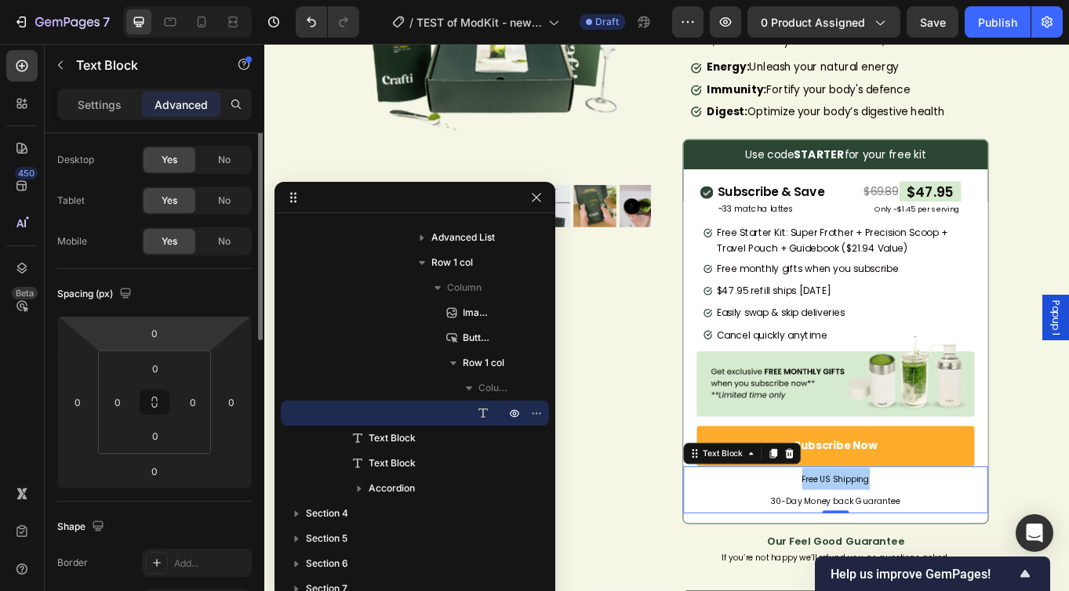
scroll to position [0, 0]
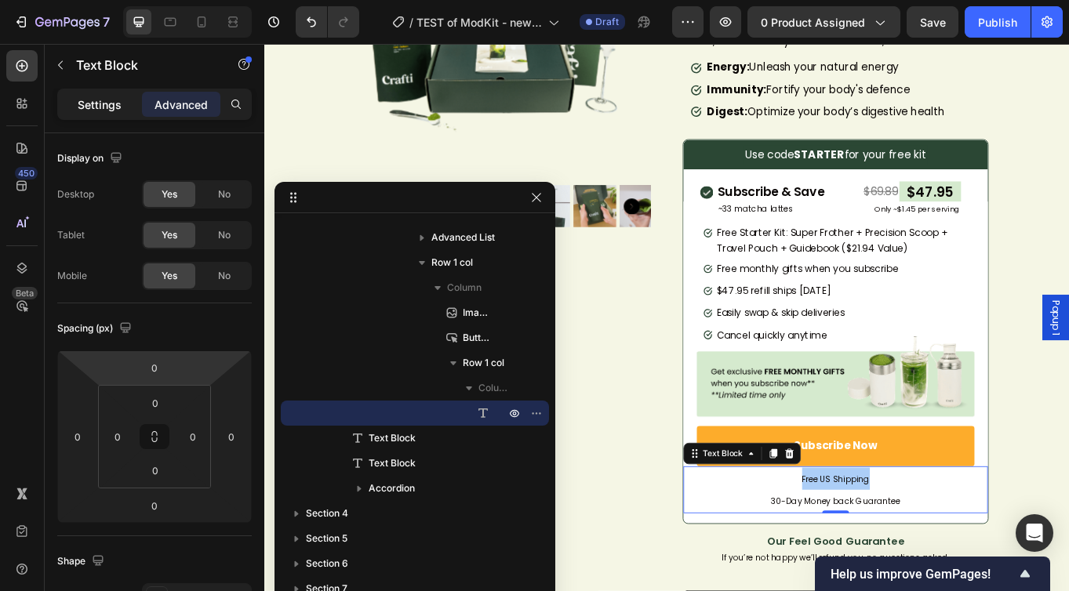
click at [113, 106] on p "Settings" at bounding box center [100, 104] width 44 height 16
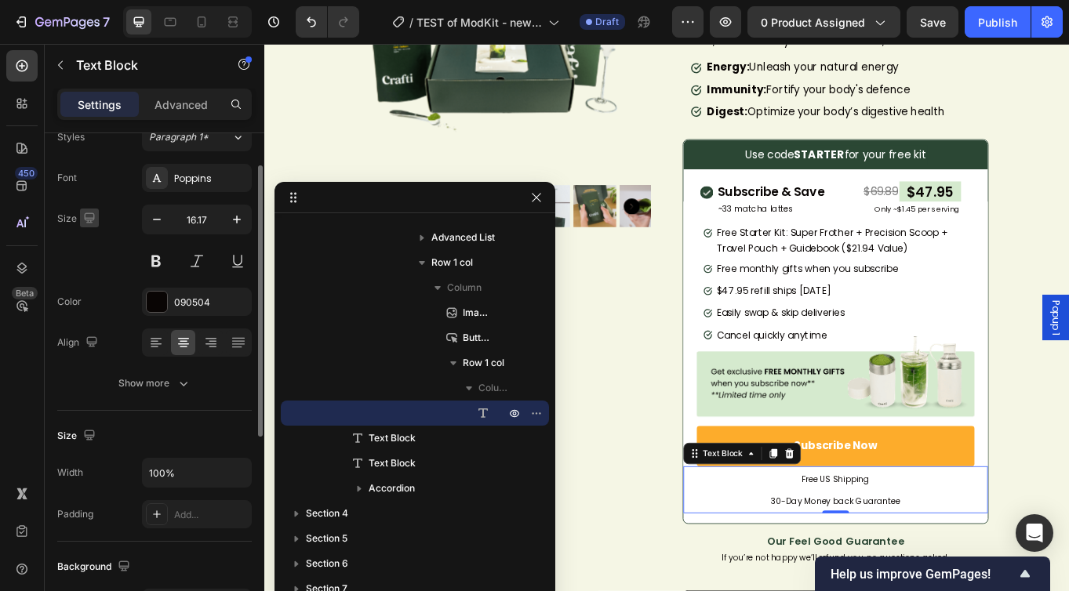
scroll to position [67, 0]
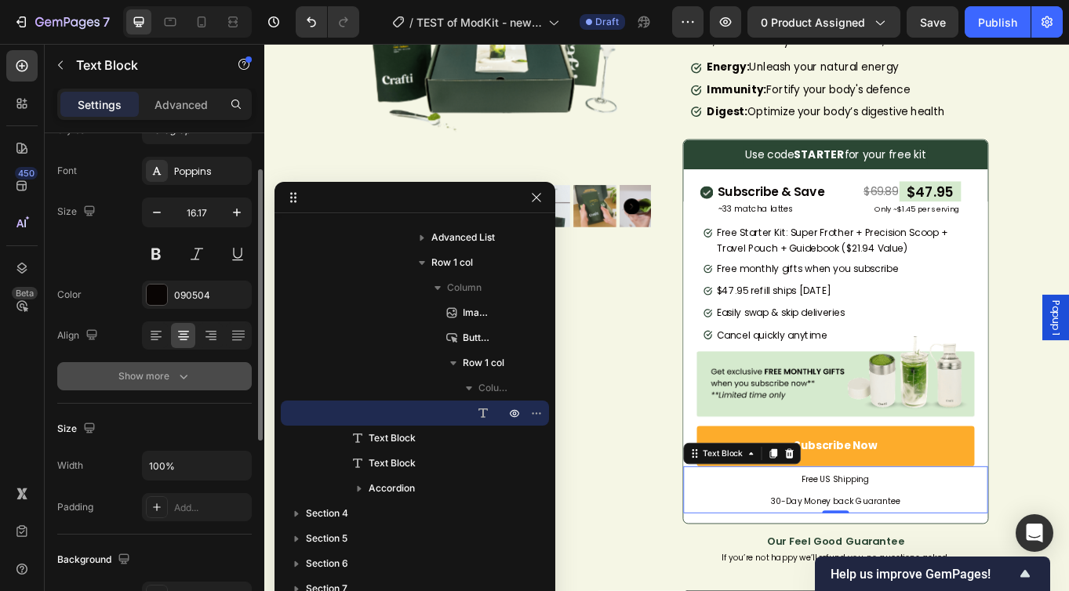
click at [166, 386] on button "Show more" at bounding box center [154, 376] width 194 height 28
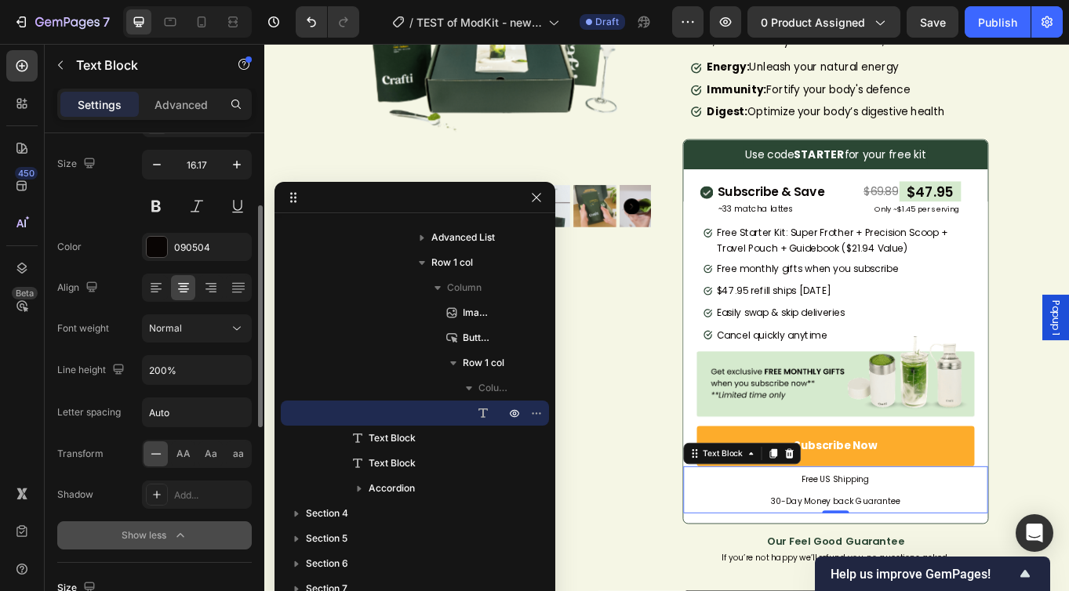
scroll to position [144, 0]
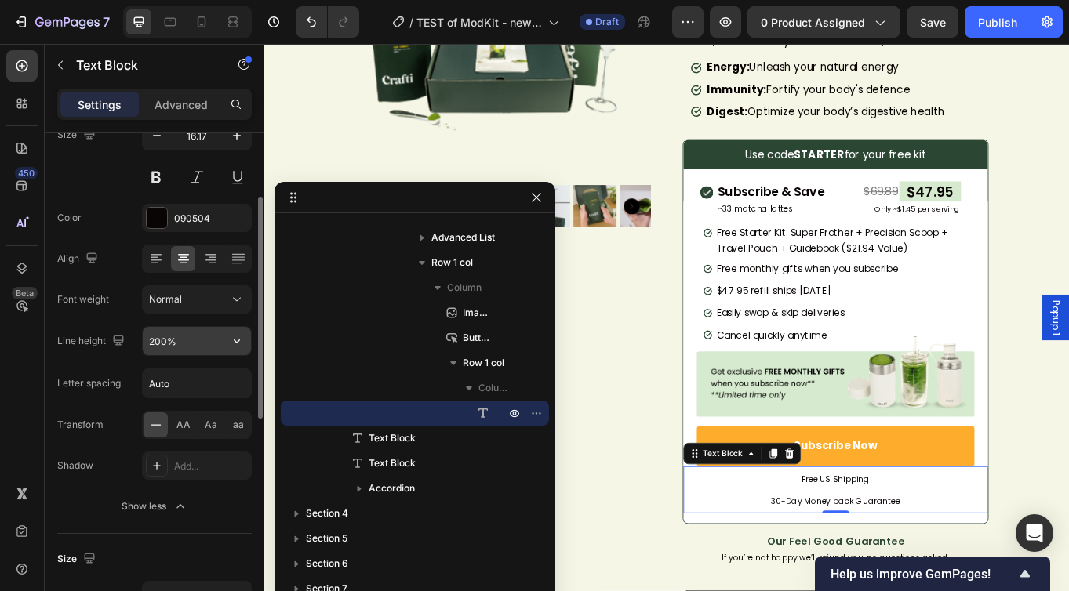
click at [165, 347] on input "200%" at bounding box center [197, 341] width 108 height 28
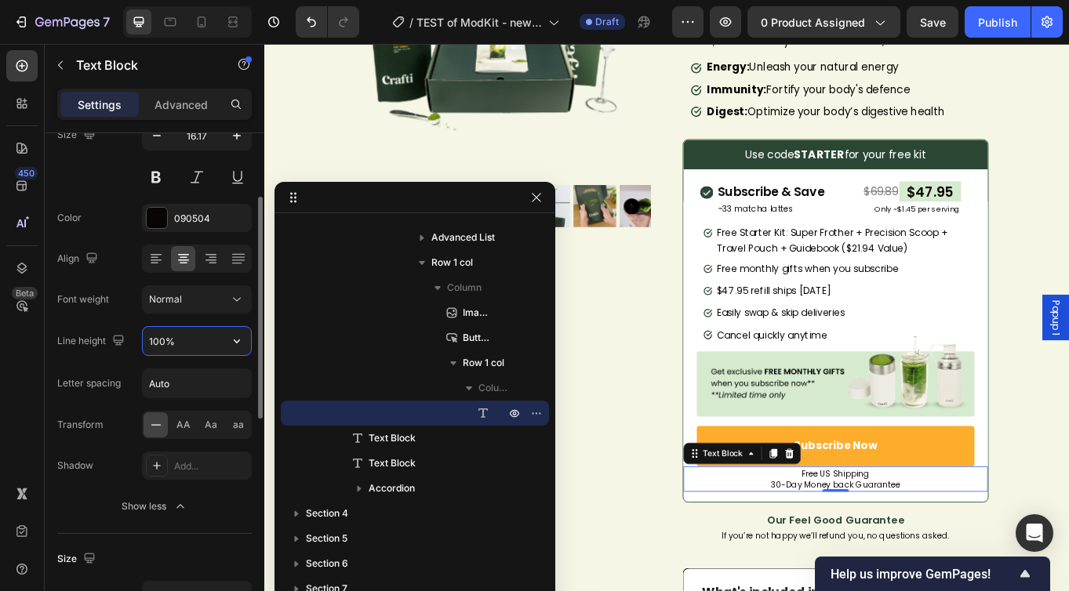
click at [165, 347] on input "100%" at bounding box center [197, 341] width 108 height 28
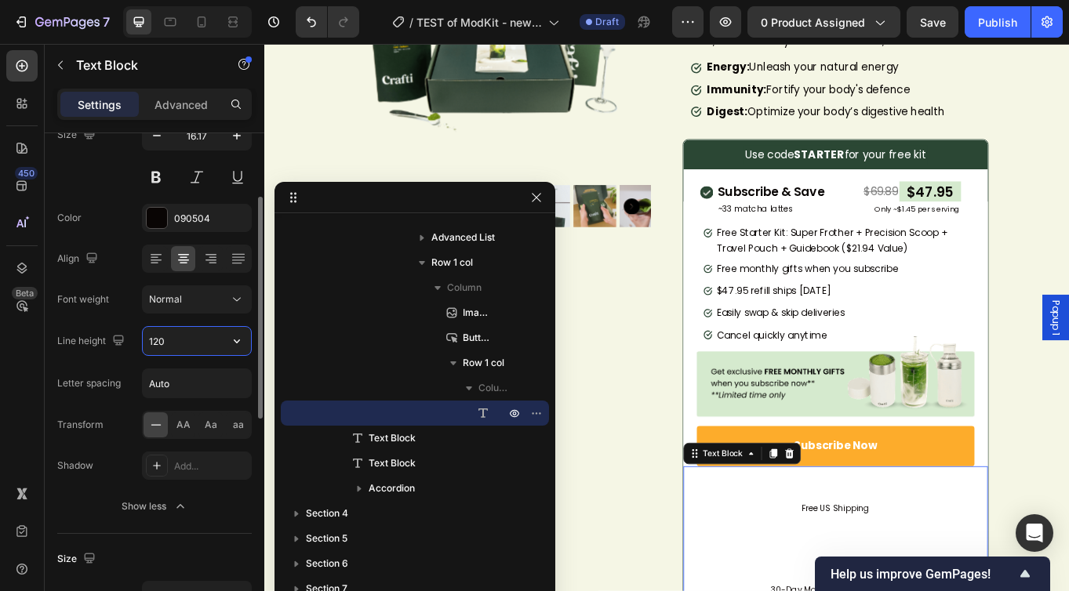
type input "120%"
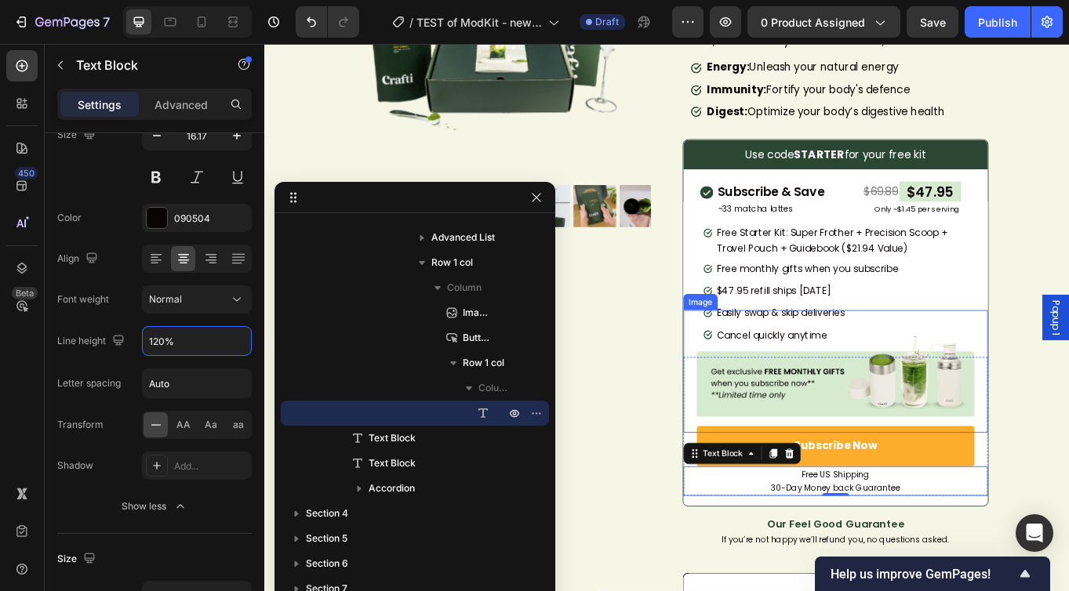
click at [966, 454] on img at bounding box center [932, 427] width 325 height 144
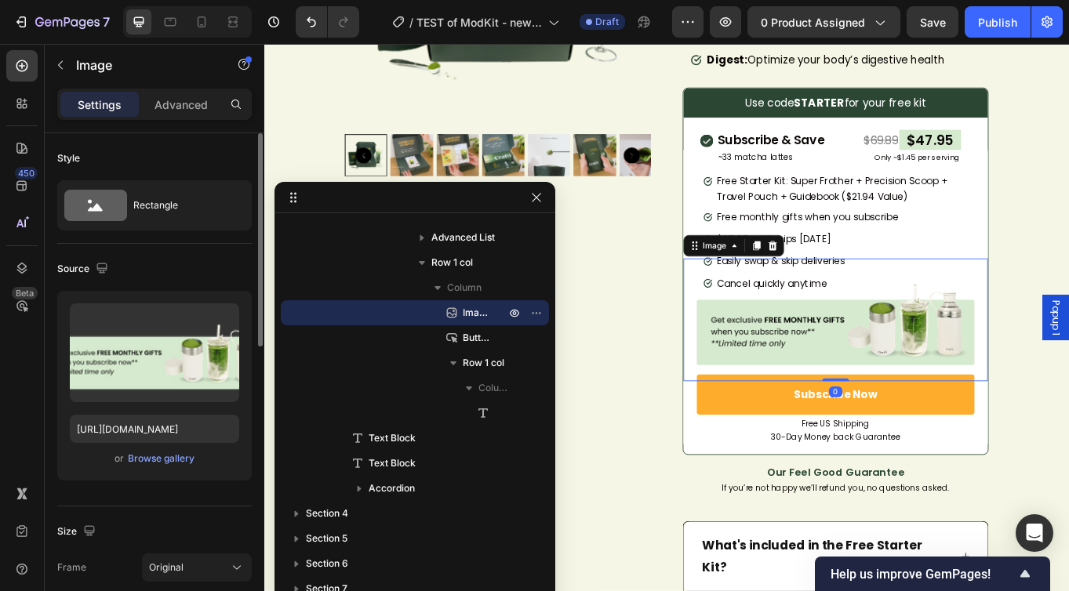
scroll to position [322, 0]
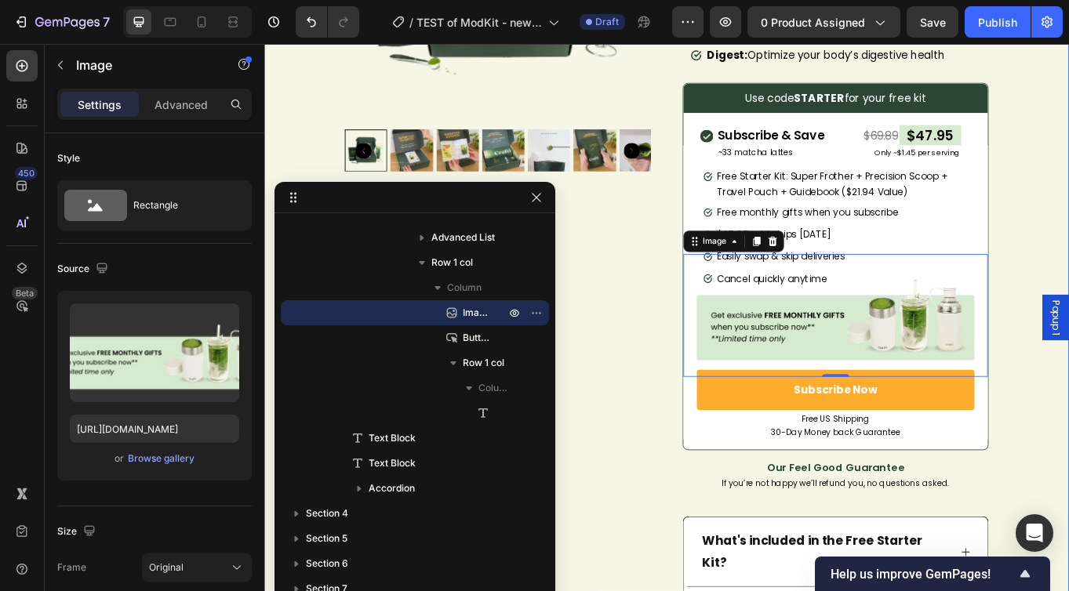
click at [1069, 435] on div "Product Images [DOMAIN_NAME] - Preview Badge (Stars) [DOMAIN_NAME] Ceremonial U…" at bounding box center [734, 437] width 941 height 1314
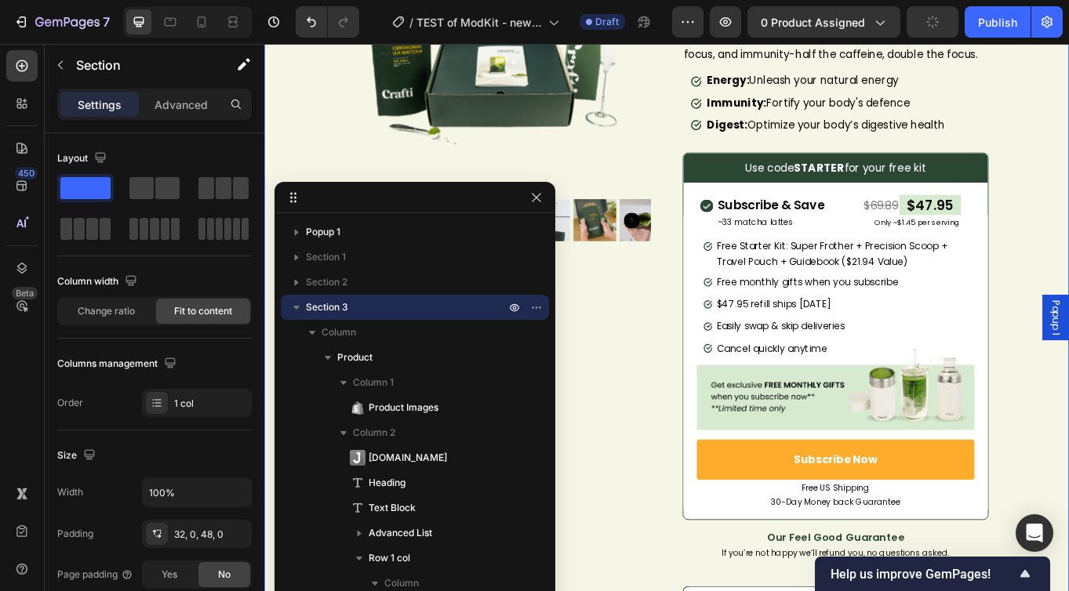
scroll to position [272, 0]
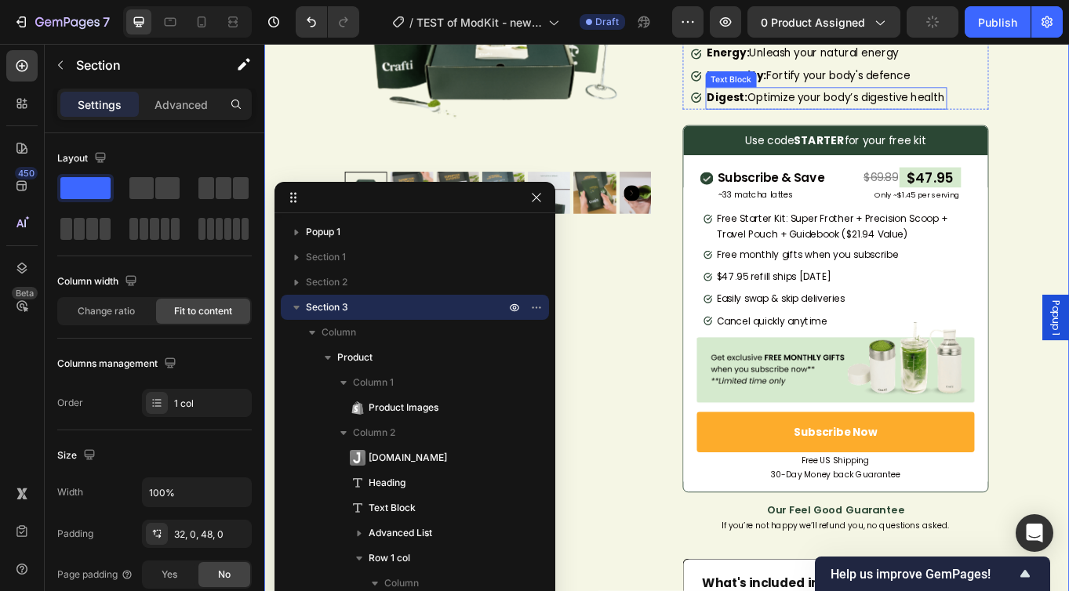
click at [791, 106] on strong "Digest:" at bounding box center [805, 106] width 47 height 18
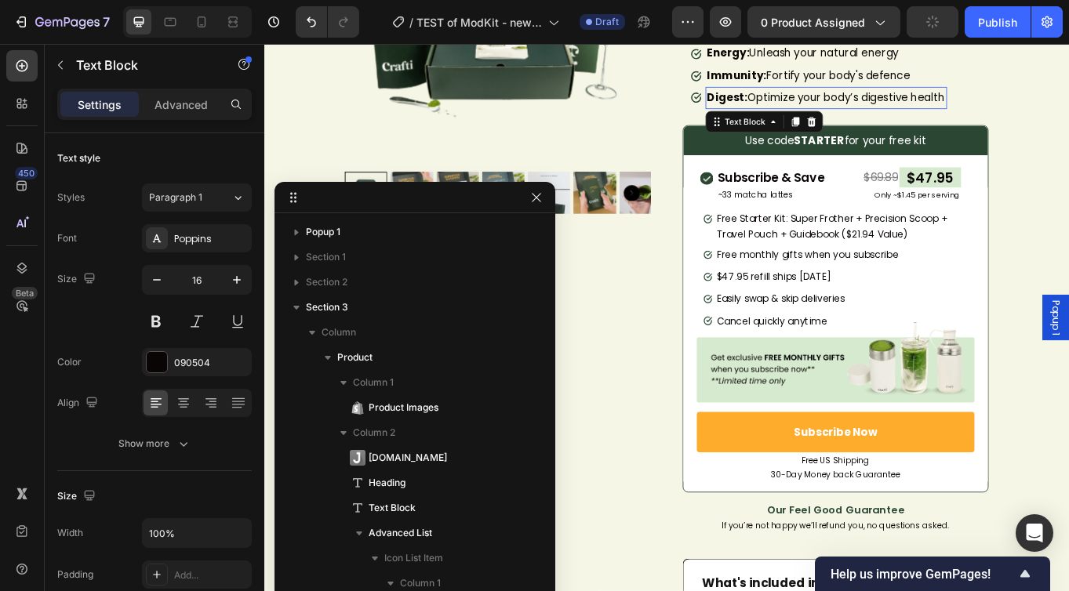
click at [791, 106] on strong "Digest:" at bounding box center [805, 106] width 47 height 18
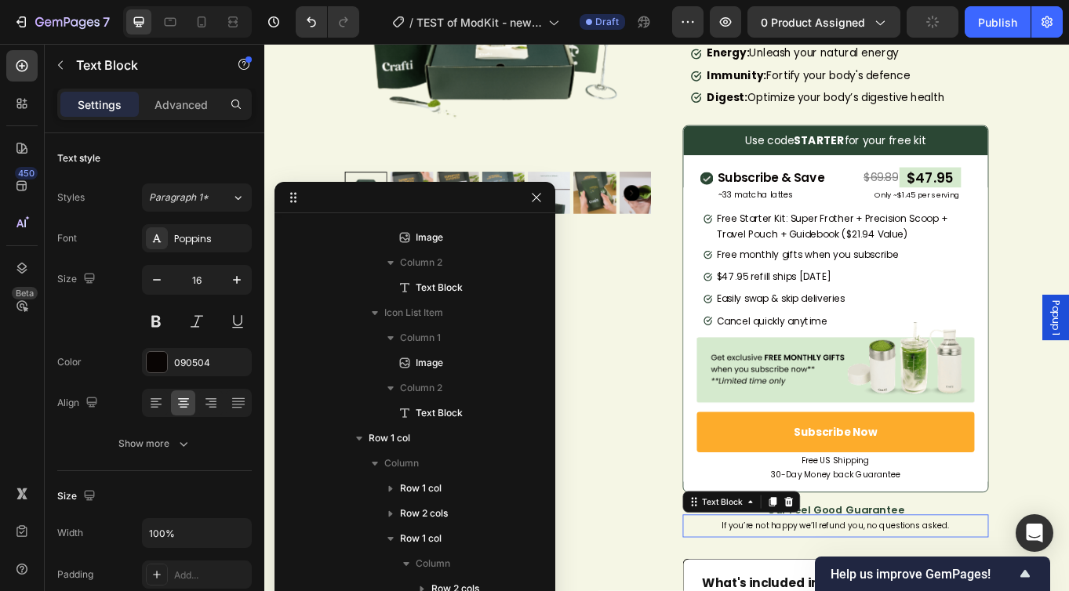
scroll to position [923, 0]
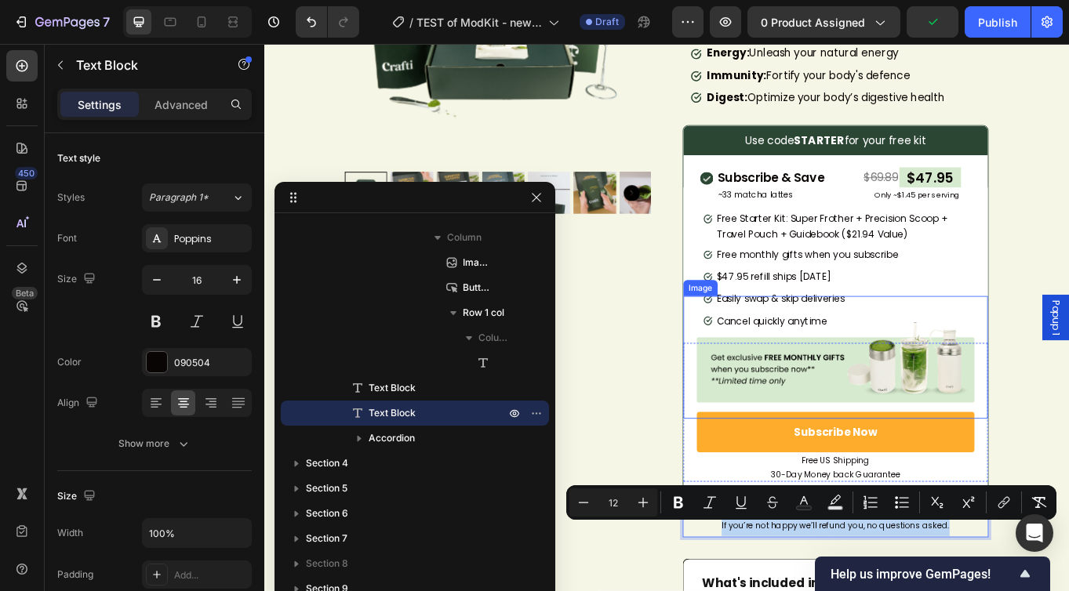
click at [926, 440] on img at bounding box center [932, 411] width 325 height 144
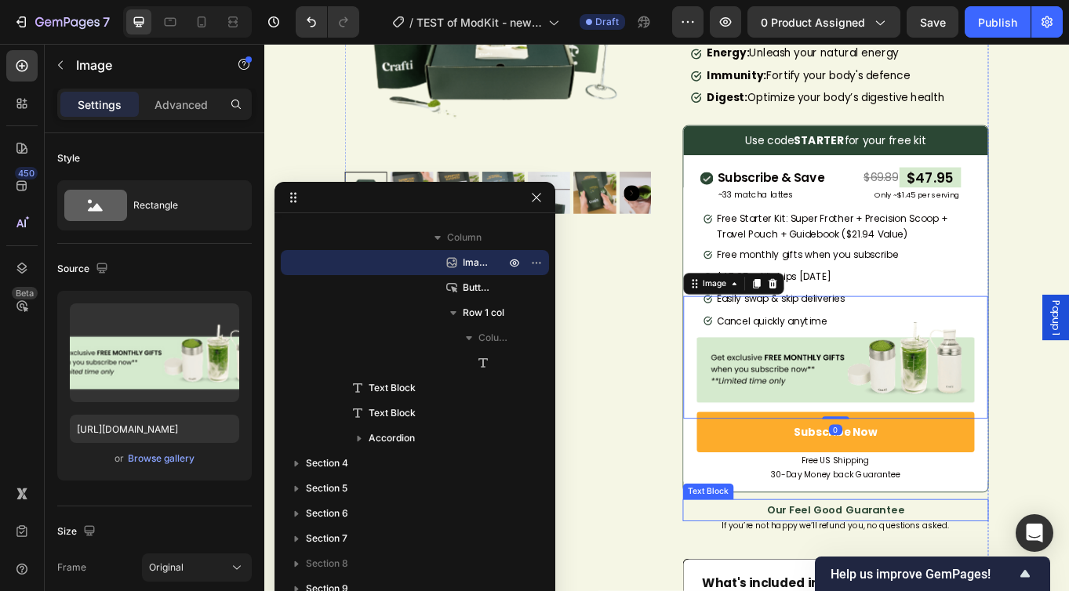
click at [902, 505] on span "Our Feel Good Guarantee" at bounding box center [932, 588] width 161 height 16
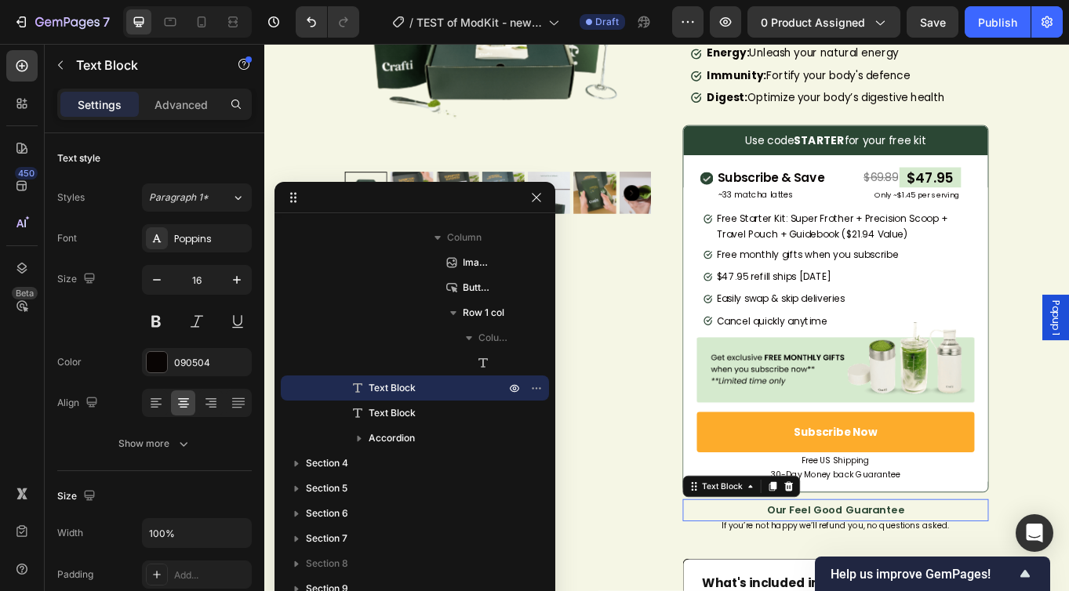
click at [902, 505] on span "Our Feel Good Guarantee" at bounding box center [932, 588] width 161 height 16
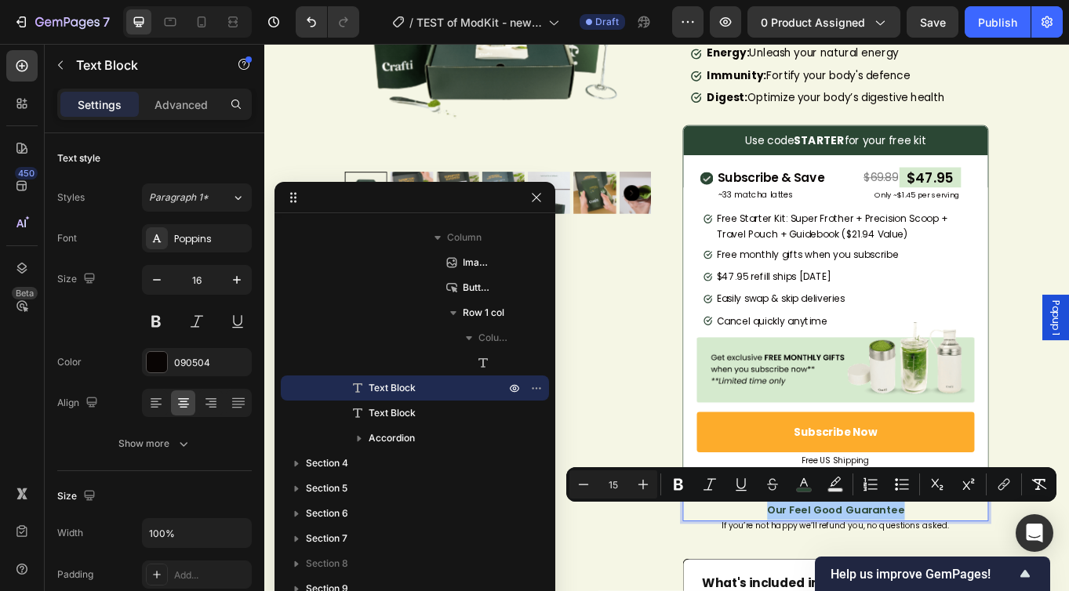
click at [619, 486] on input "15" at bounding box center [613, 484] width 31 height 19
type input "16"
click at [953, 123] on div "[DOMAIN_NAME] - Preview Badge (Stars) [DOMAIN_NAME] Ceremonial Uji Matcha 100g …" at bounding box center [933, 486] width 358 height 1314
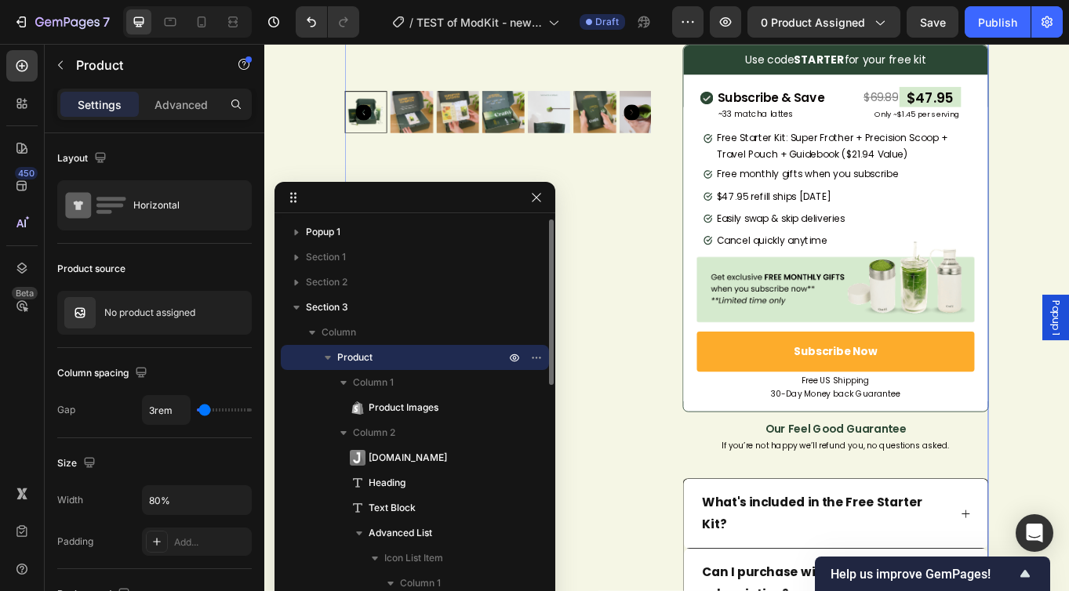
scroll to position [432, 0]
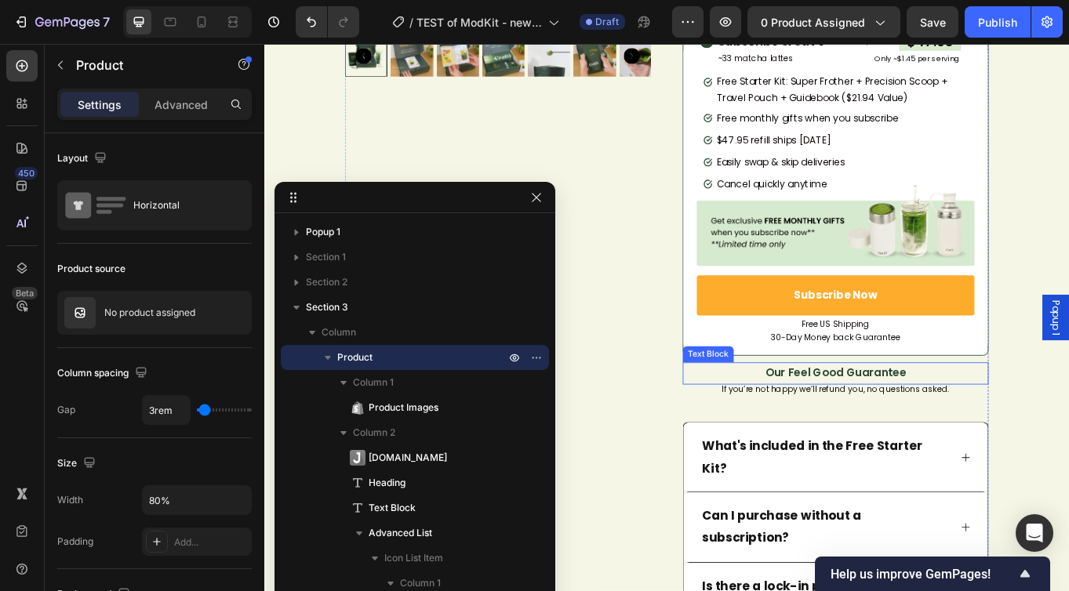
click at [918, 435] on span "Our Feel Good Guarantee" at bounding box center [932, 429] width 165 height 18
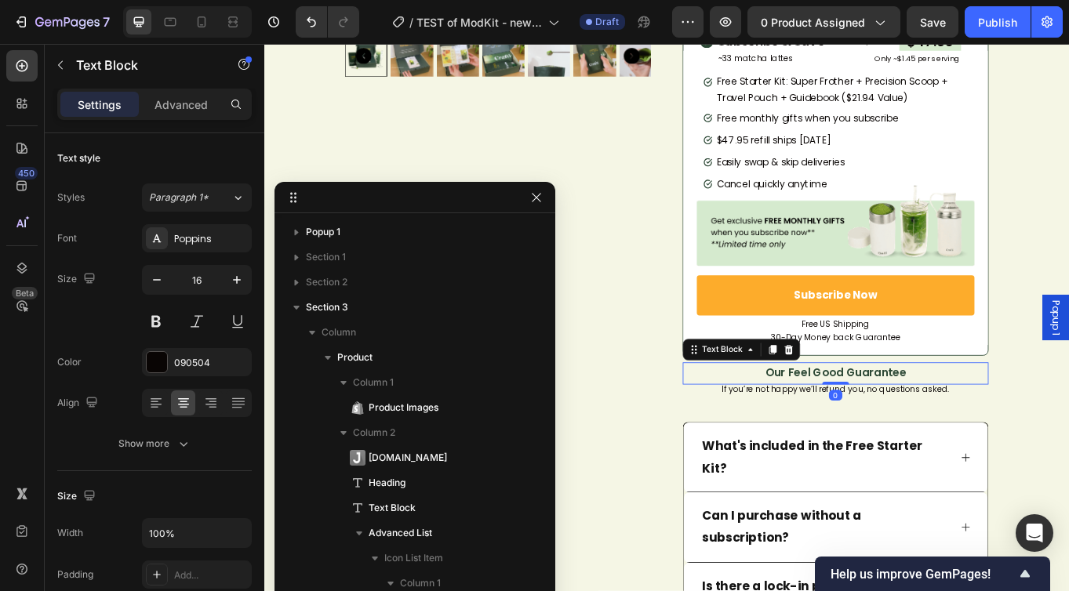
scroll to position [898, 0]
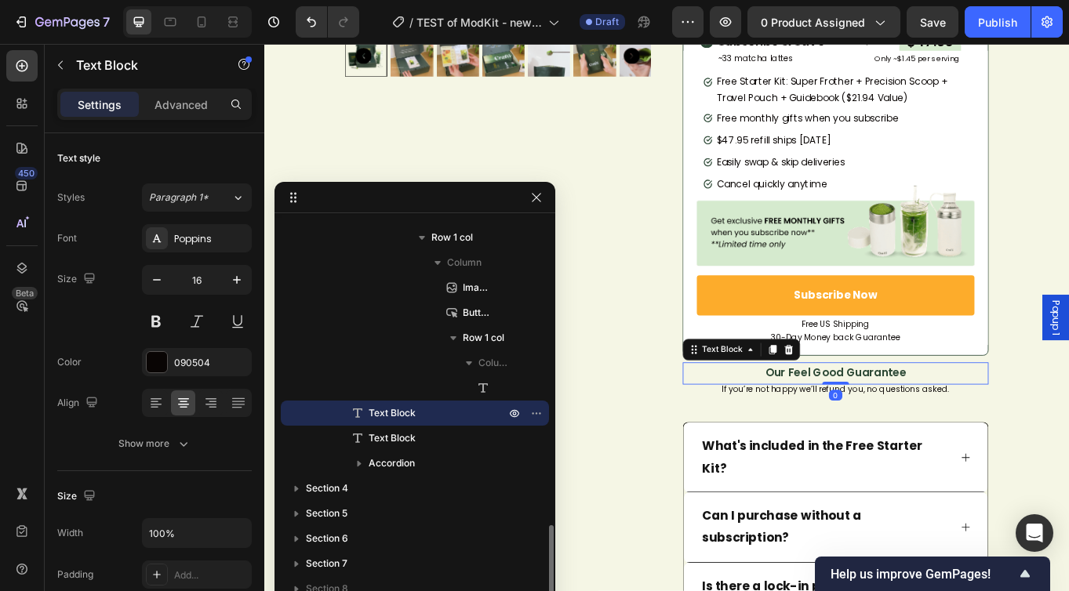
click at [918, 435] on span "Our Feel Good Guarantee" at bounding box center [932, 429] width 165 height 18
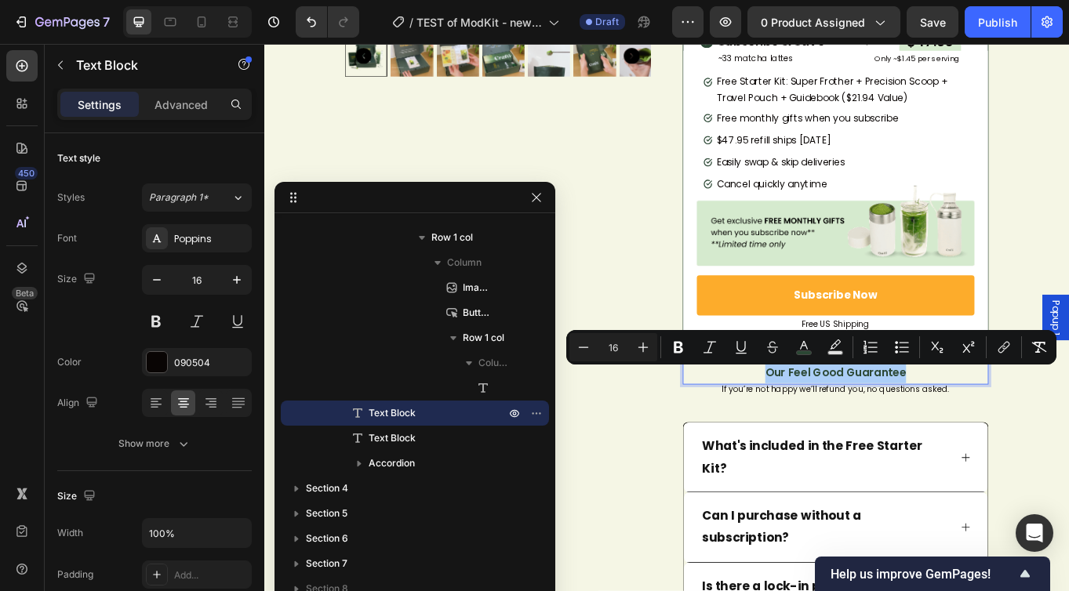
click at [611, 354] on input "16" at bounding box center [613, 347] width 31 height 19
type input "16"
click at [874, 102] on span "Free Starter Kit: Super Frother + Precision Scoop + Travel Pouch + Guidebook ($…" at bounding box center [928, 97] width 270 height 35
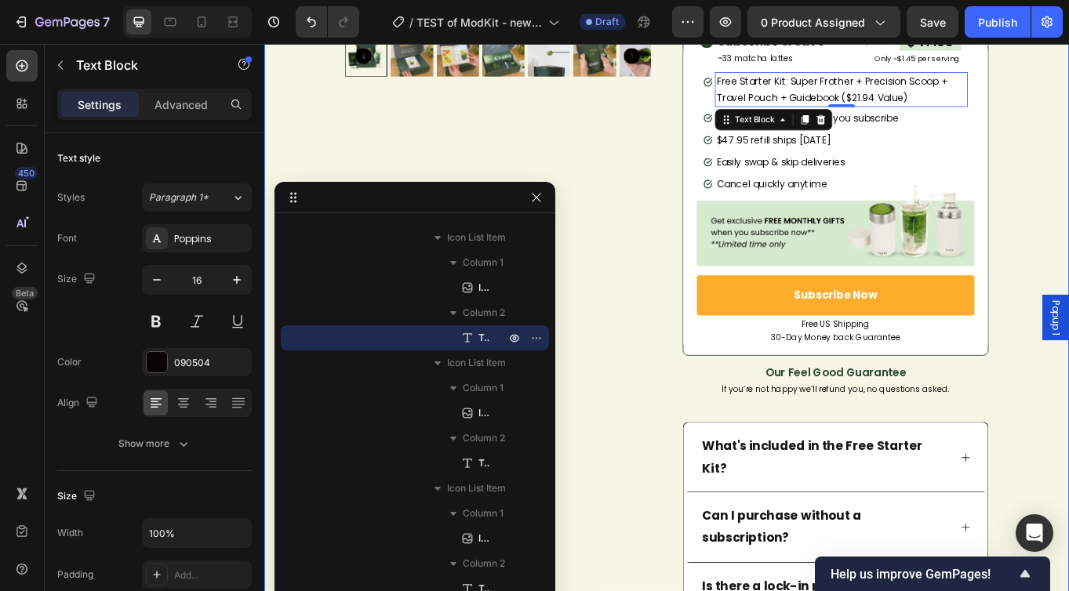
click at [1069, 241] on div "Product Images [DOMAIN_NAME] - Preview Badge (Stars) [DOMAIN_NAME] Ceremonial U…" at bounding box center [734, 326] width 941 height 1314
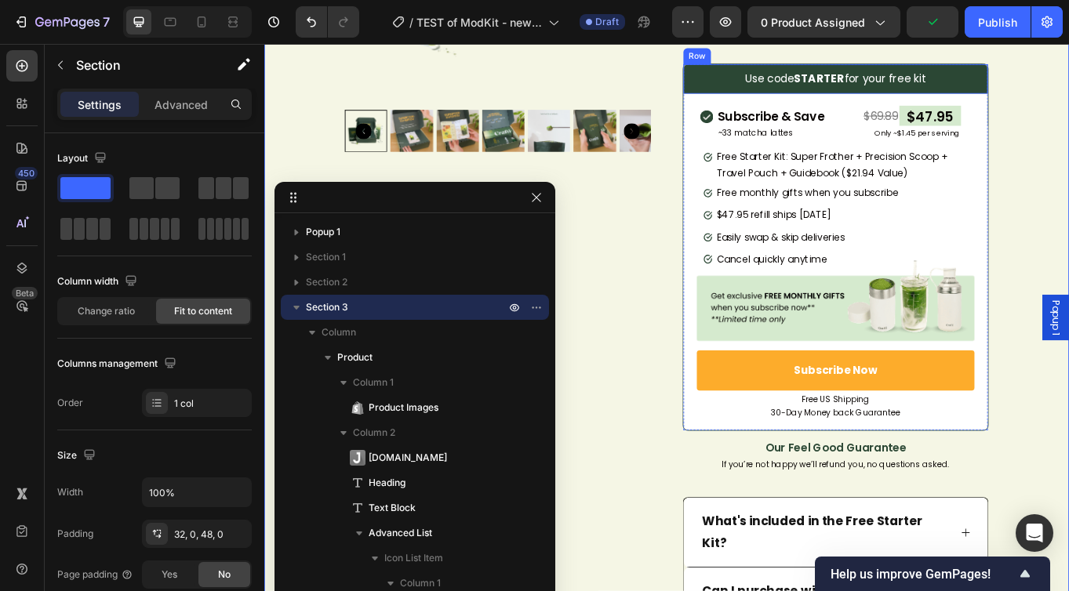
scroll to position [402, 0]
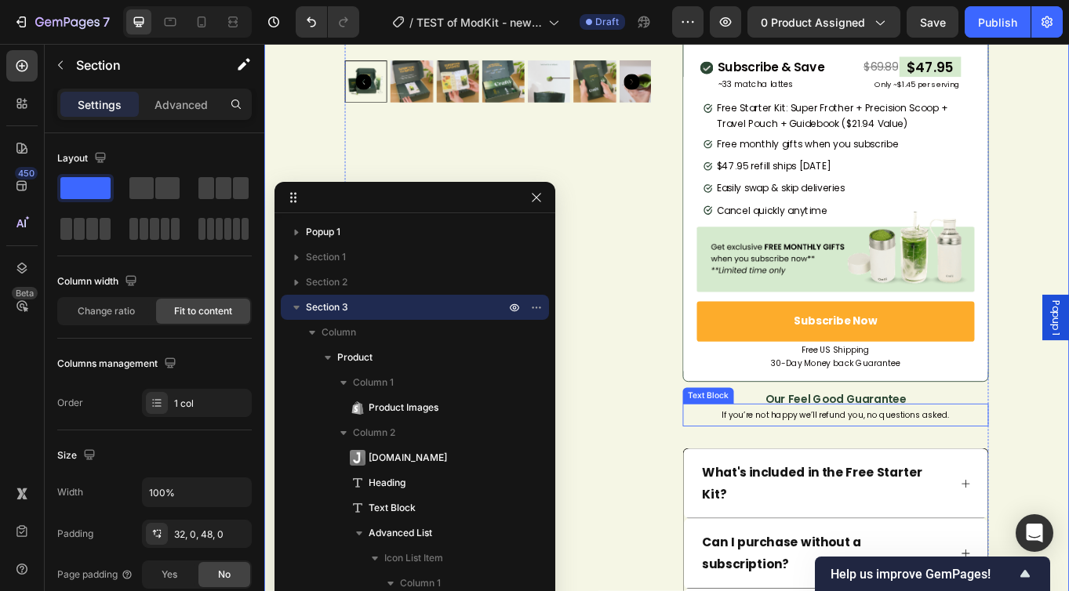
click at [929, 485] on span "If you’re not happy we’ll refund you, no questions asked." at bounding box center [932, 477] width 267 height 13
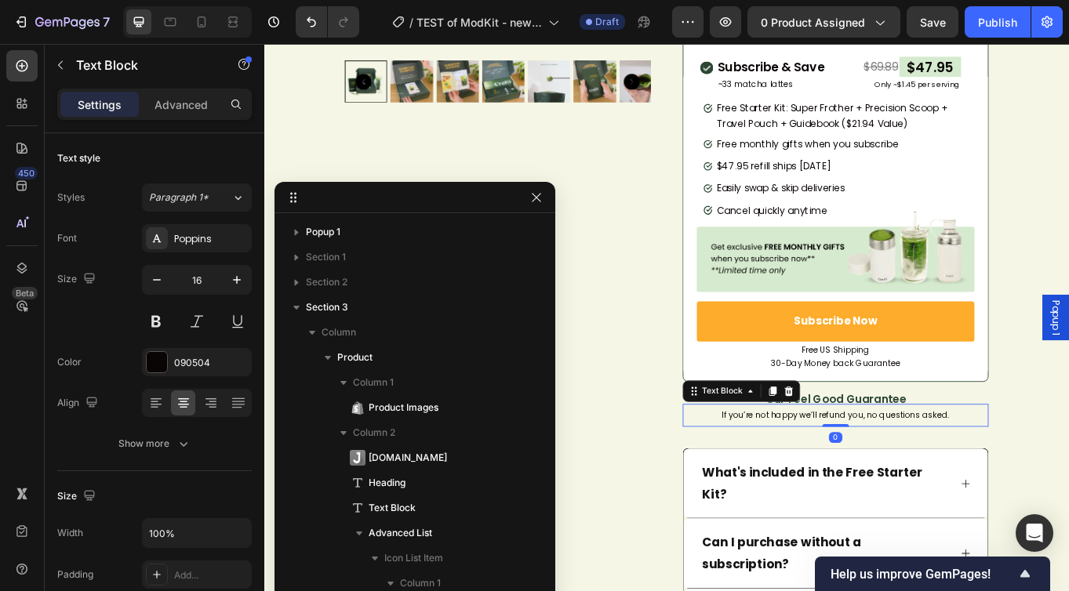
click at [929, 485] on span "If you’re not happy we’ll refund you, no questions asked." at bounding box center [932, 477] width 267 height 13
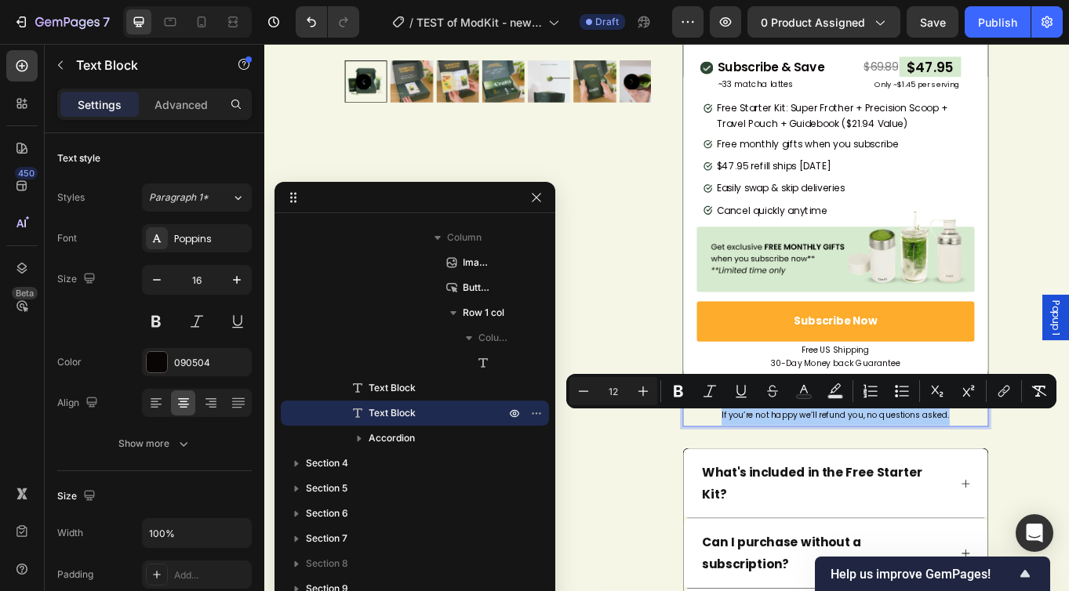
click at [616, 393] on input "12" at bounding box center [613, 391] width 31 height 19
type input "14"
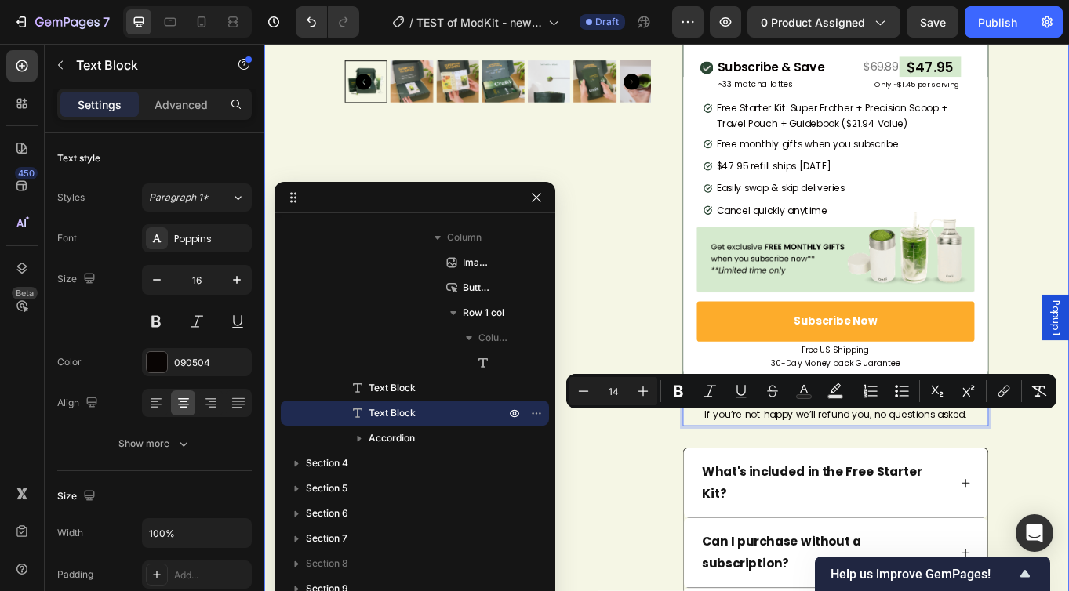
click at [1069, 289] on div "Product Images [DOMAIN_NAME] - Preview Badge (Stars) [DOMAIN_NAME] Ceremonial U…" at bounding box center [734, 357] width 941 height 1314
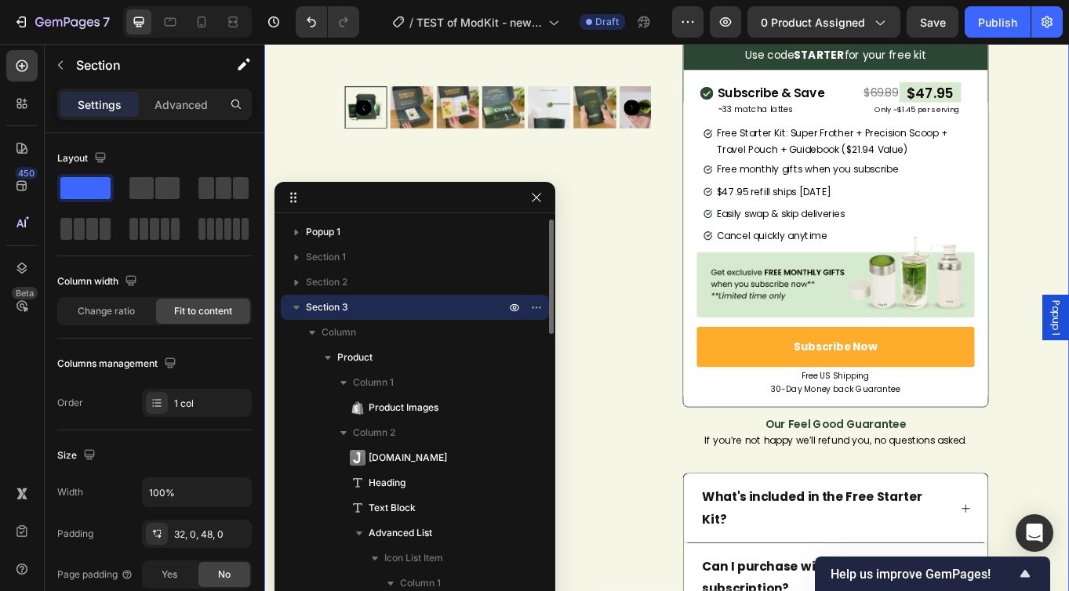
scroll to position [371, 0]
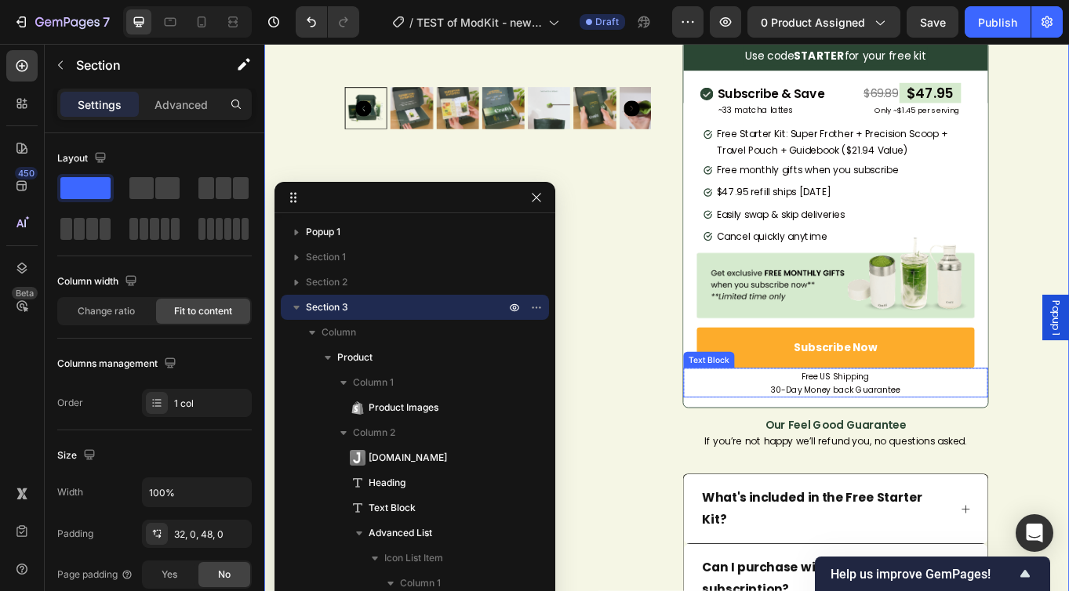
click at [859, 443] on p "30-Day Money back Guarantee" at bounding box center [932, 448] width 353 height 16
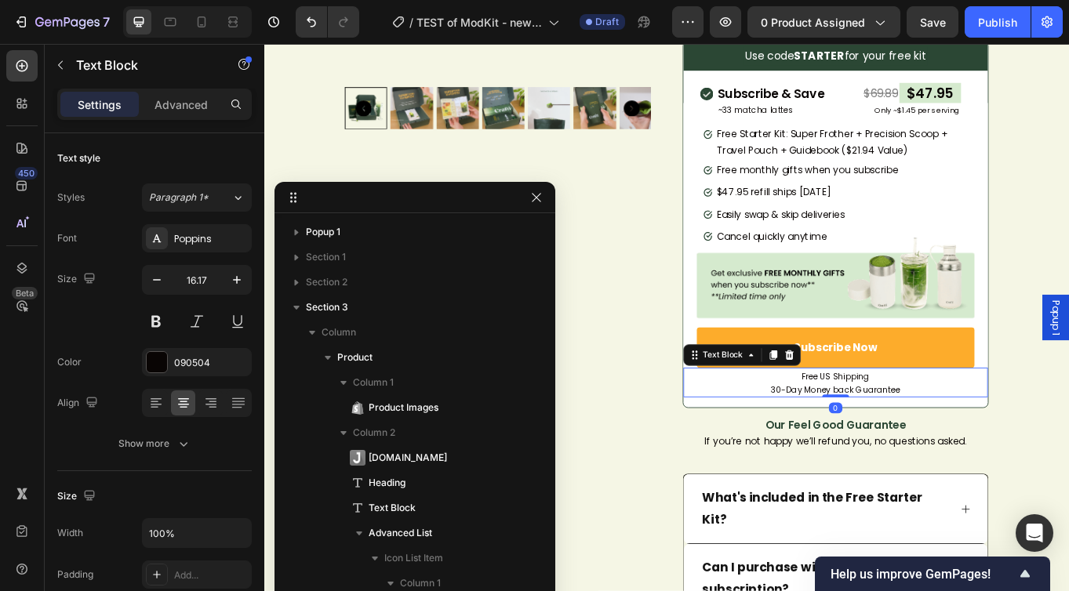
scroll to position [1500, 0]
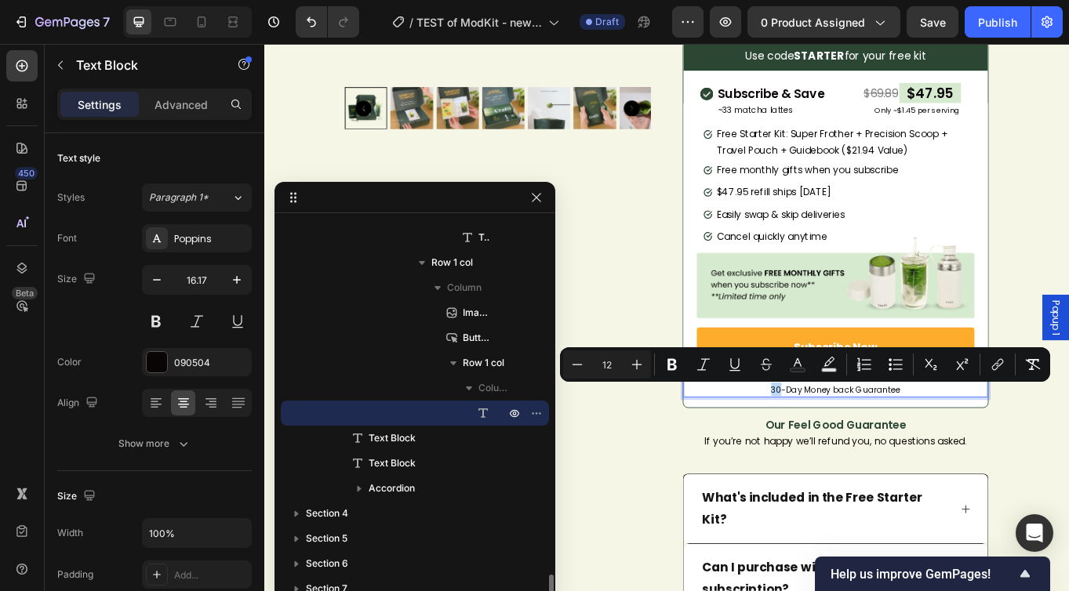
click at [846, 446] on p "30-Day Money back Guarantee" at bounding box center [932, 448] width 353 height 16
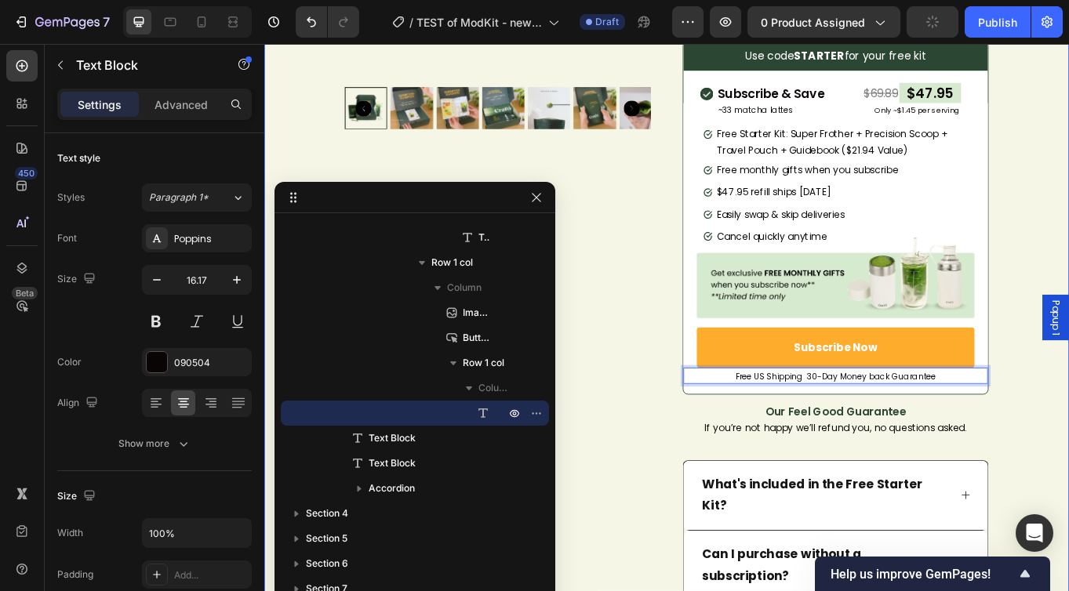
click at [1069, 293] on div "Product Images [DOMAIN_NAME] - Preview Badge (Stars) [DOMAIN_NAME] Ceremonial U…" at bounding box center [734, 378] width 941 height 1297
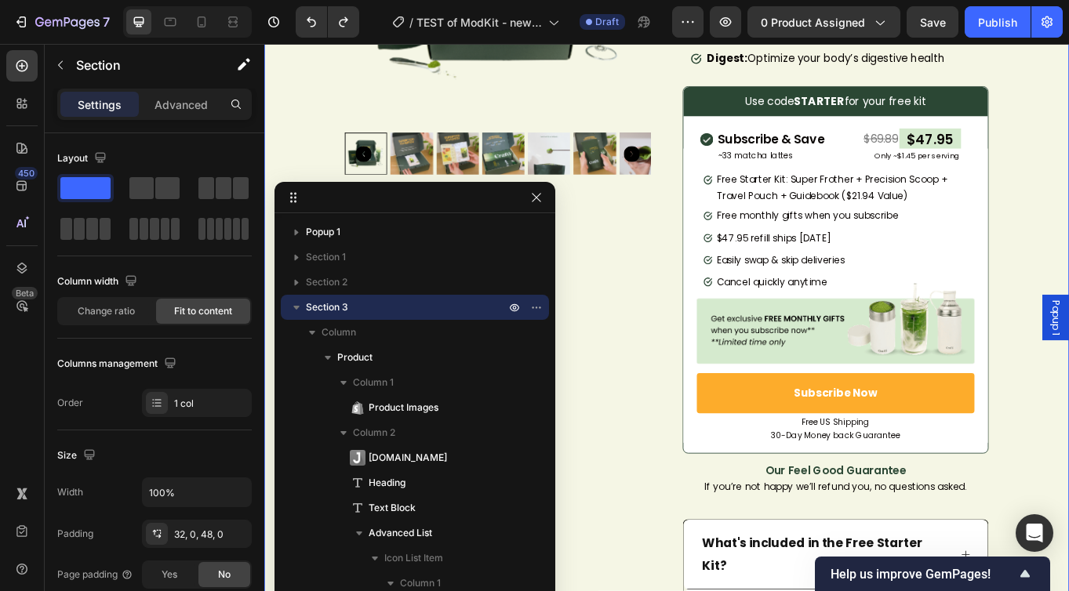
scroll to position [344, 0]
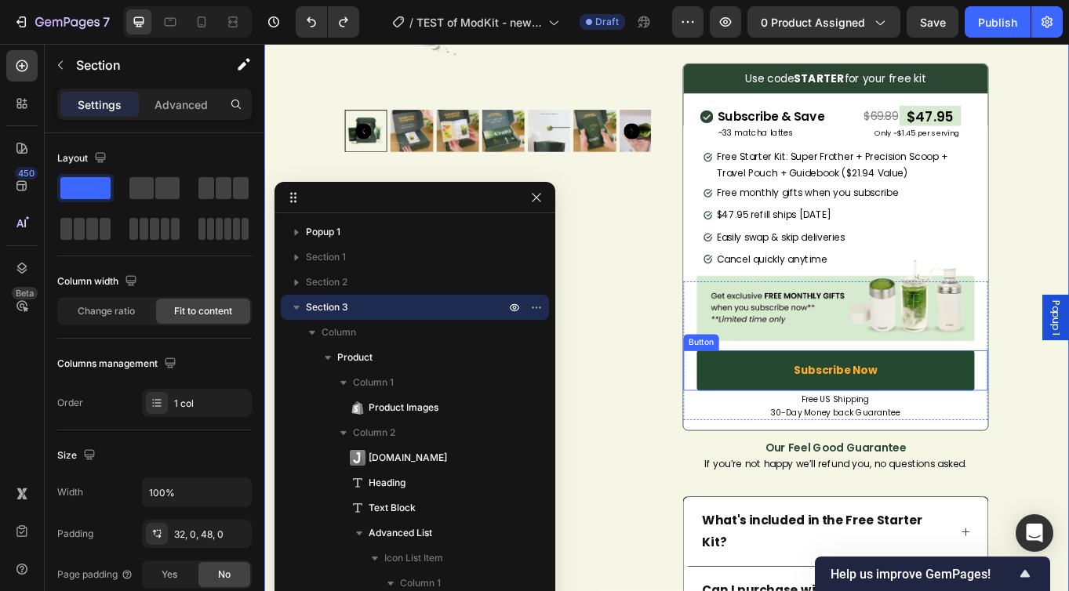
click at [999, 411] on link "Subscribe Now" at bounding box center [932, 425] width 325 height 47
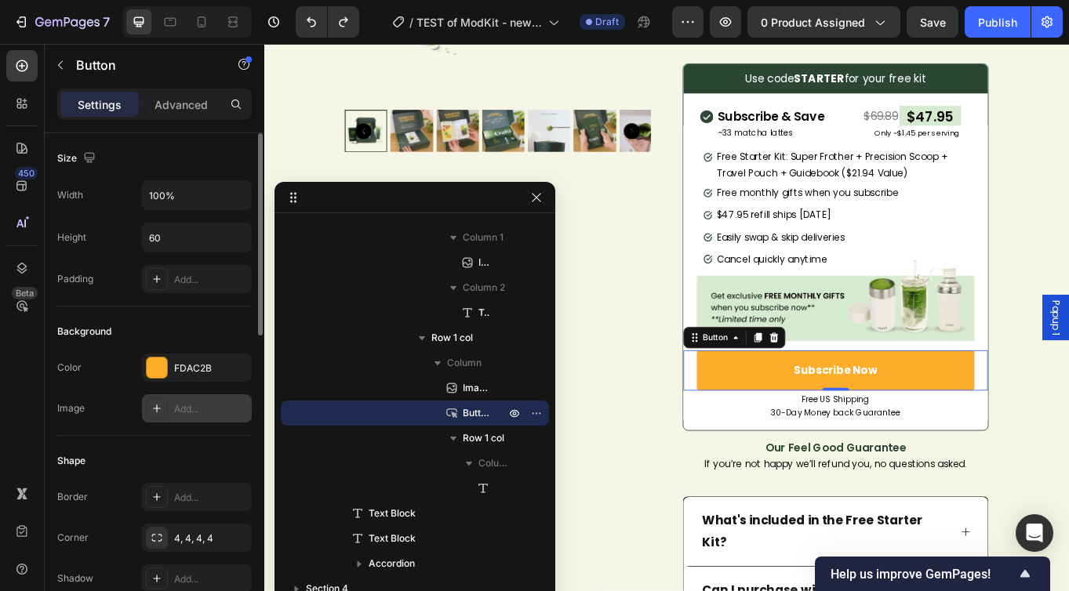
scroll to position [16, 0]
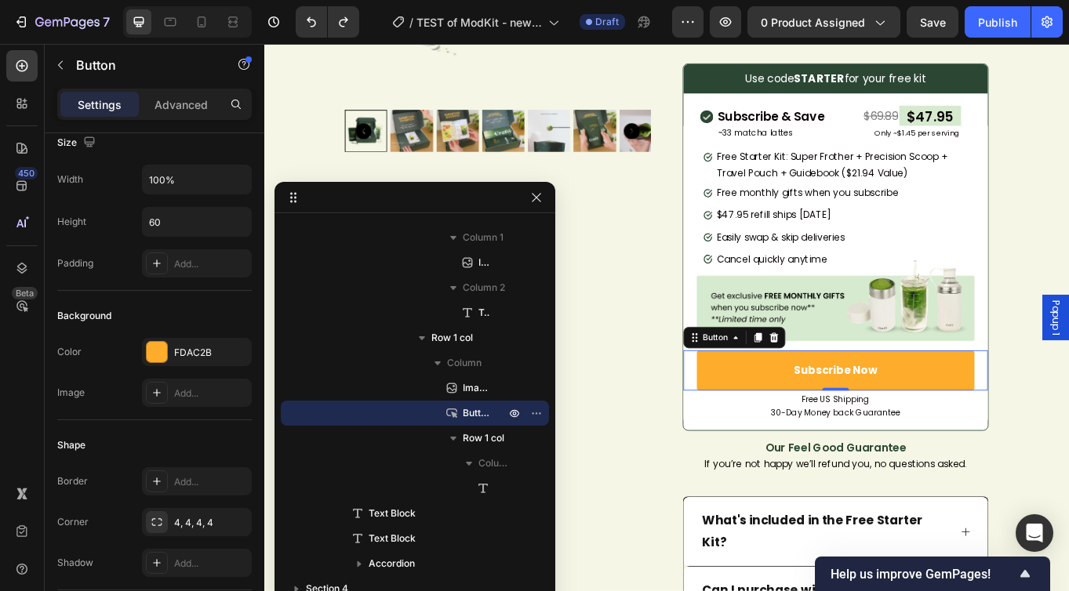
click at [187, 117] on div "Settings Advanced" at bounding box center [154, 104] width 194 height 31
click at [189, 106] on p "Advanced" at bounding box center [181, 104] width 53 height 16
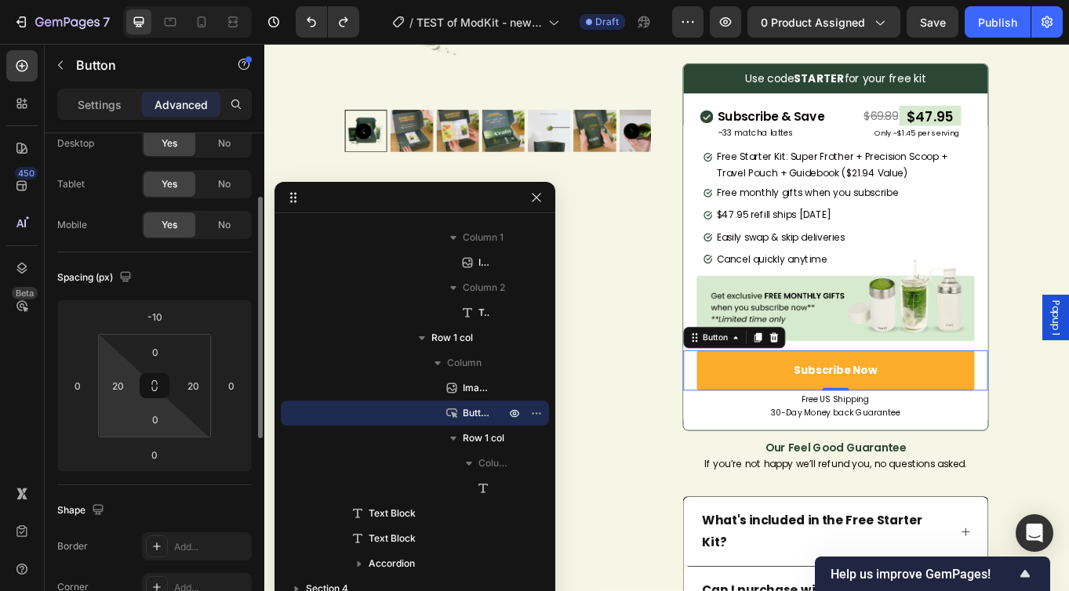
scroll to position [78, 0]
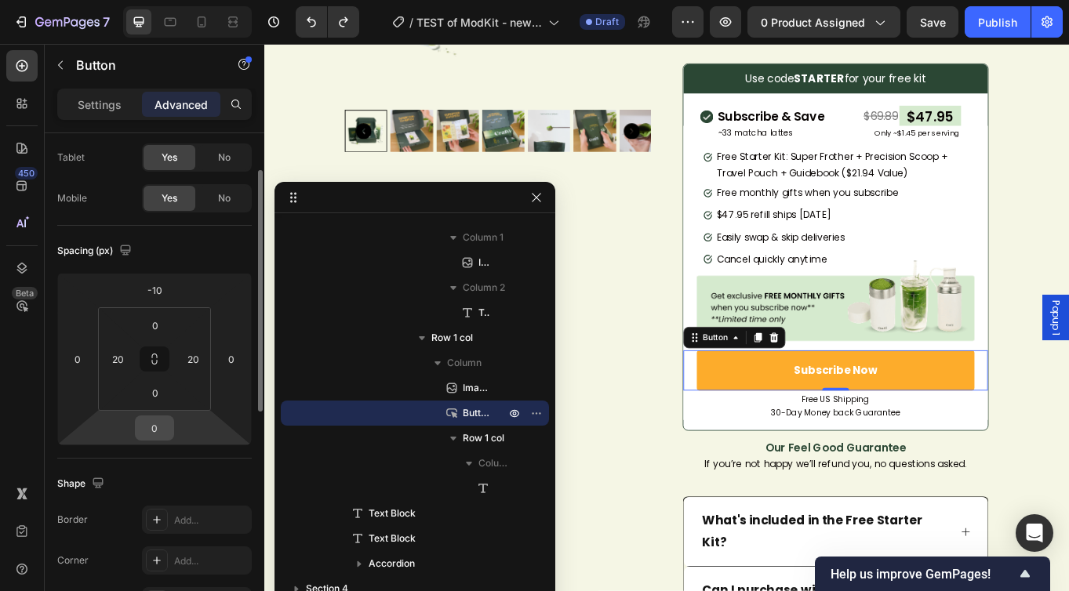
click at [155, 430] on input "0" at bounding box center [154, 428] width 31 height 24
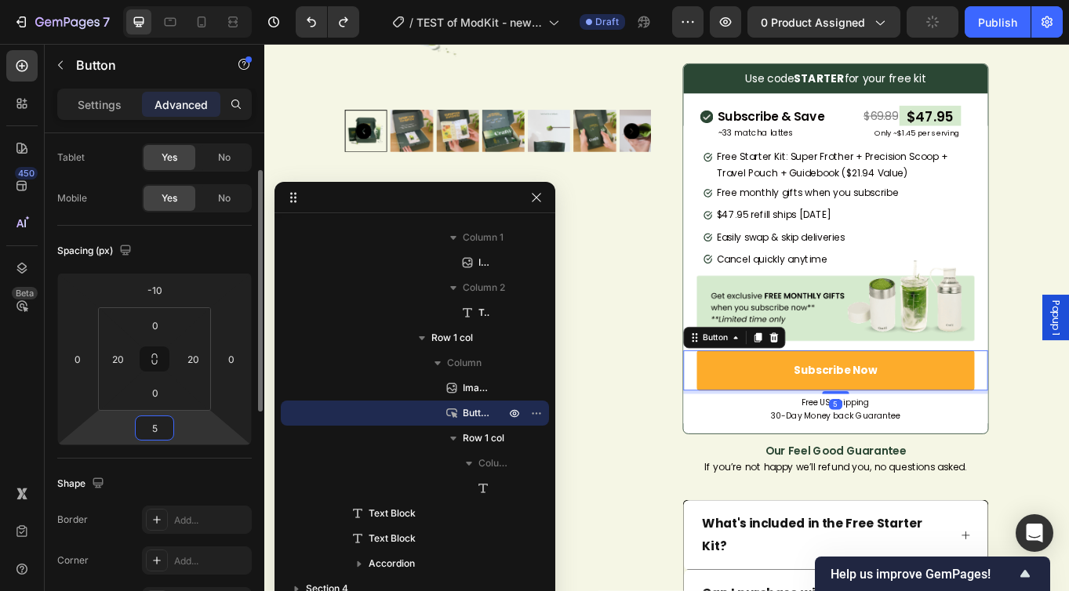
click at [155, 430] on input "5" at bounding box center [154, 428] width 31 height 24
type input "10"
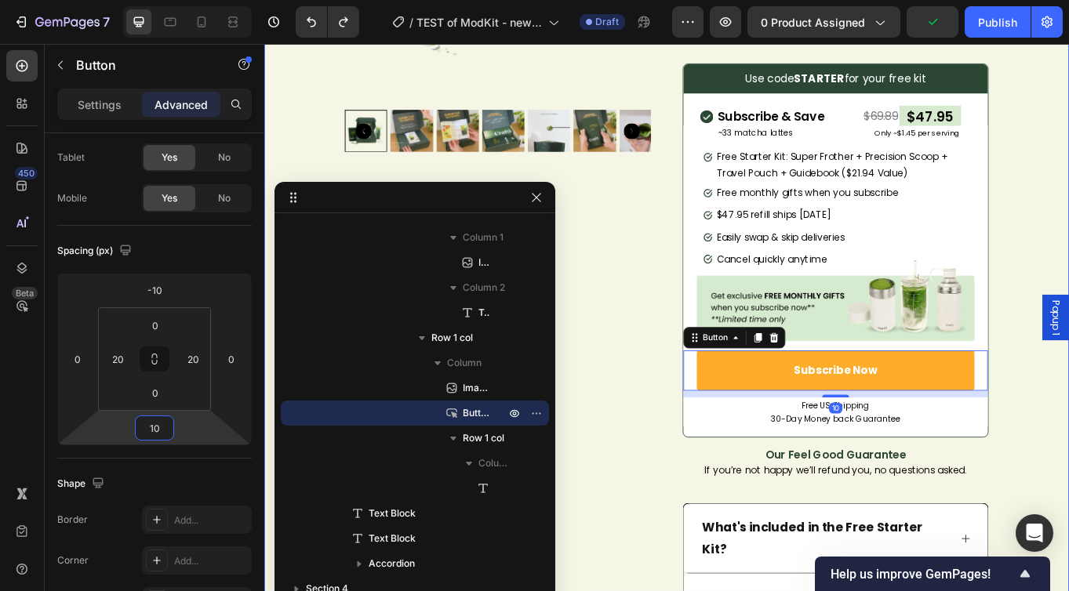
click at [1069, 155] on div "Product Images [DOMAIN_NAME] - Preview Badge (Stars) [DOMAIN_NAME] Ceremonial U…" at bounding box center [734, 417] width 941 height 1321
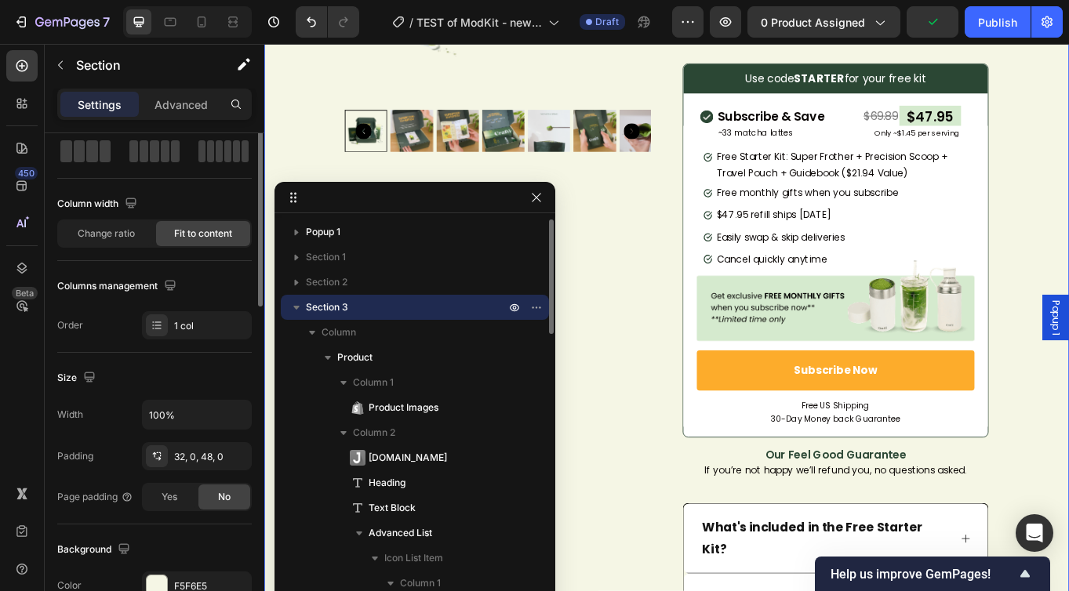
scroll to position [0, 0]
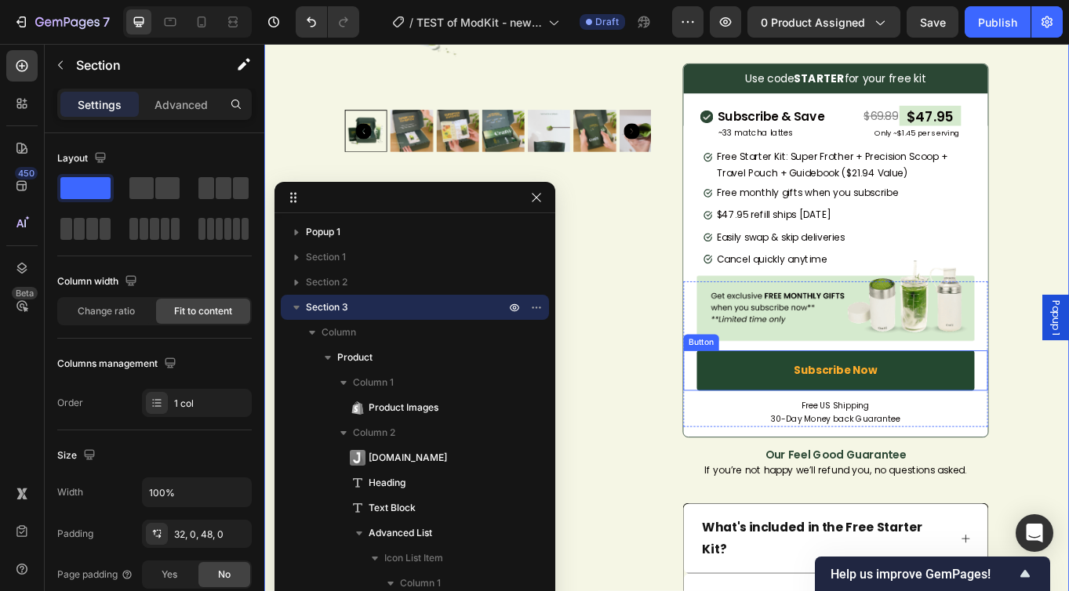
click at [860, 422] on link "Subscribe Now" at bounding box center [932, 425] width 325 height 47
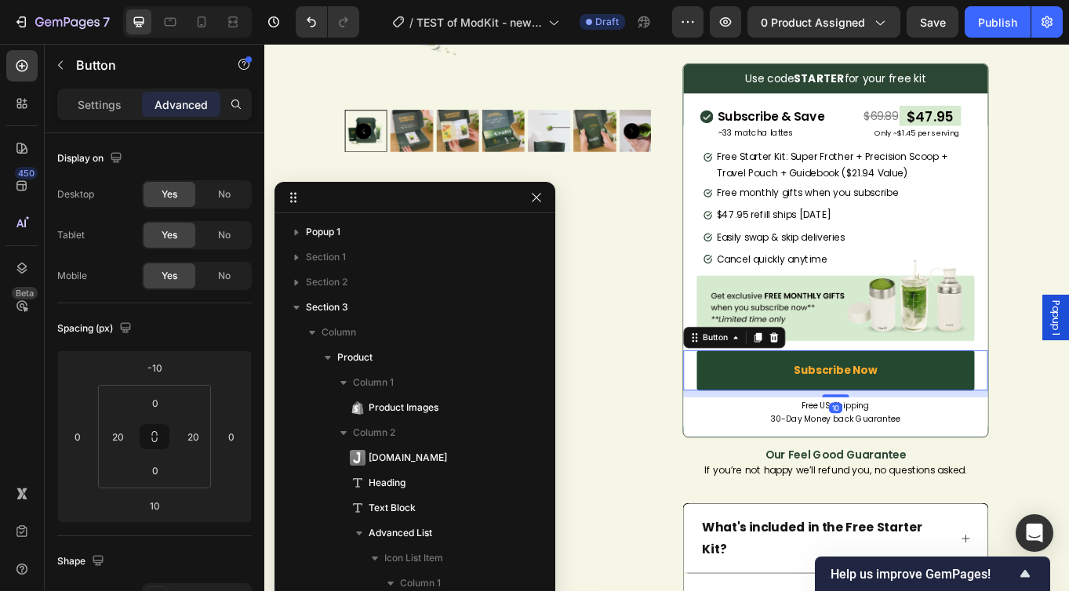
scroll to position [1425, 0]
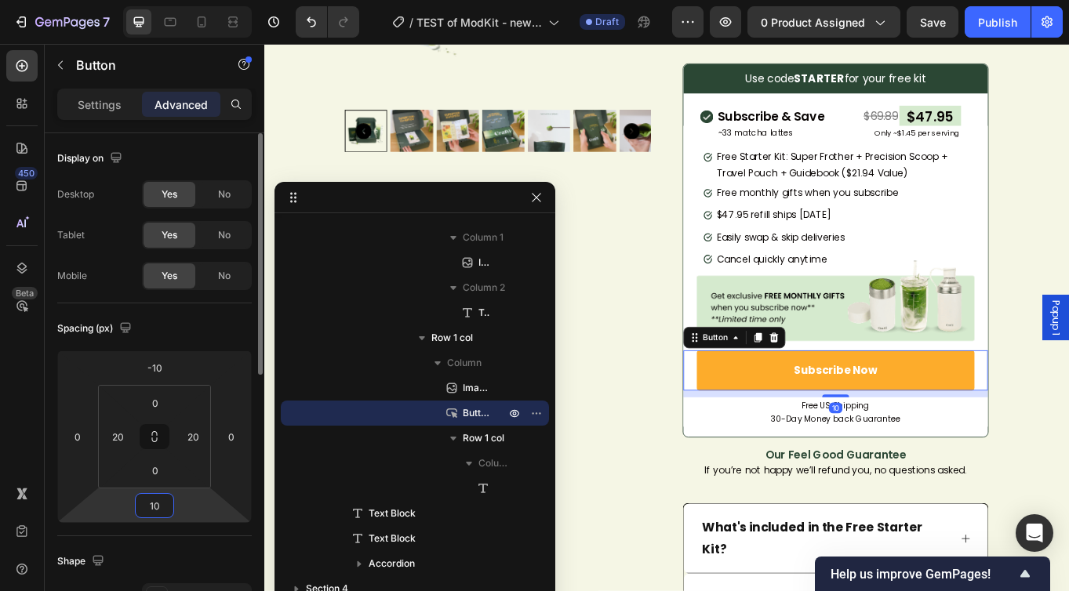
click at [168, 498] on input "10" at bounding box center [154, 506] width 31 height 24
type input "5"
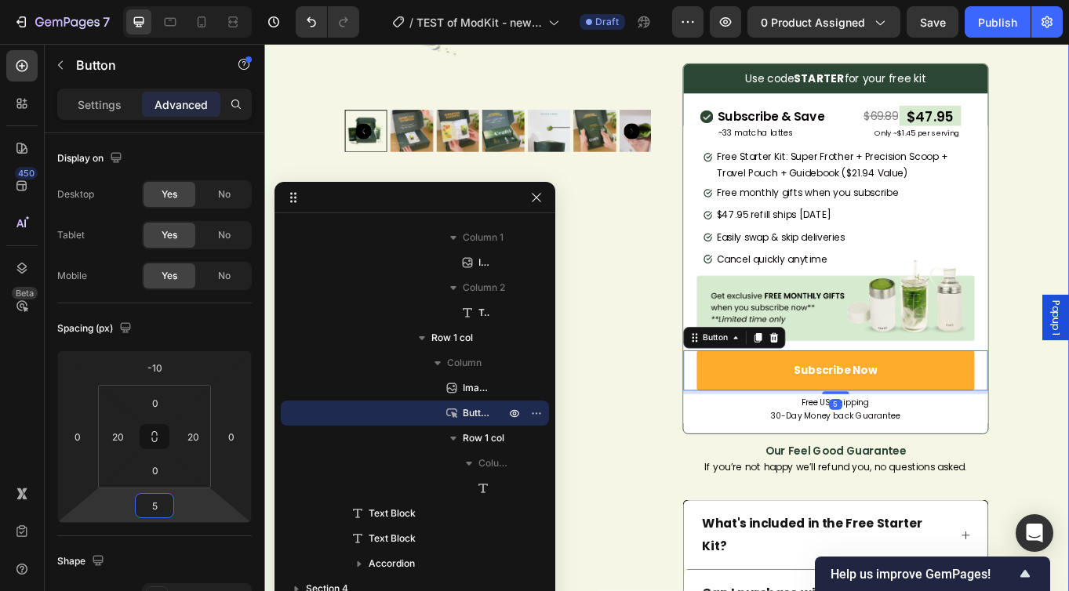
click at [1069, 253] on div "Product Images [DOMAIN_NAME] - Preview Badge (Stars) [DOMAIN_NAME] Ceremonial U…" at bounding box center [734, 416] width 941 height 1318
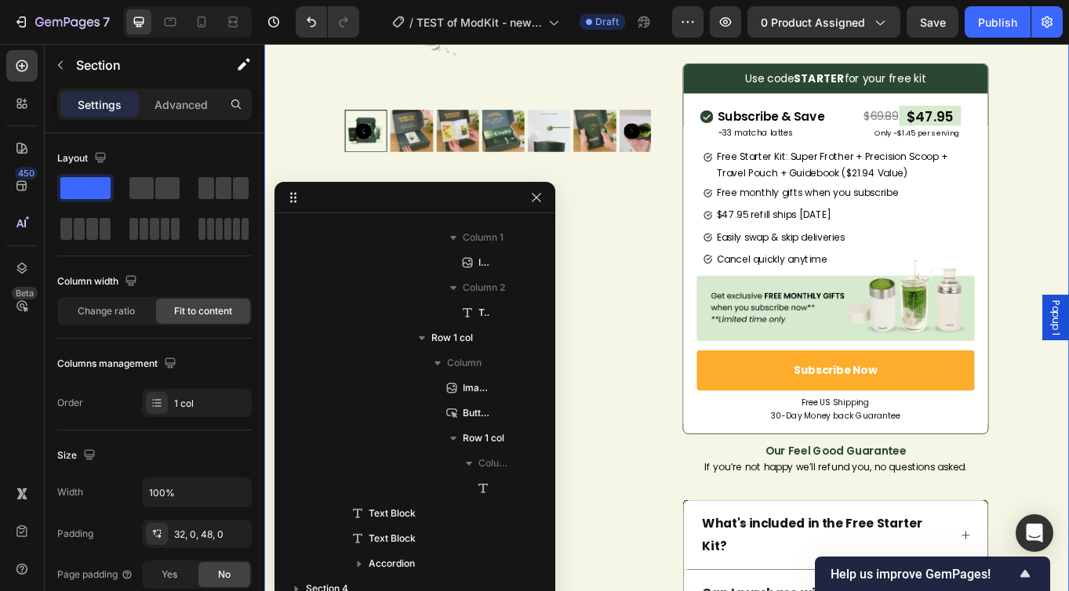
scroll to position [0, 0]
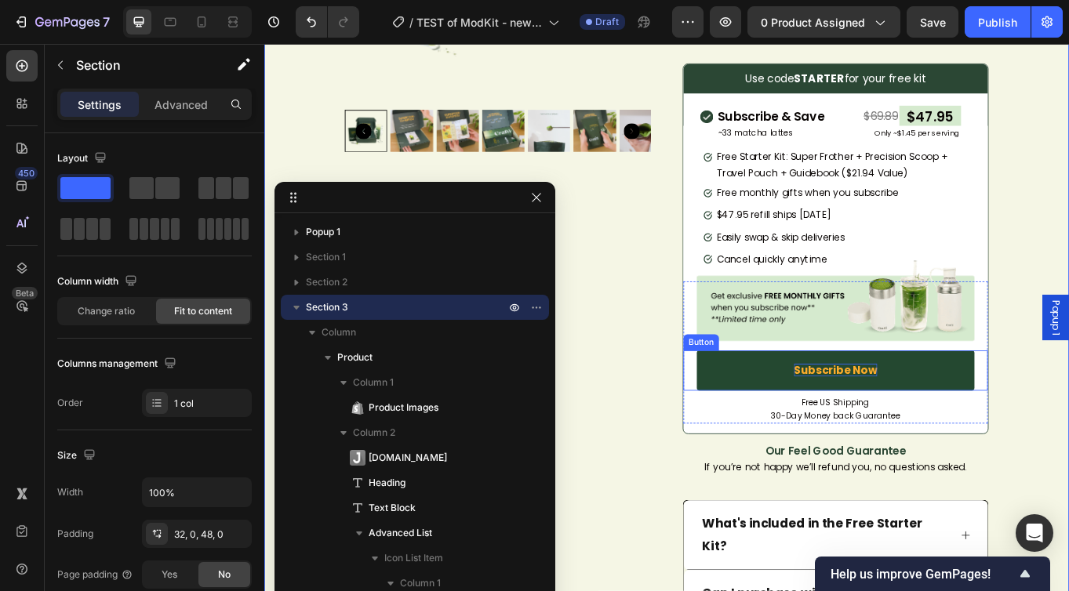
click at [933, 422] on strong "Subscribe Now" at bounding box center [932, 425] width 97 height 18
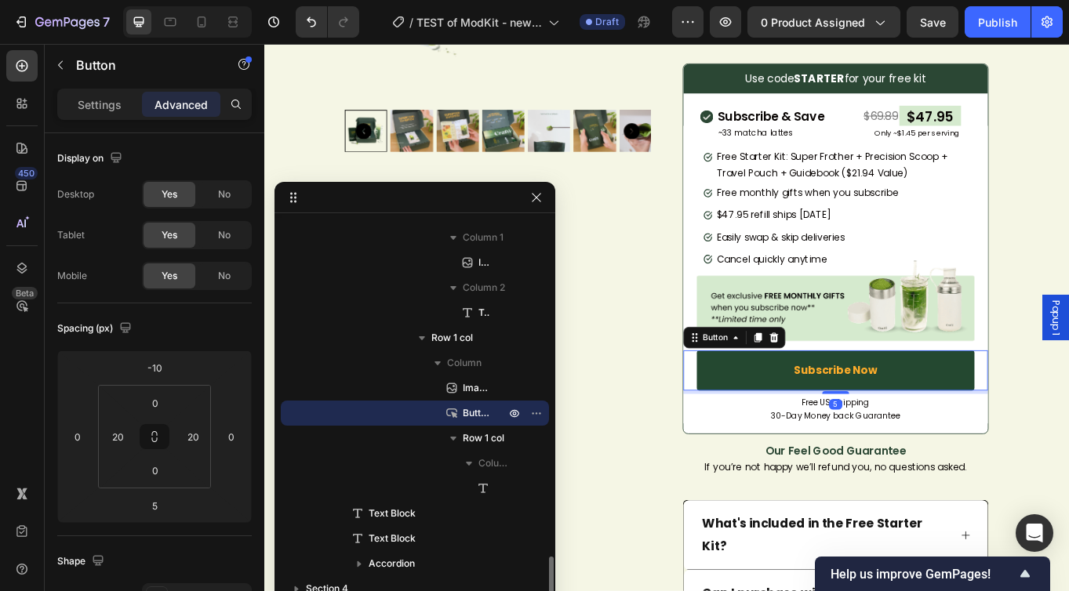
click at [822, 427] on link "Subscribe Now" at bounding box center [932, 425] width 325 height 47
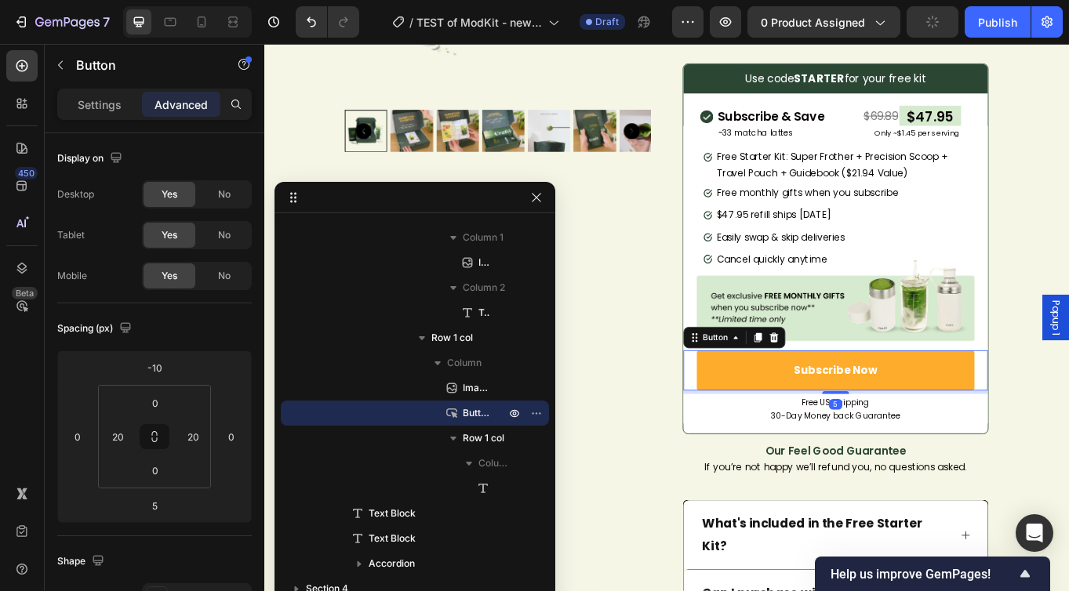
click at [759, 438] on div "Subscribe Now Button 5" at bounding box center [932, 425] width 356 height 47
click at [165, 505] on input "5" at bounding box center [154, 506] width 31 height 24
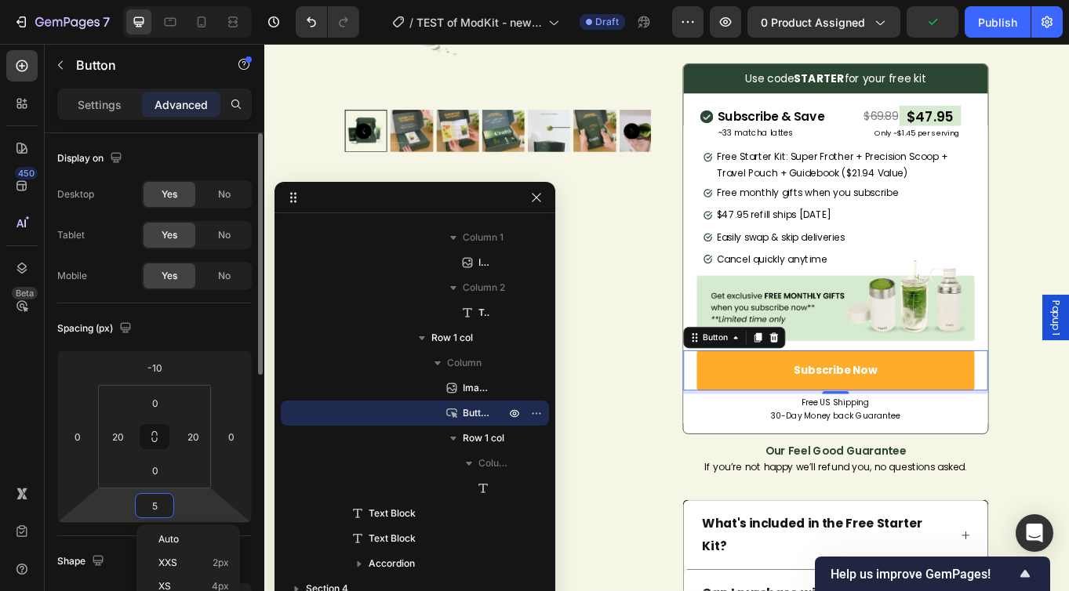
click at [165, 505] on input "5" at bounding box center [154, 506] width 31 height 24
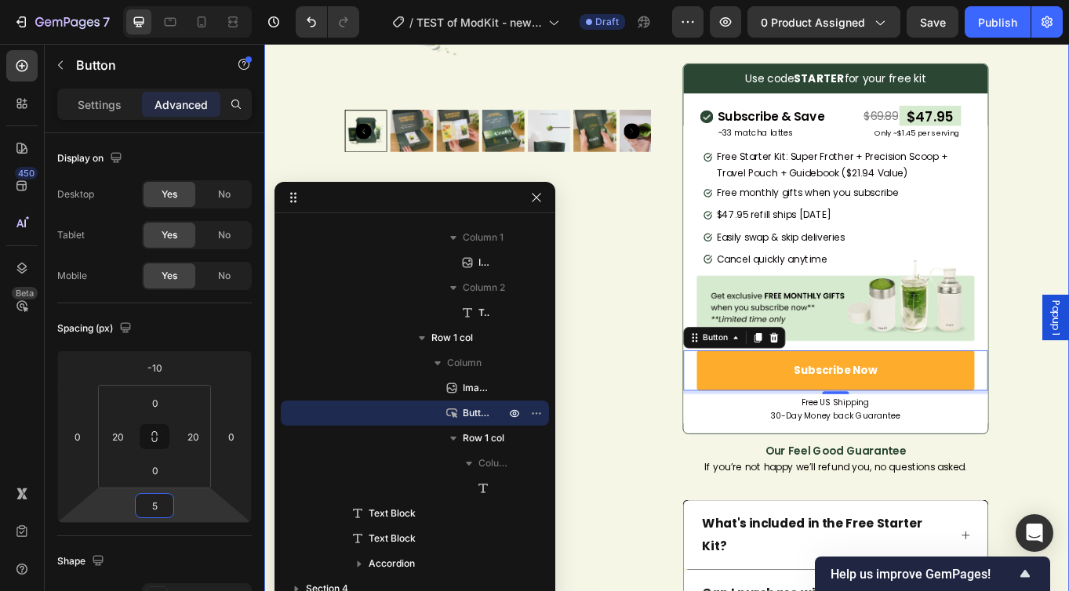
click at [1069, 278] on div "Product Images [DOMAIN_NAME] - Preview Badge (Stars) [DOMAIN_NAME] Ceremonial U…" at bounding box center [734, 416] width 941 height 1318
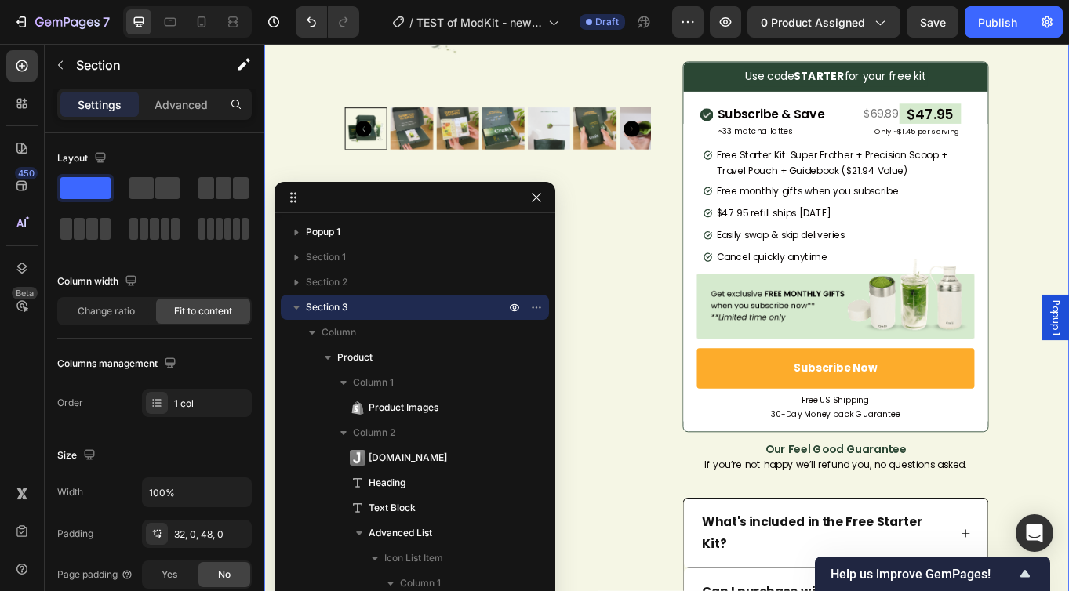
scroll to position [337, 0]
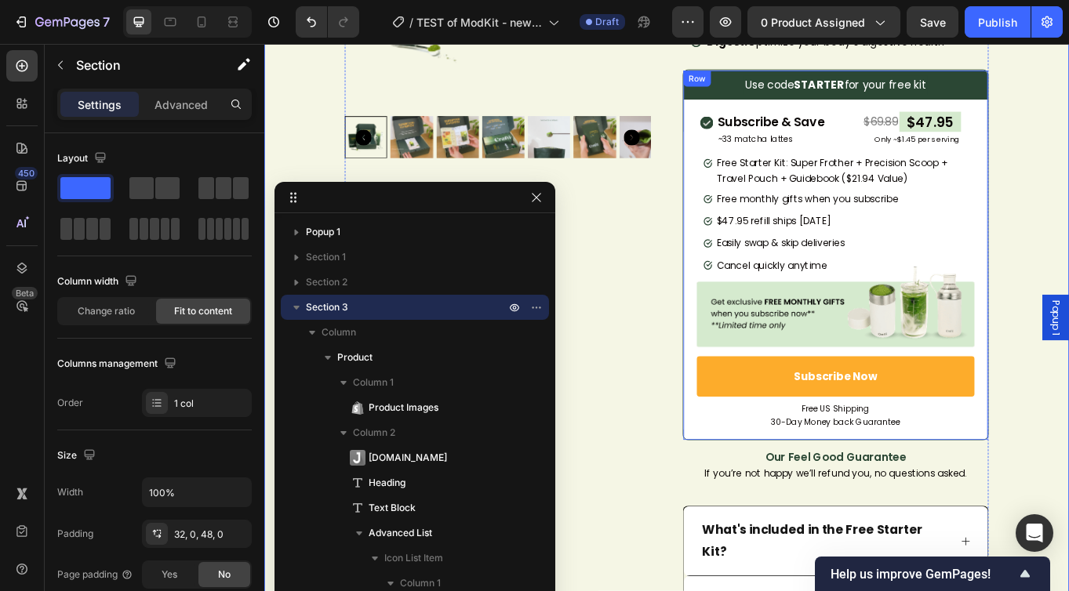
click at [1069, 118] on div "Use code STARTER for your free kit Text Block Row Image Subscribe & Save Text B…" at bounding box center [932, 285] width 356 height 421
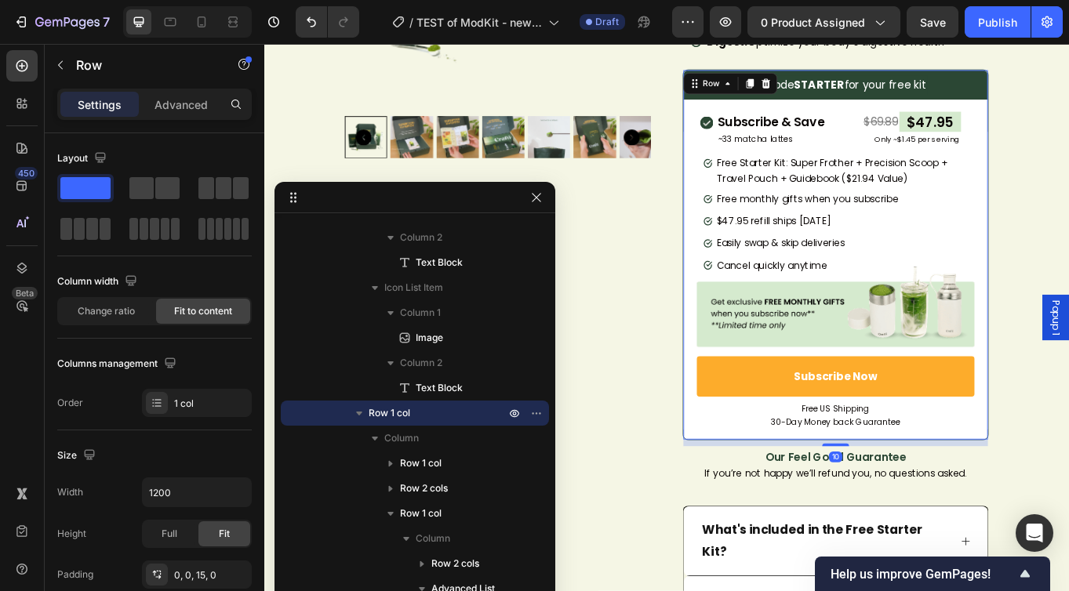
click at [198, 124] on div "Settings Advanced" at bounding box center [155, 111] width 220 height 45
click at [196, 110] on p "Advanced" at bounding box center [181, 104] width 53 height 16
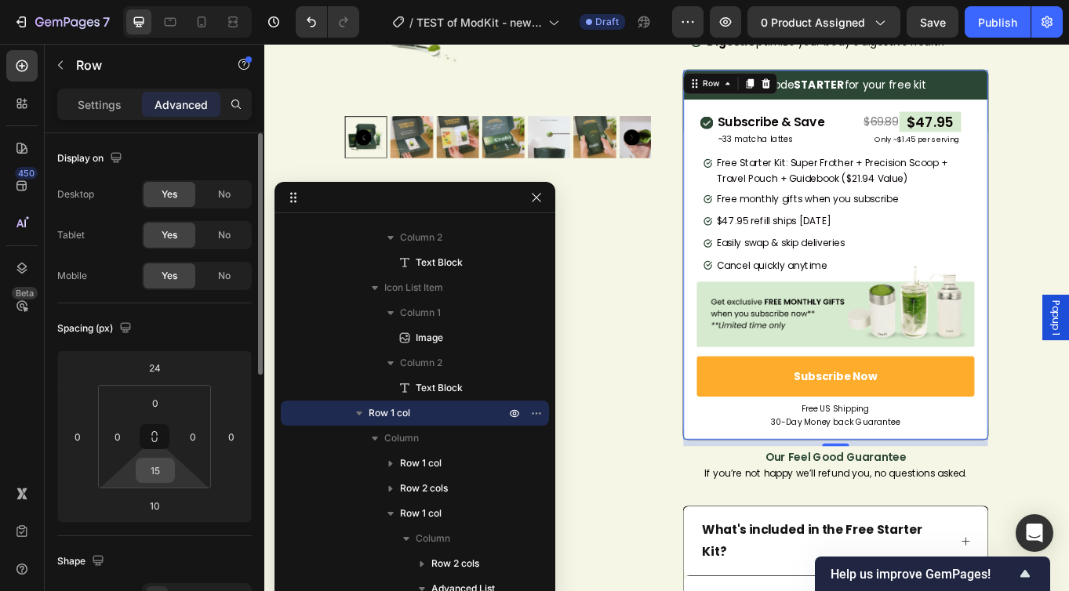
click at [163, 474] on input "15" at bounding box center [155, 471] width 31 height 24
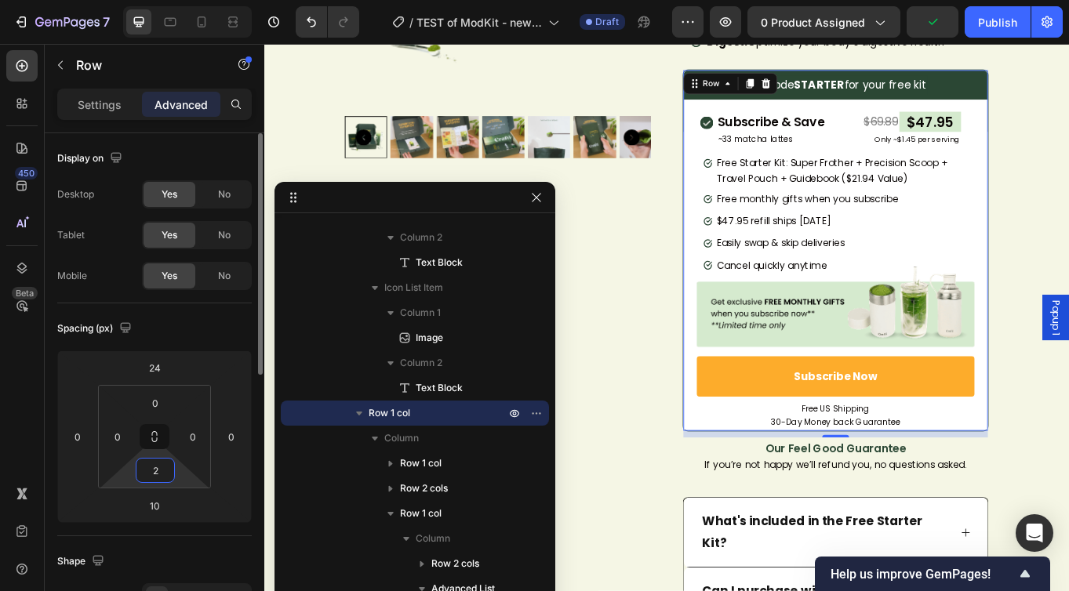
type input "20"
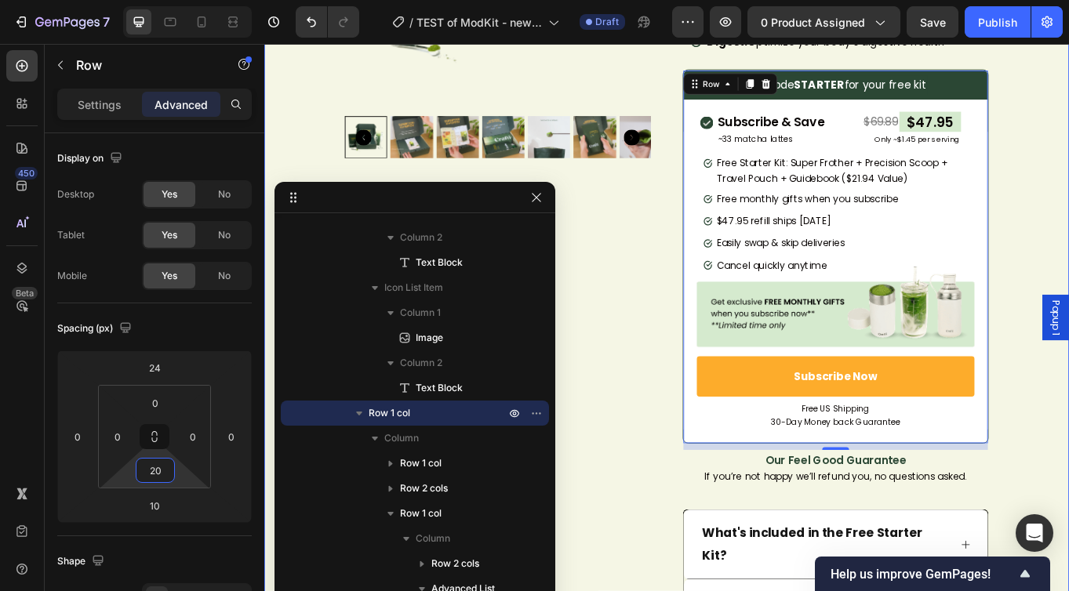
click at [1069, 242] on div "Product Images [DOMAIN_NAME] - Preview Badge (Stars) [DOMAIN_NAME] Ceremonial U…" at bounding box center [734, 424] width 941 height 1321
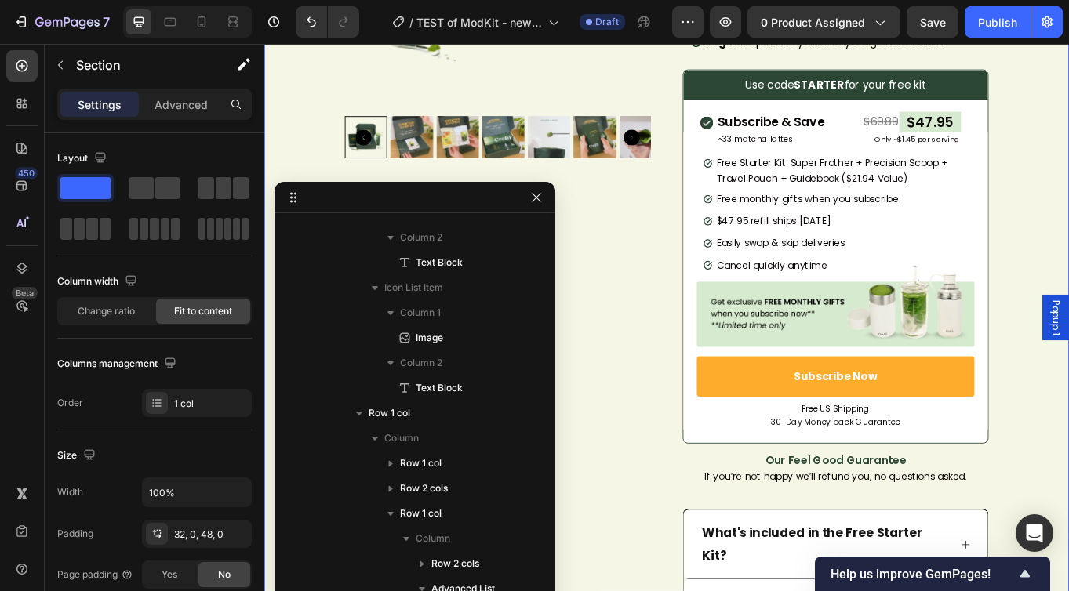
scroll to position [0, 0]
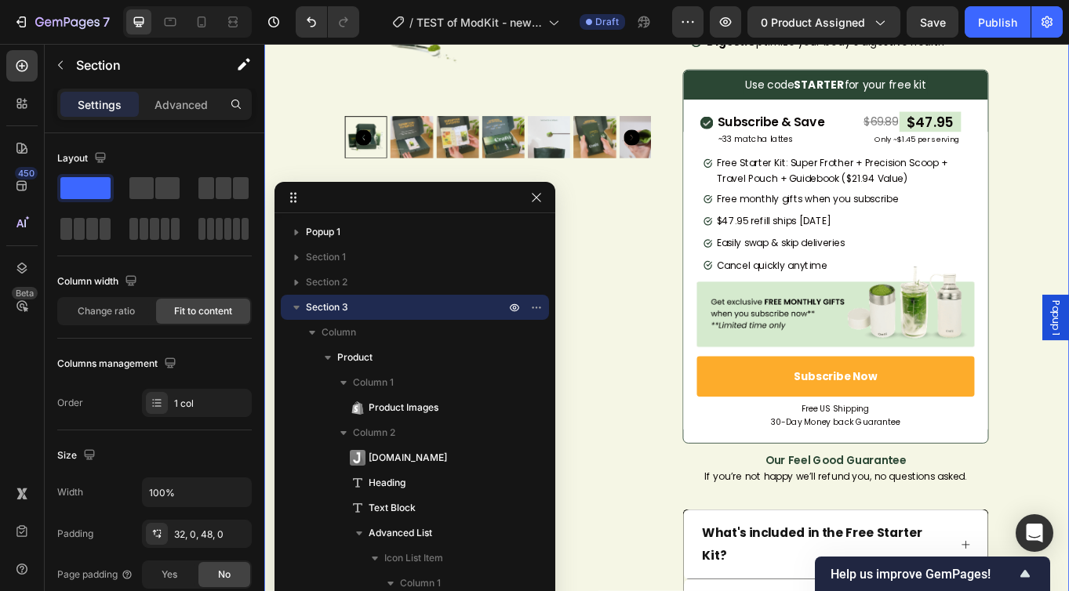
click at [1069, 222] on div "Product Images [DOMAIN_NAME] - Preview Badge (Stars) [DOMAIN_NAME] Ceremonial U…" at bounding box center [734, 424] width 941 height 1321
click at [1069, 169] on div "Product Images [DOMAIN_NAME] - Preview Badge (Stars) [DOMAIN_NAME] Ceremonial U…" at bounding box center [734, 424] width 941 height 1321
click at [195, 25] on icon at bounding box center [202, 22] width 16 height 16
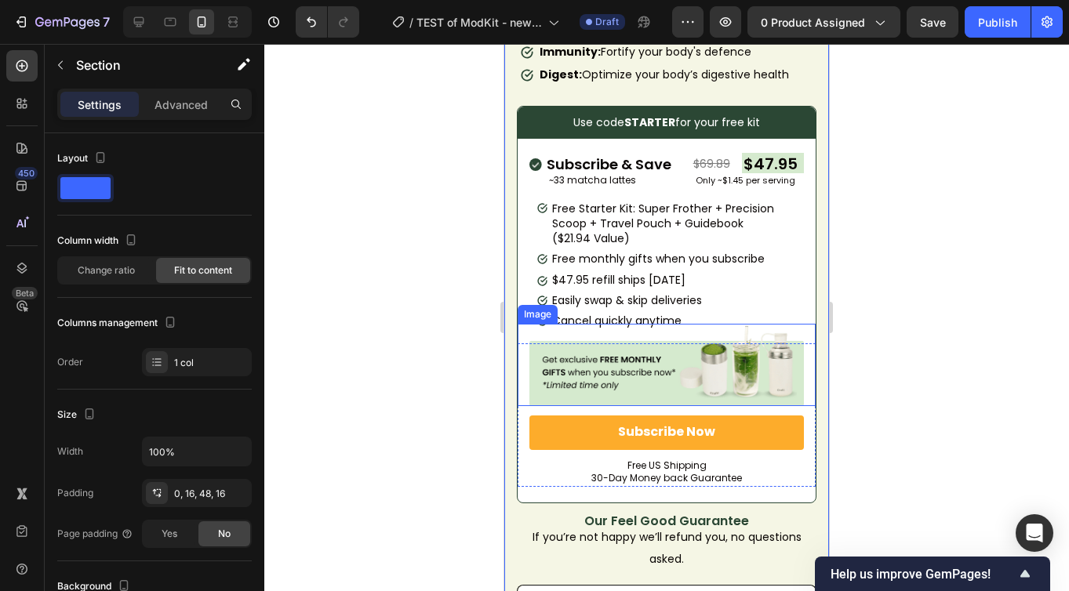
scroll to position [1058, 0]
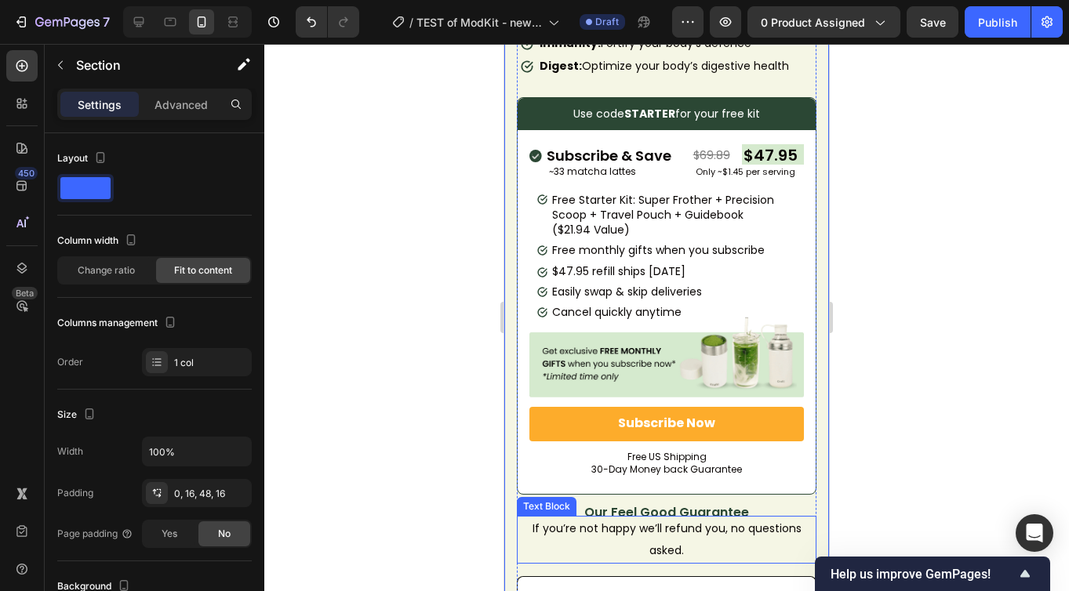
click at [629, 505] on p "If you’re not happy we’ll refund you, no questions asked." at bounding box center [666, 540] width 296 height 45
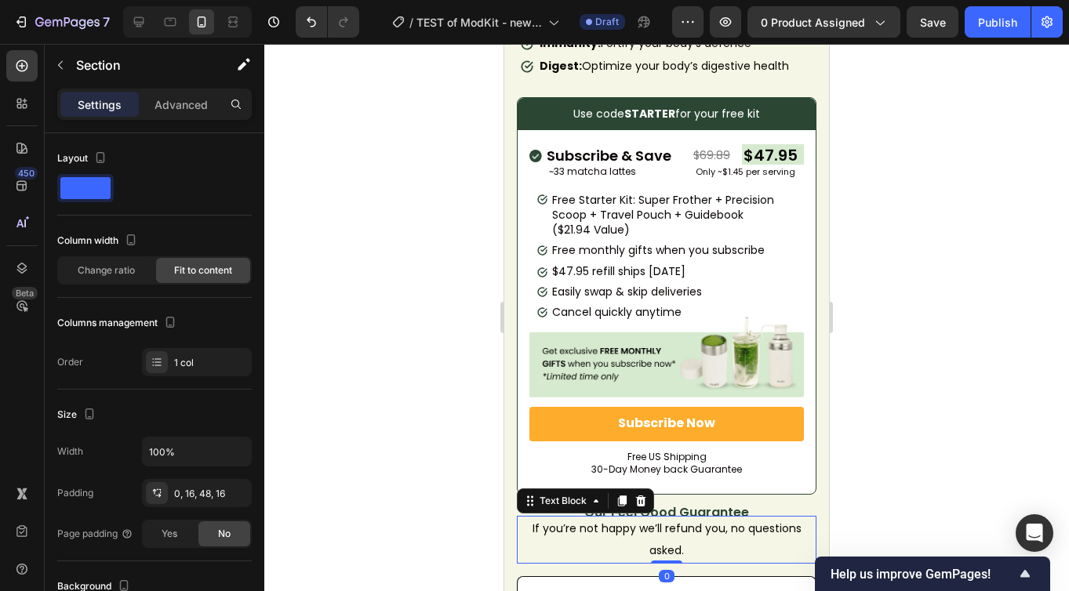
click at [629, 505] on p "If you’re not happy we’ll refund you, no questions asked." at bounding box center [666, 540] width 296 height 45
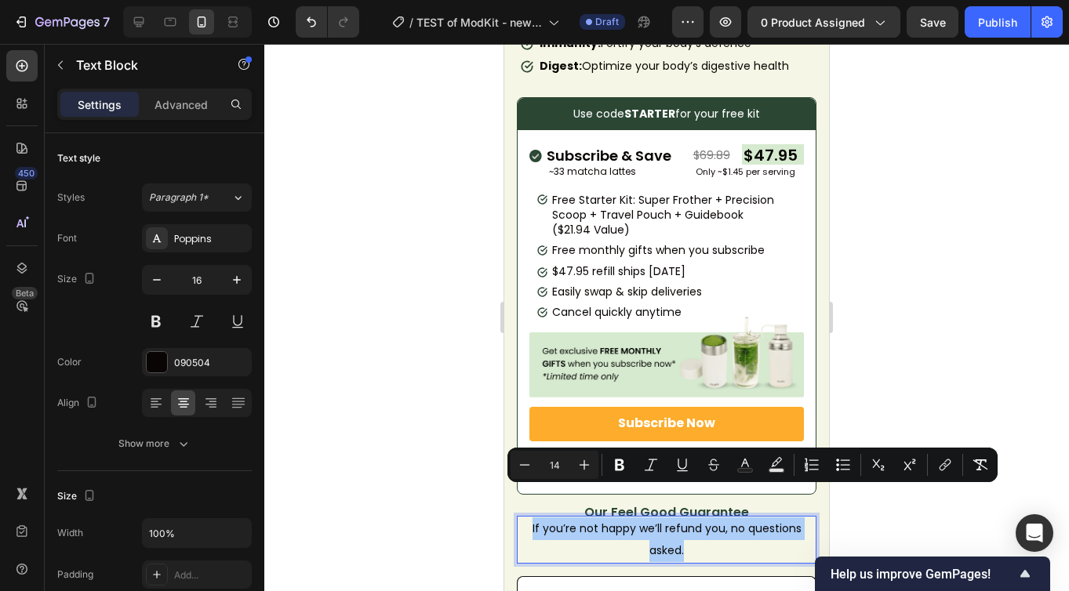
click at [551, 463] on input "14" at bounding box center [554, 465] width 31 height 19
type input "12"
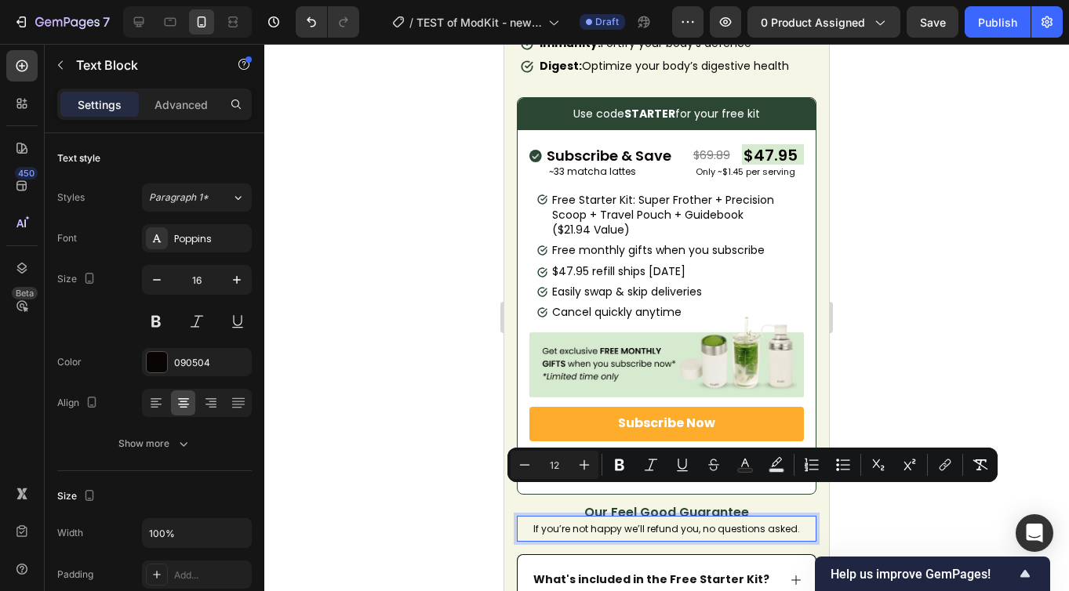
click at [963, 336] on div at bounding box center [666, 317] width 805 height 547
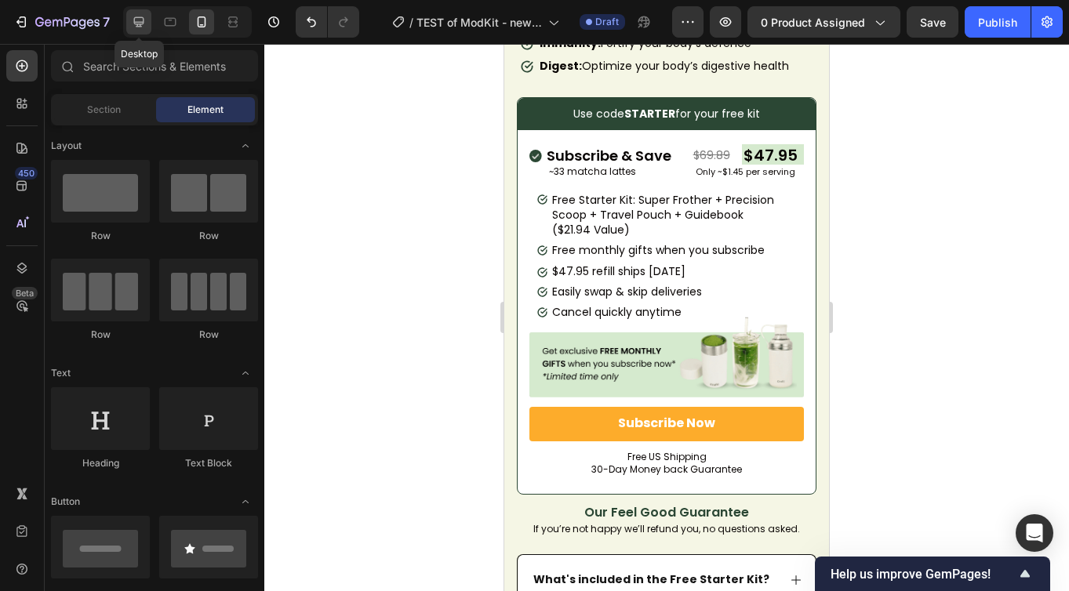
click at [139, 26] on icon at bounding box center [139, 22] width 10 height 10
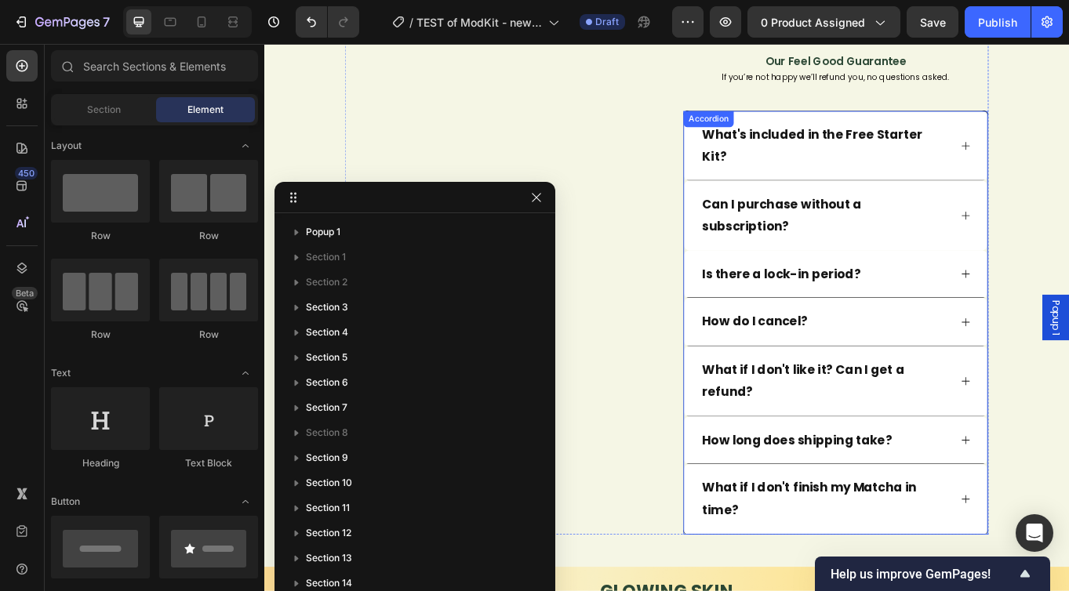
scroll to position [783, 0]
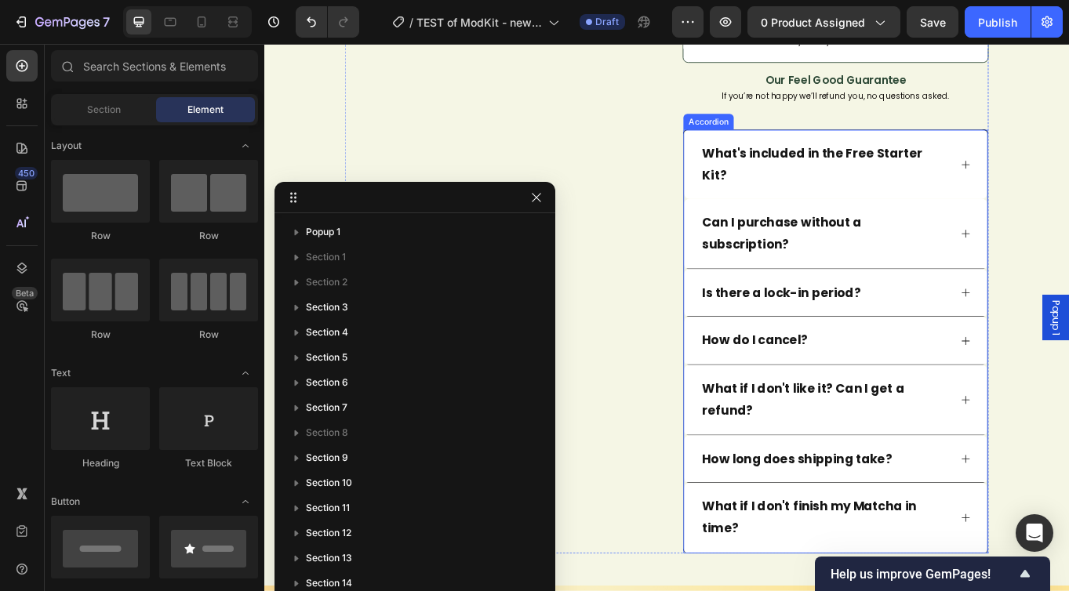
click at [968, 187] on p "What's included in the Free Starter Kit?" at bounding box center [919, 184] width 287 height 51
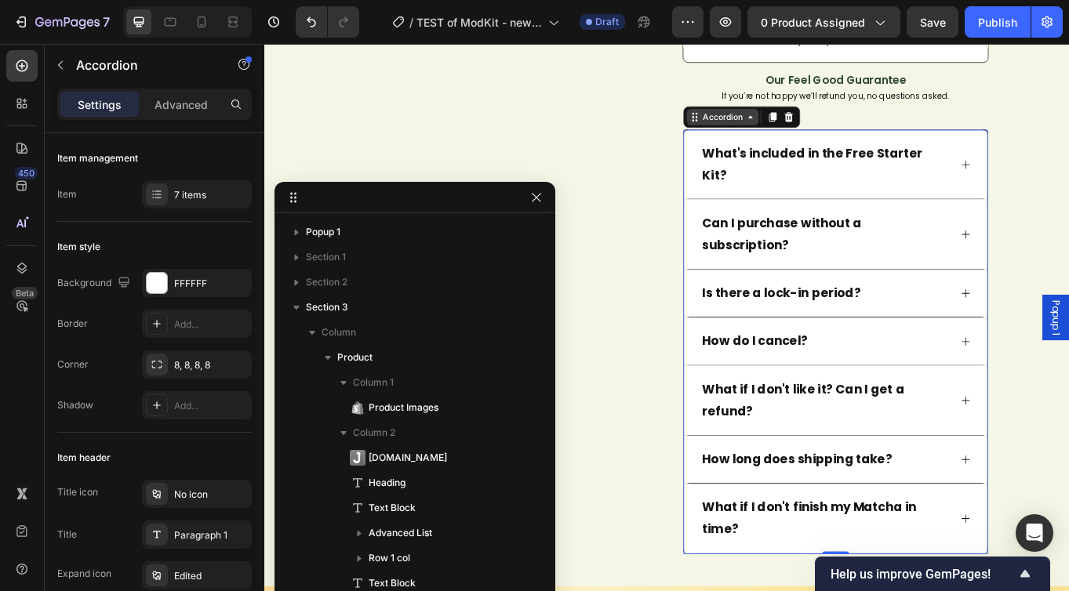
click at [780, 129] on div "Accordion" at bounding box center [800, 129] width 53 height 14
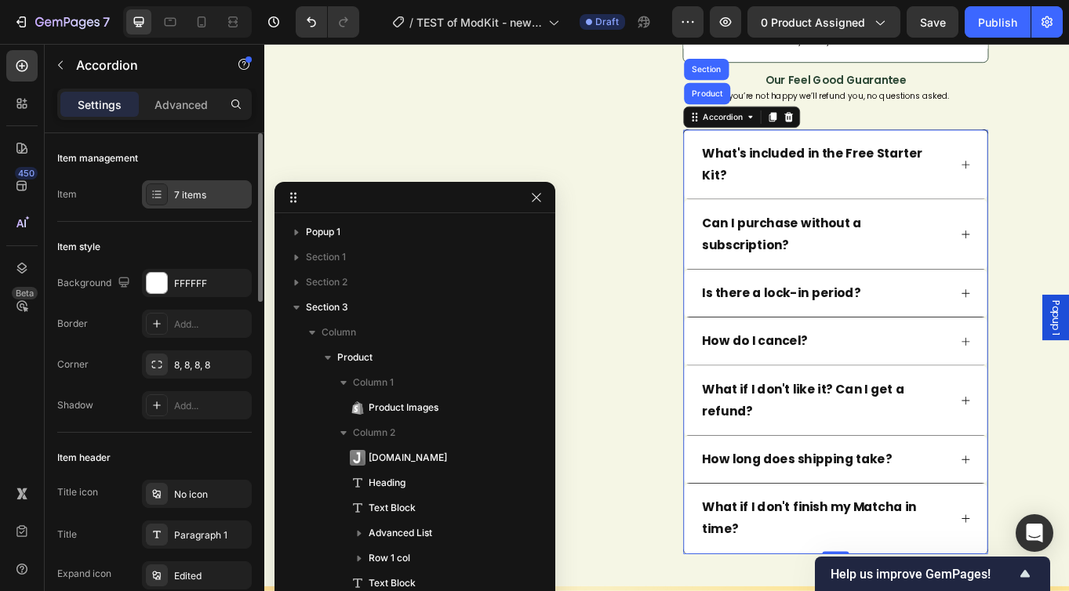
click at [198, 191] on div "7 items" at bounding box center [211, 195] width 74 height 14
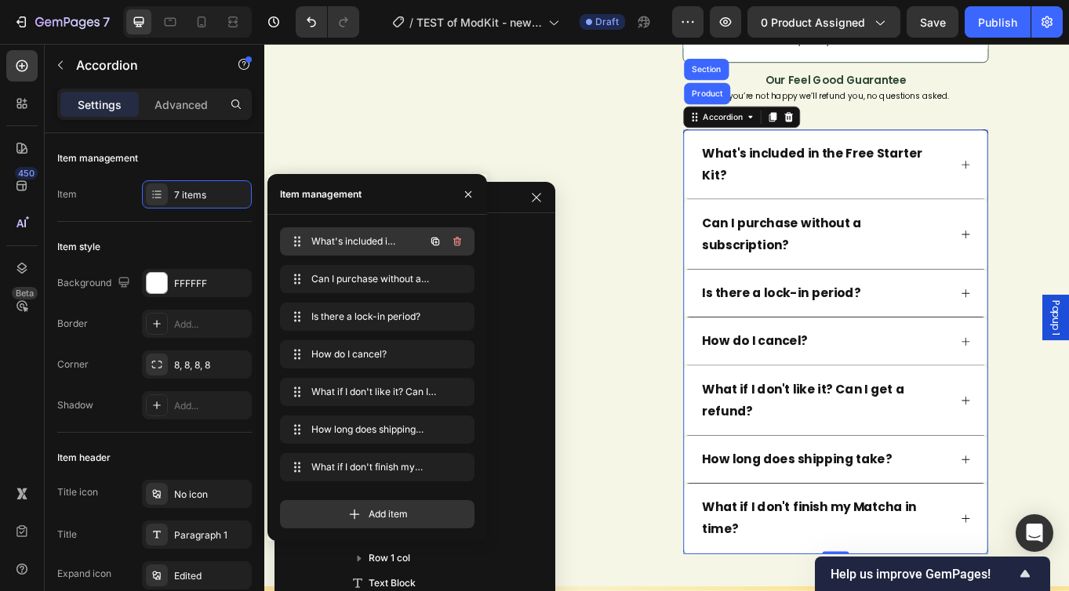
click at [375, 241] on span "What's included in the Free Starter Kit?" at bounding box center [355, 241] width 89 height 14
click at [1069, 179] on icon at bounding box center [1084, 185] width 13 height 13
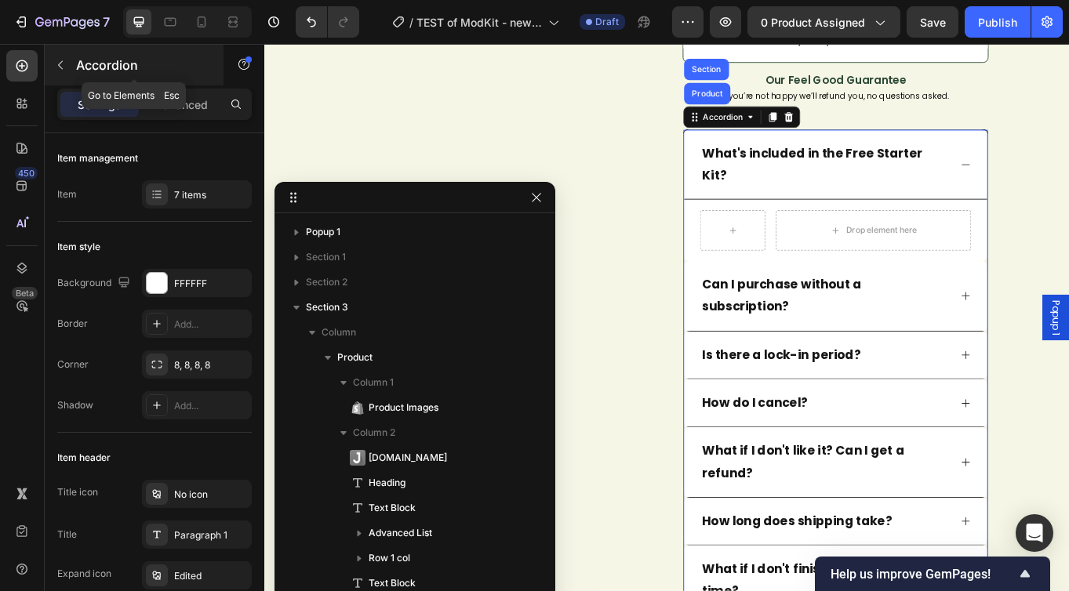
click at [63, 68] on icon "button" at bounding box center [60, 65] width 13 height 13
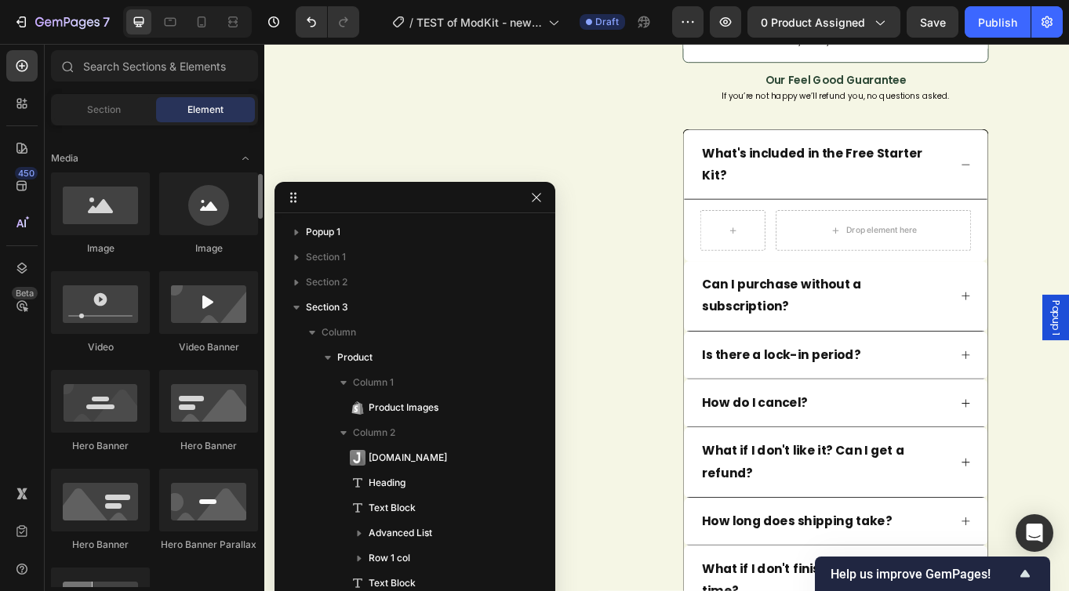
scroll to position [478, 0]
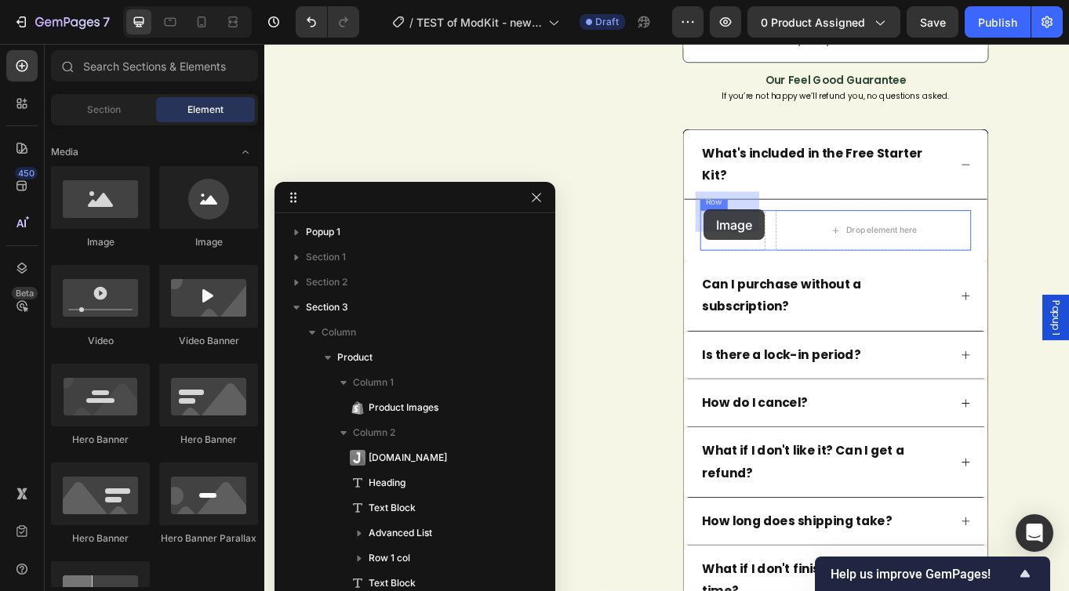
drag, startPoint x: 447, startPoint y: 249, endPoint x: 778, endPoint y: 238, distance: 331.2
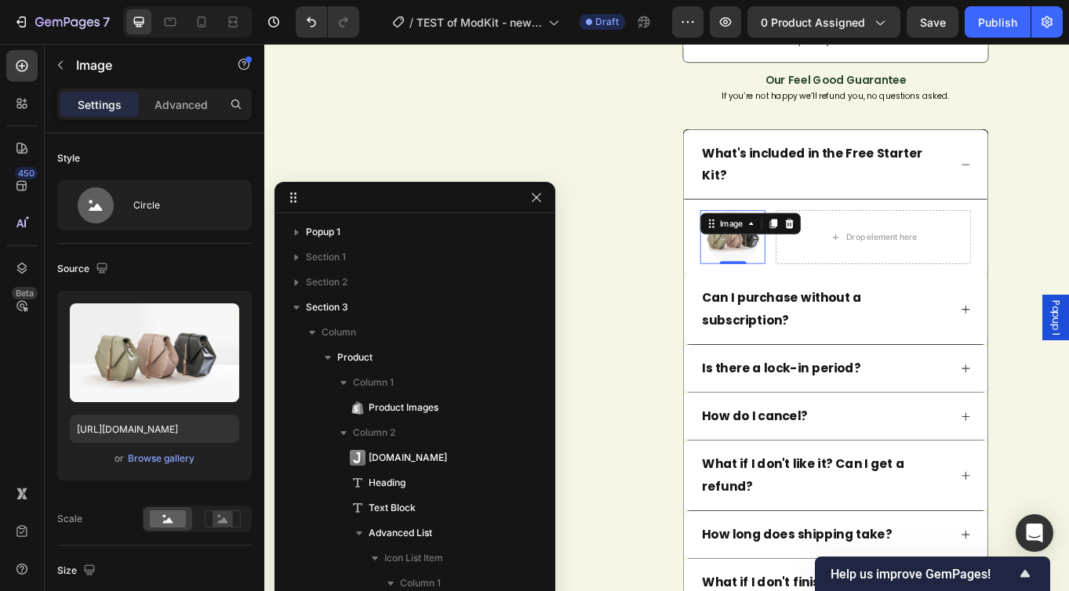
scroll to position [823, 0]
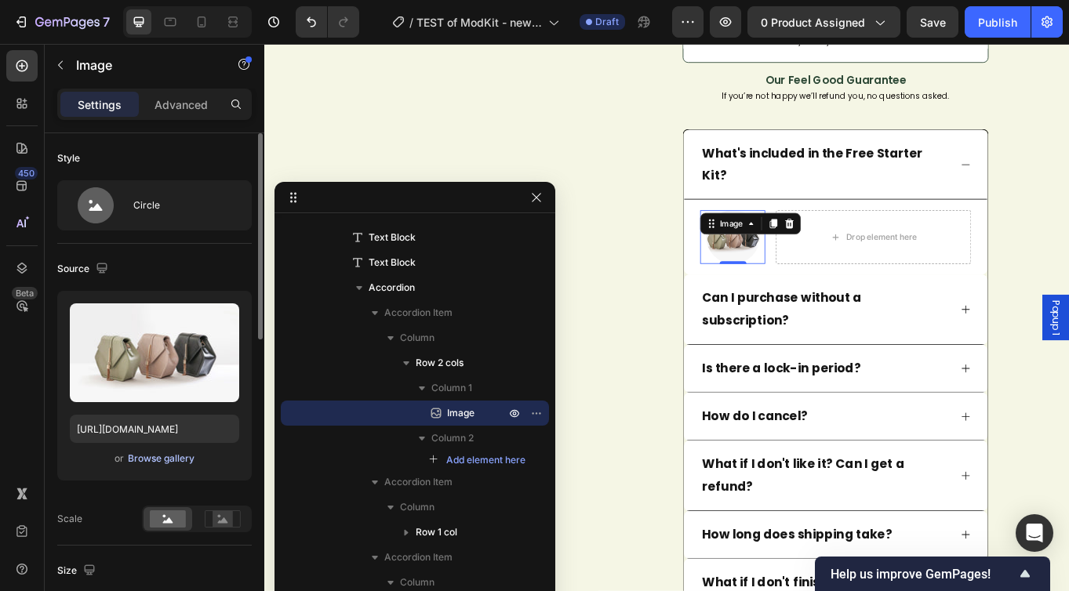
click at [179, 463] on div "Browse gallery" at bounding box center [161, 459] width 67 height 14
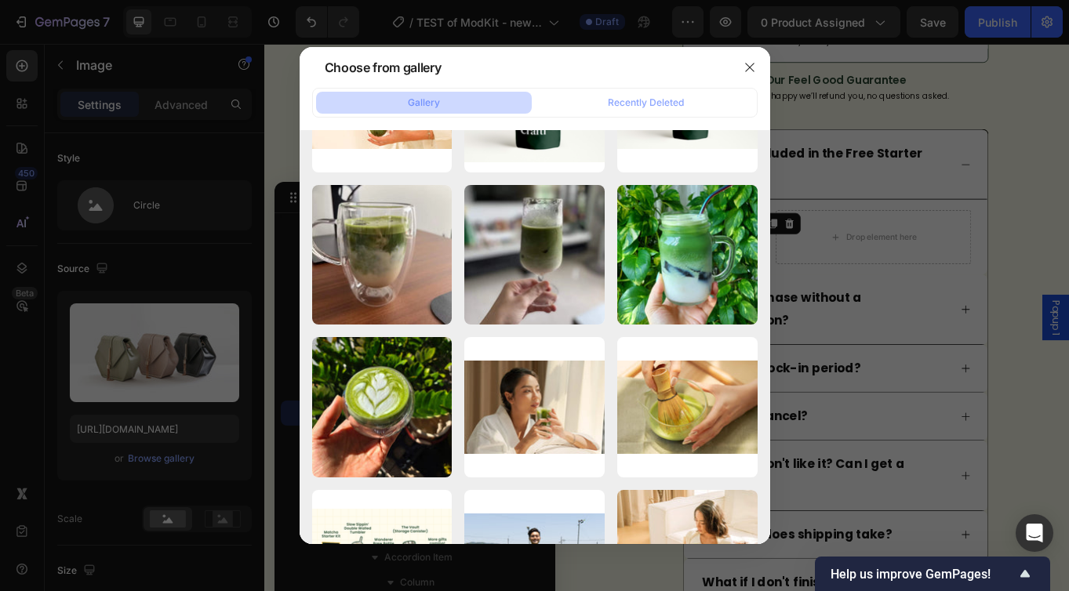
scroll to position [0, 0]
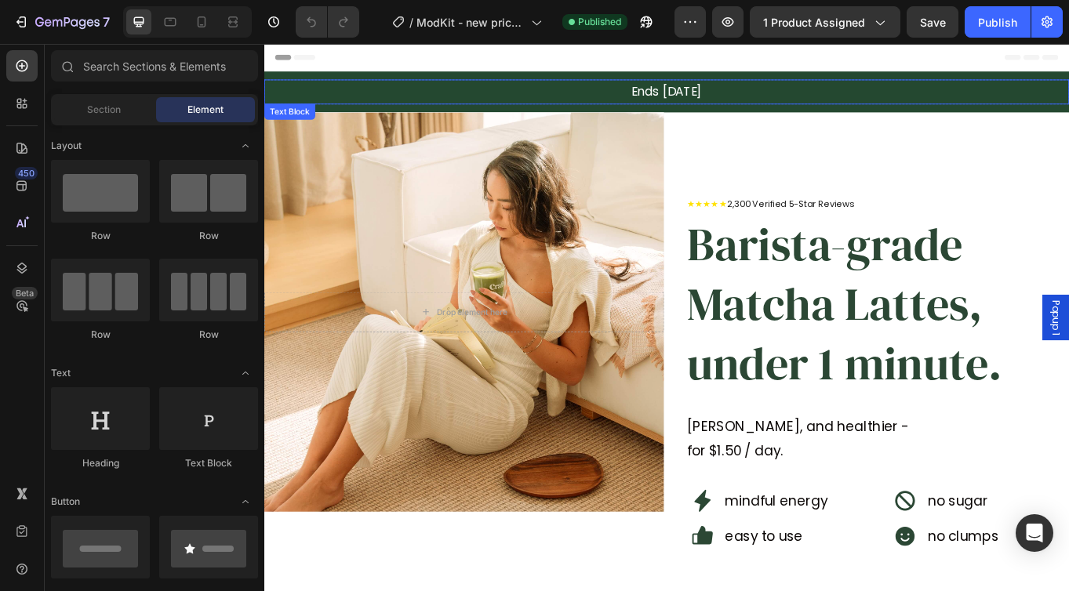
click at [729, 100] on p "Ends [DATE]" at bounding box center [735, 100] width 938 height 26
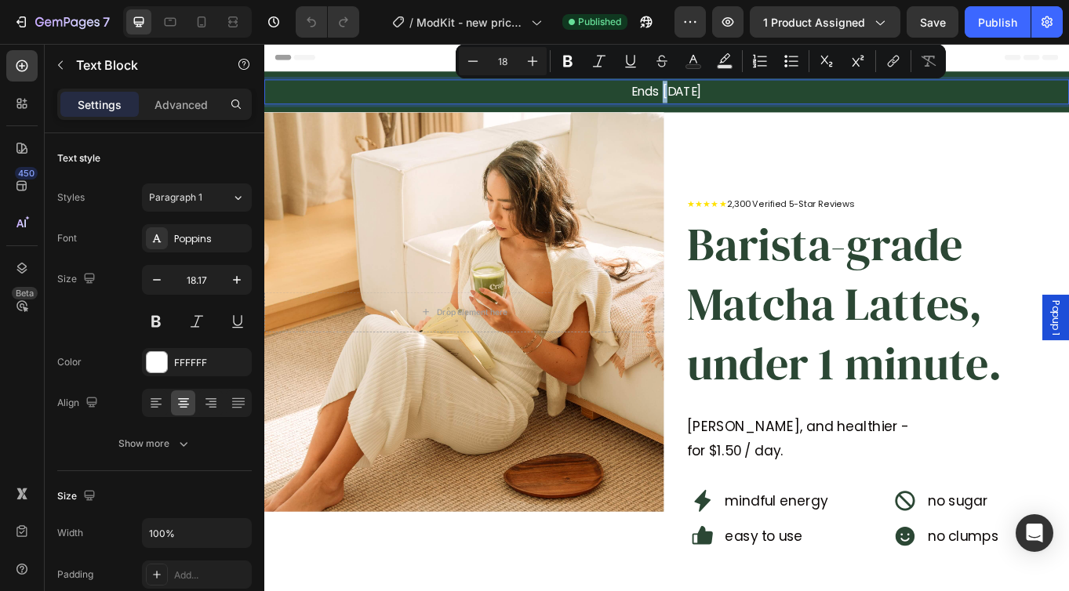
click at [729, 100] on p "Ends [DATE]" at bounding box center [735, 100] width 938 height 26
click at [729, 100] on p "Ends 5 Oct" at bounding box center [735, 100] width 938 height 26
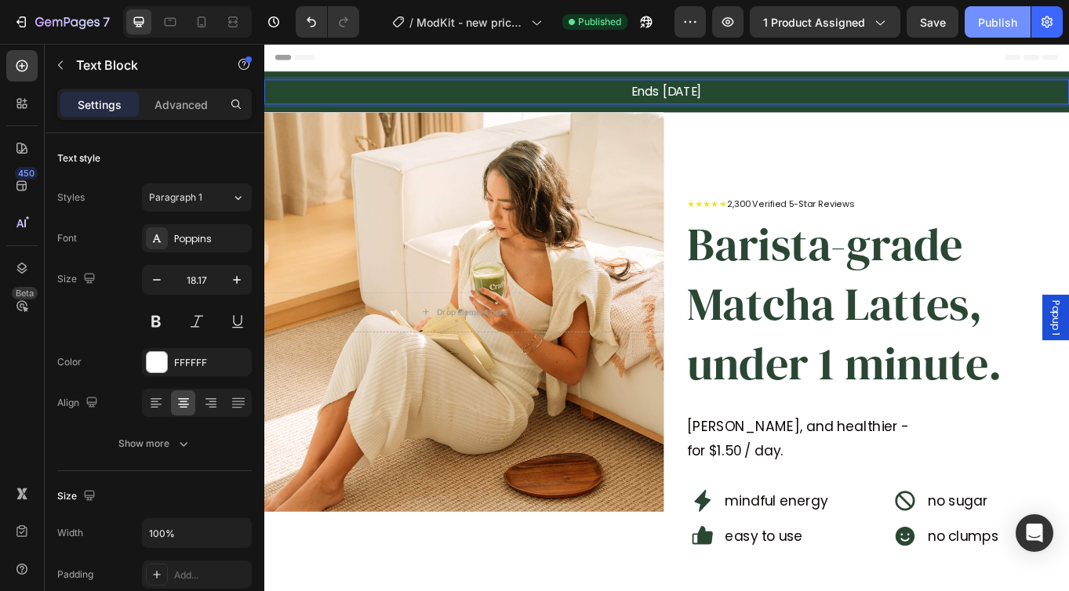
click at [987, 18] on div "Publish" at bounding box center [997, 22] width 39 height 16
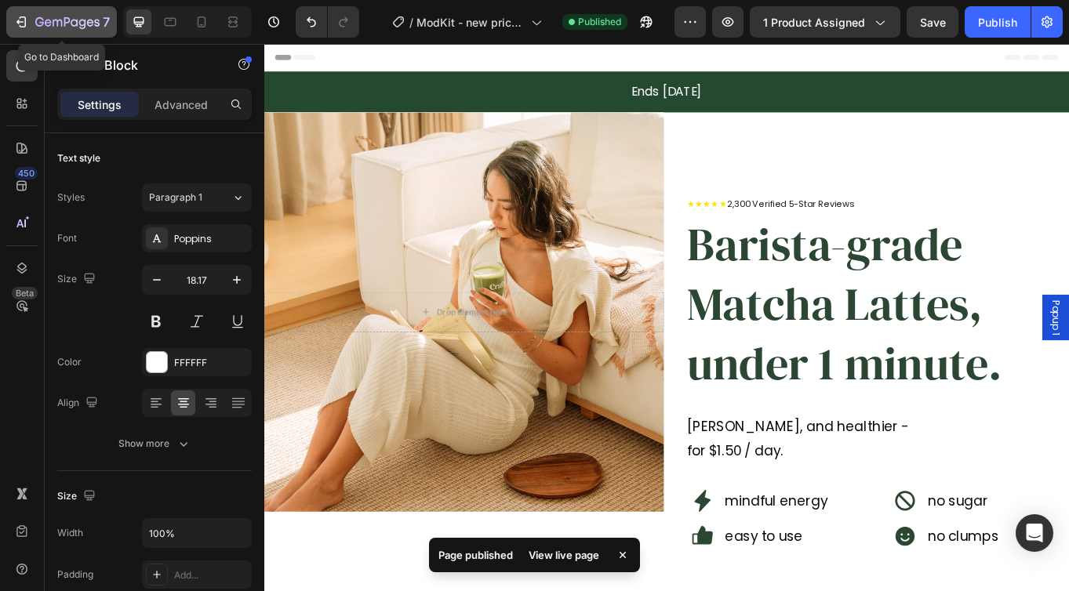
click at [20, 26] on icon "button" at bounding box center [21, 22] width 16 height 16
